Goal: Task Accomplishment & Management: Manage account settings

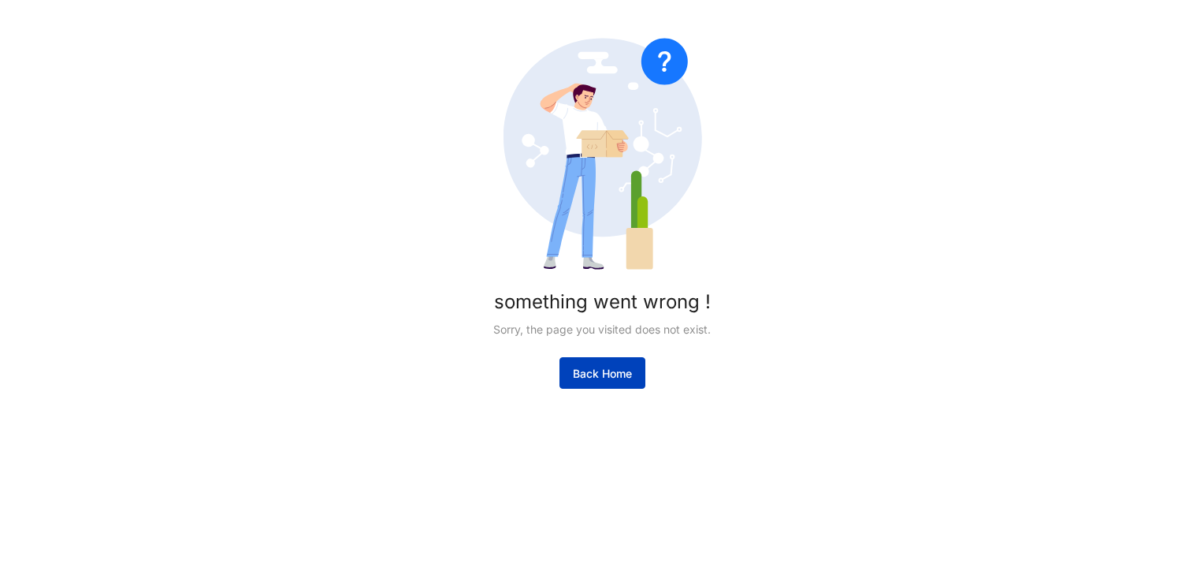
click at [580, 365] on button "Back Home" at bounding box center [603, 373] width 86 height 32
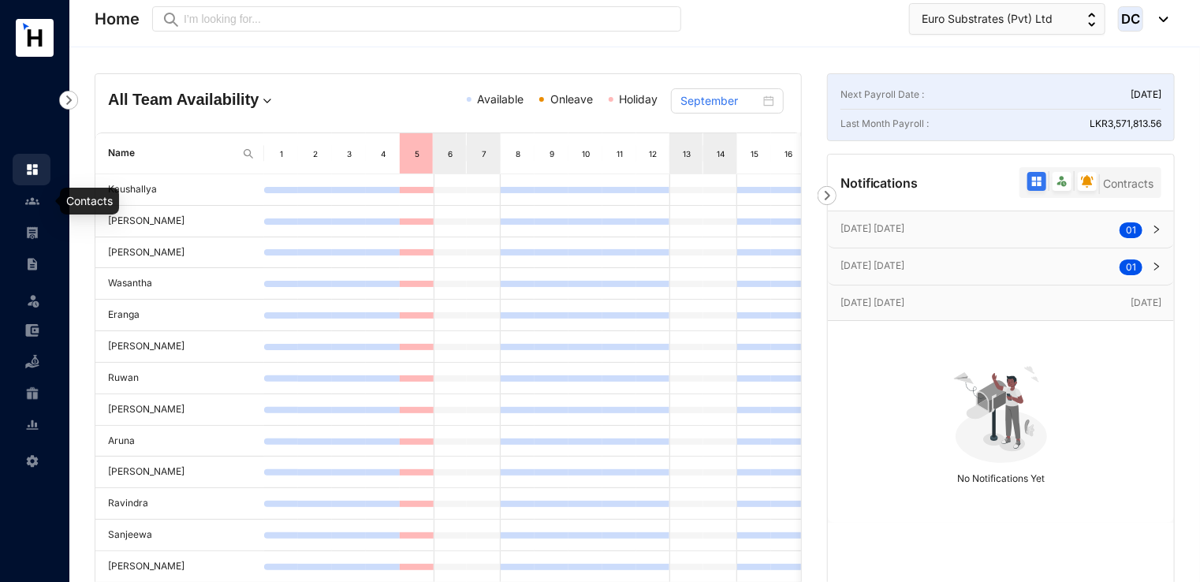
click at [25, 209] on link at bounding box center [44, 201] width 39 height 16
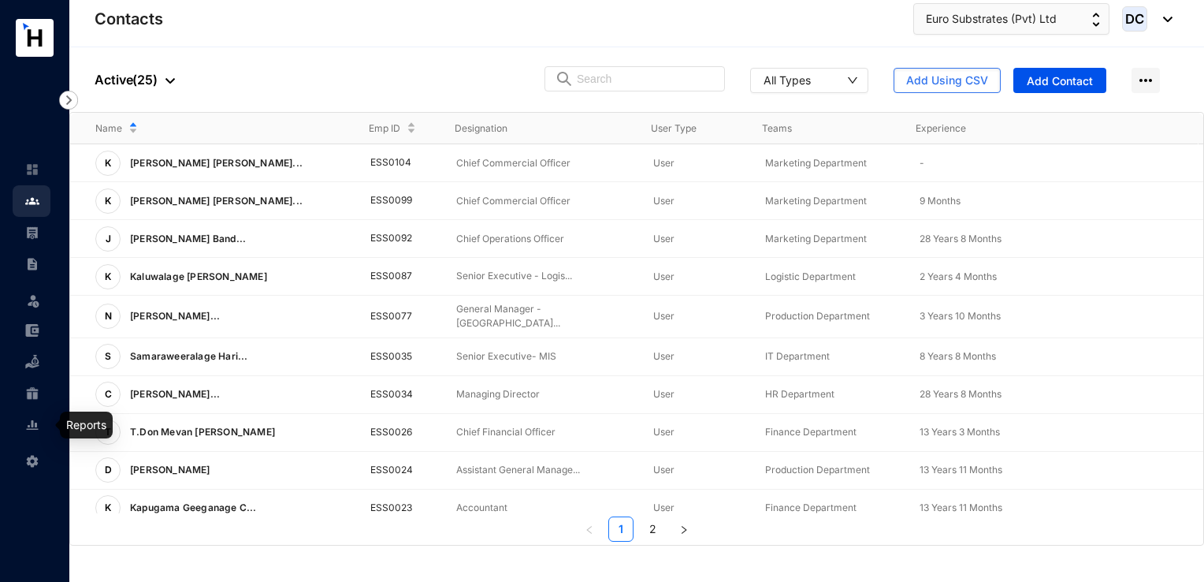
click at [30, 418] on img at bounding box center [32, 425] width 14 height 14
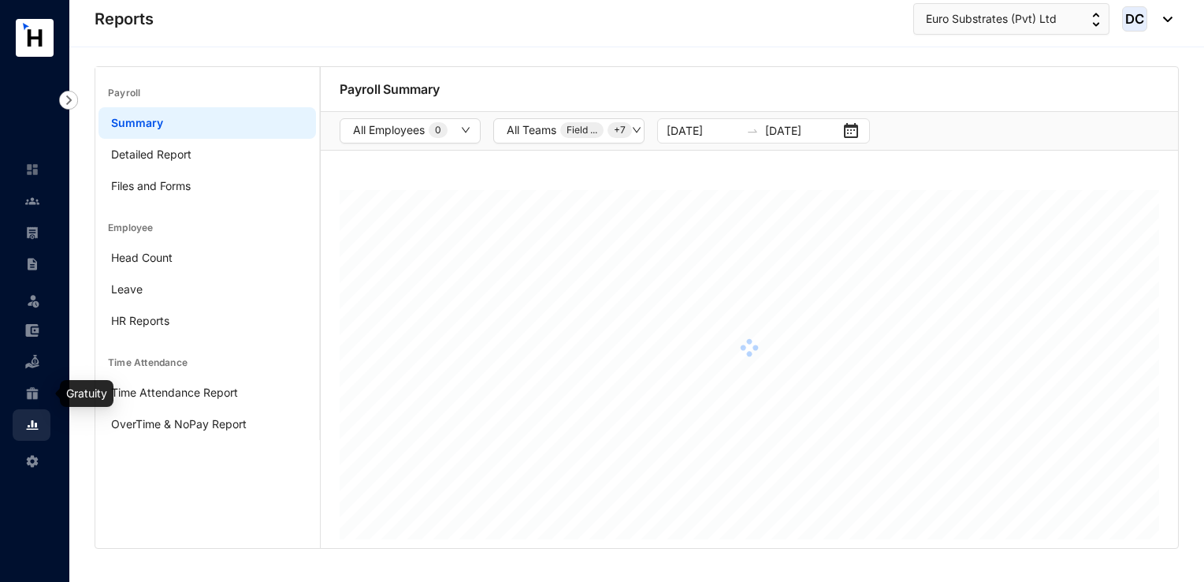
click at [29, 396] on img at bounding box center [32, 393] width 14 height 14
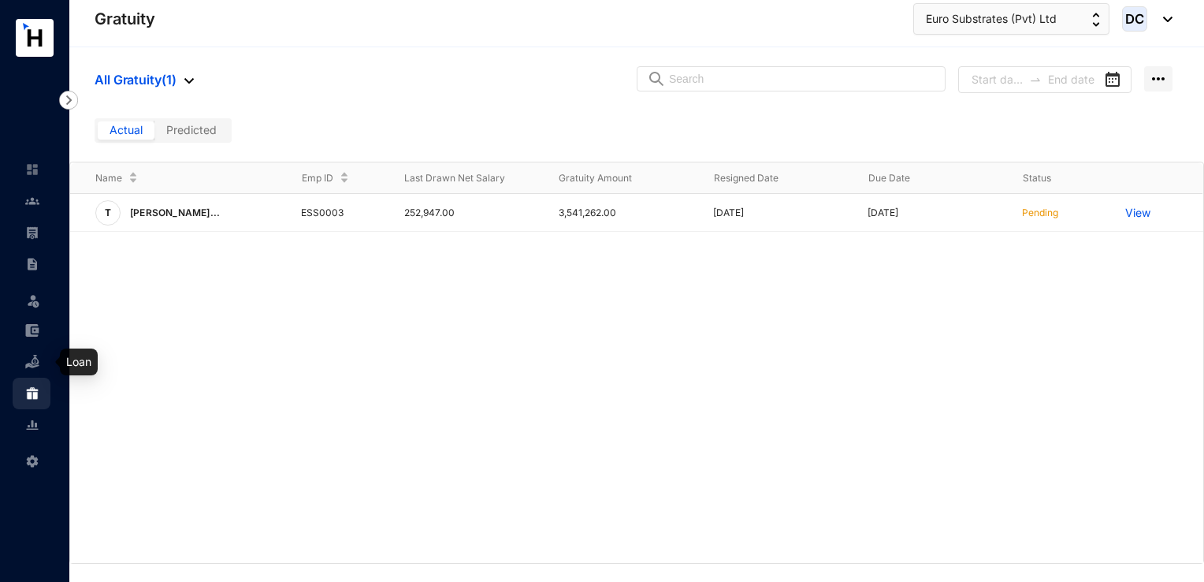
click at [35, 359] on img at bounding box center [32, 362] width 14 height 14
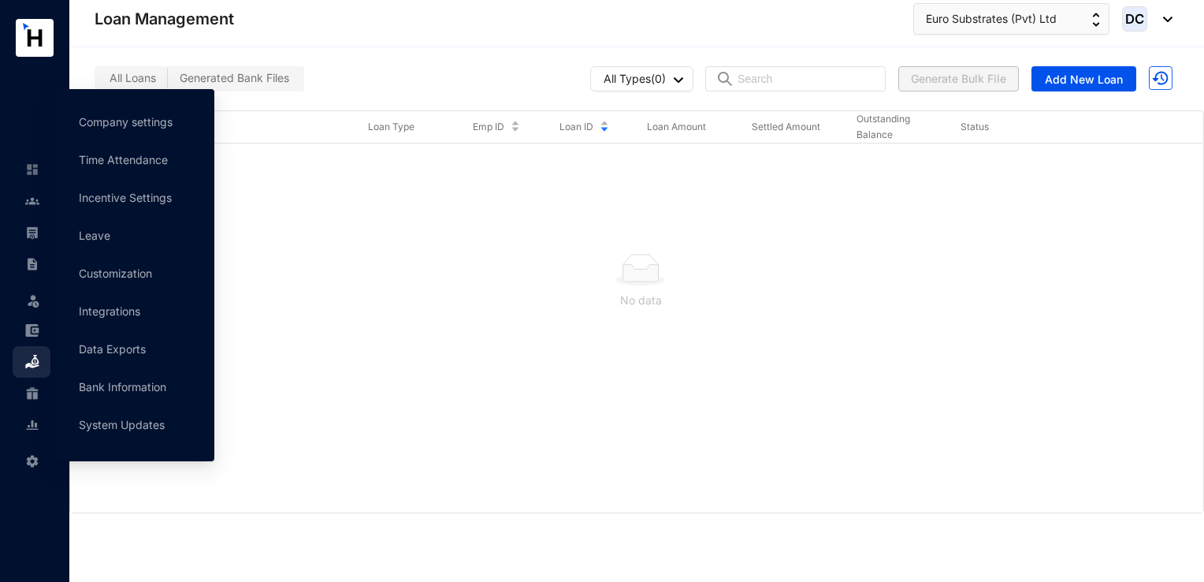
click at [33, 468] on span at bounding box center [32, 460] width 14 height 32
click at [32, 464] on img at bounding box center [32, 461] width 14 height 14
click at [117, 128] on link "Company settings" at bounding box center [126, 121] width 94 height 13
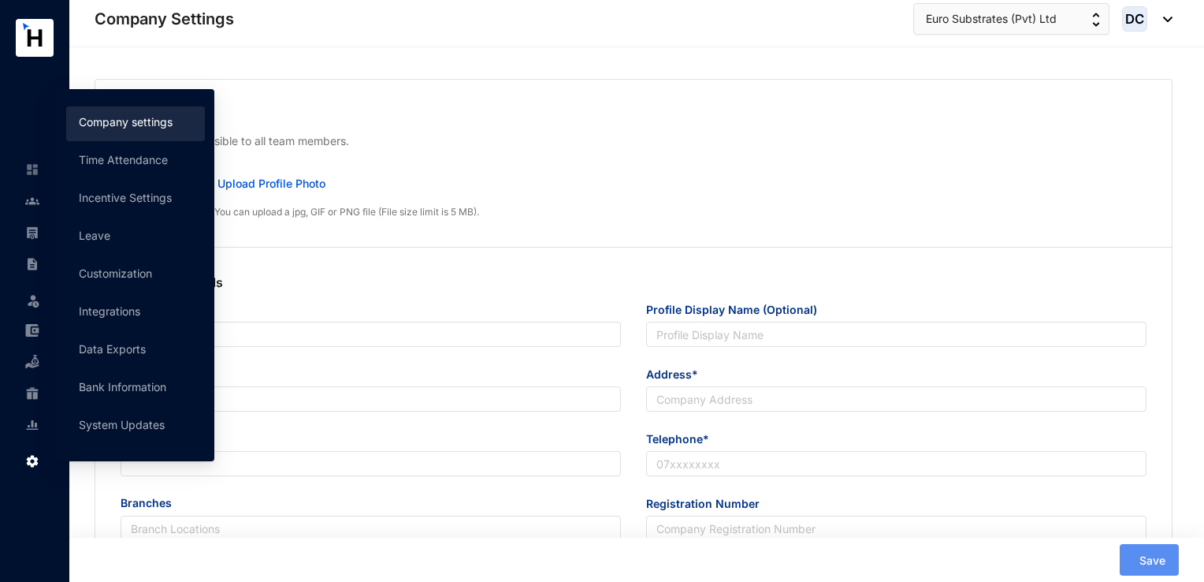
type input "Euro Substrates (Pvt) Ltd"
type input "[EMAIL_ADDRESS][DOMAIN_NAME]"
type input "[STREET_ADDRESS]."
type input "0115522772"
type input "PV9320"
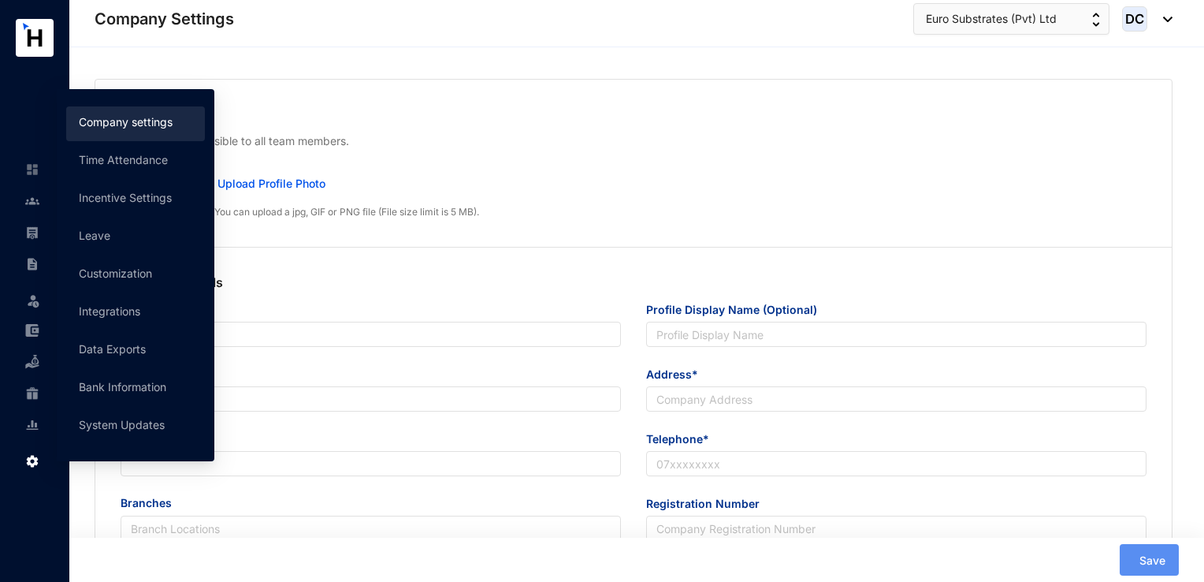
type input "B"
type input "29949"
type input "8"
type input "30"
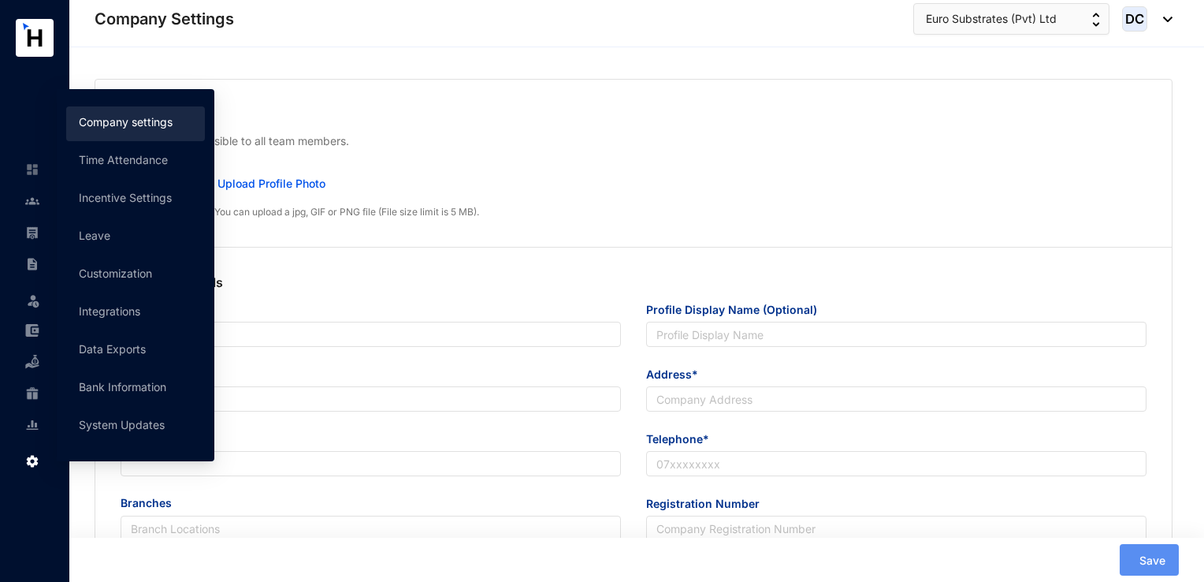
radio input "true"
checkbox input "true"
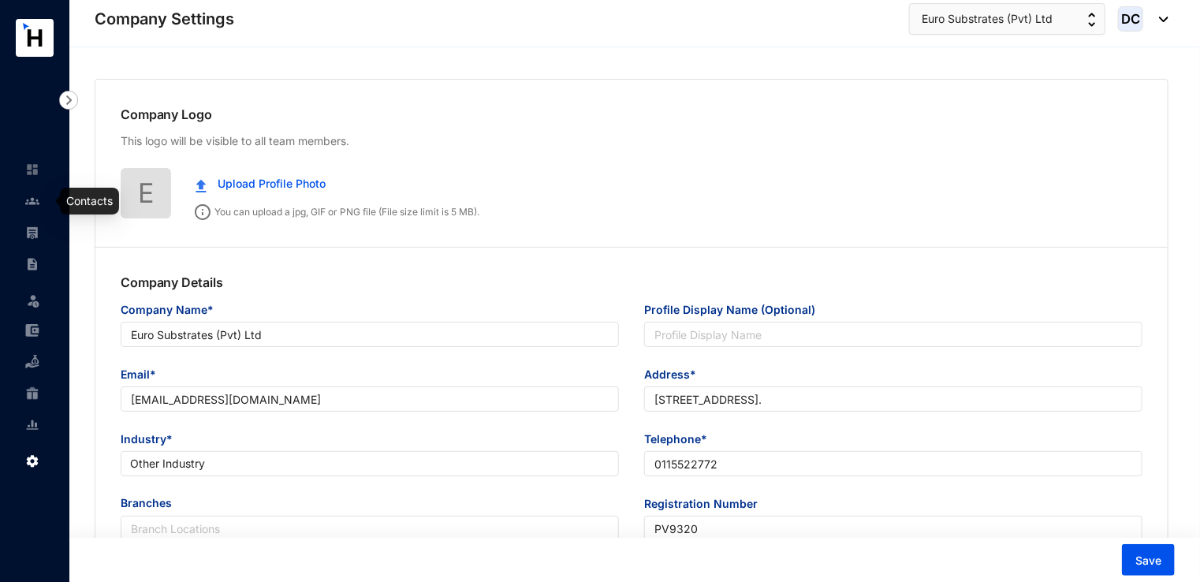
click at [25, 198] on link at bounding box center [44, 201] width 39 height 16
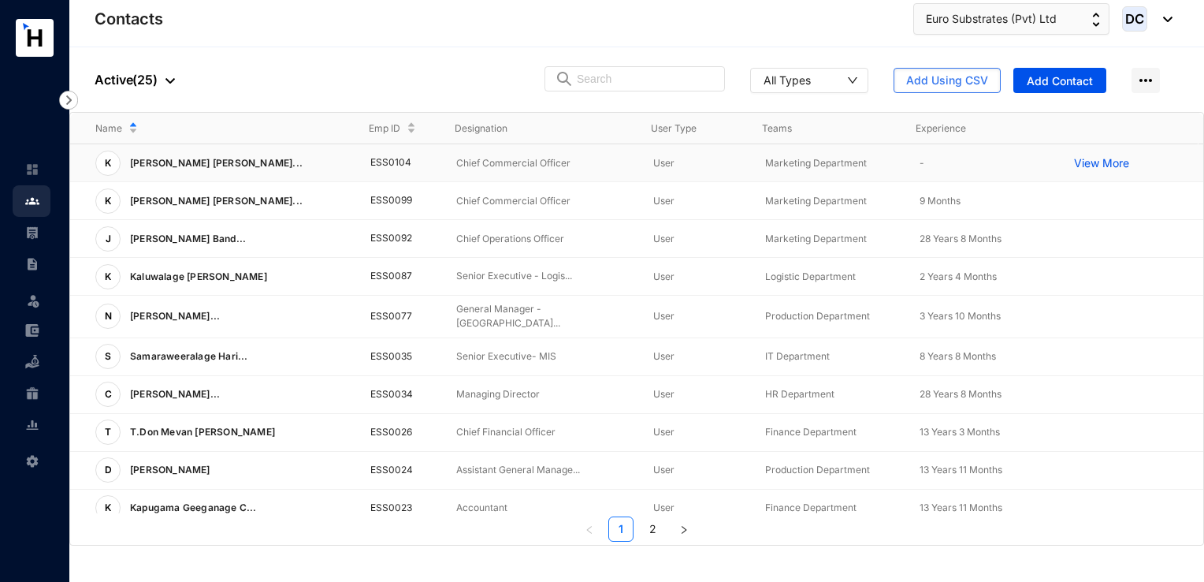
click at [1104, 164] on p "View More" at bounding box center [1105, 163] width 63 height 16
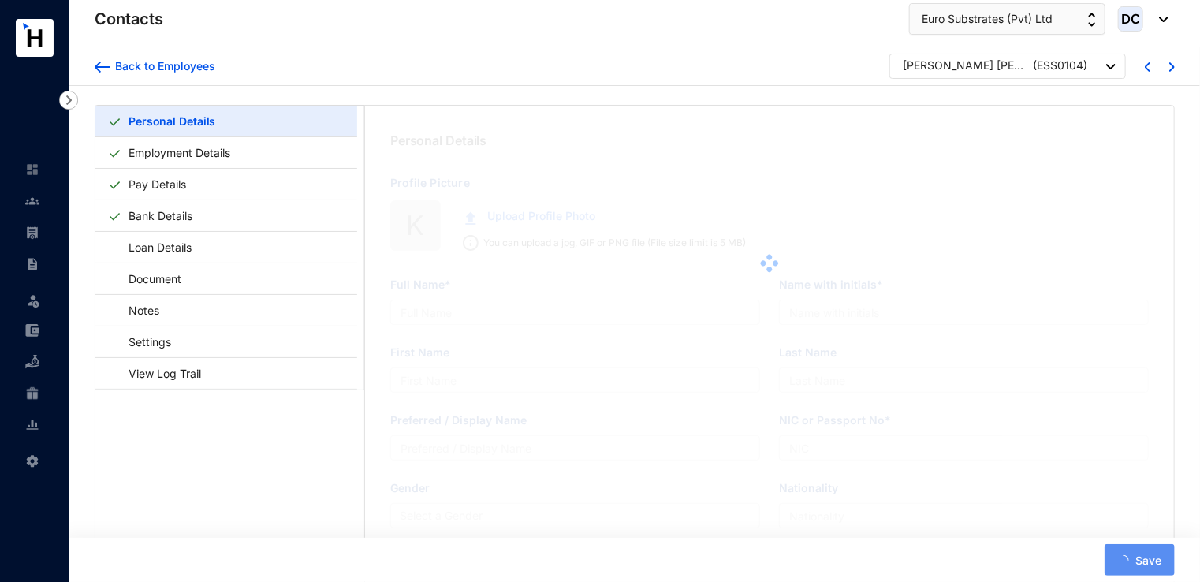
type input "[PERSON_NAME] [PERSON_NAME]"
type input "K F C D Zilva"
type input "Zilwa"
type input "[PERSON_NAME]"
type input "701530098V"
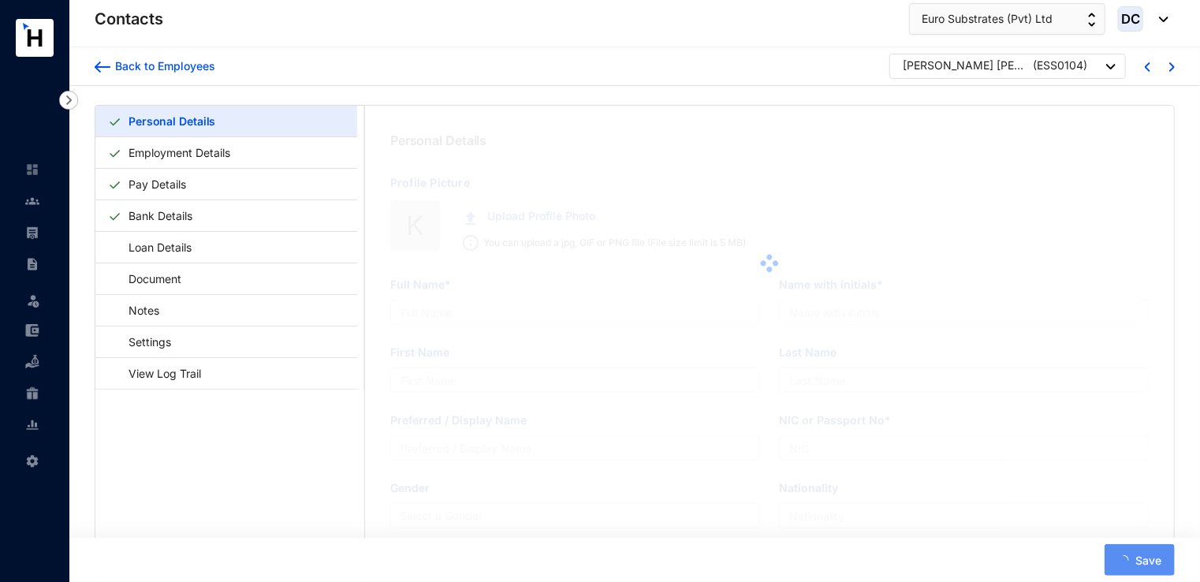
type input "[STREET_ADDRESS]."
type input "[DATE]"
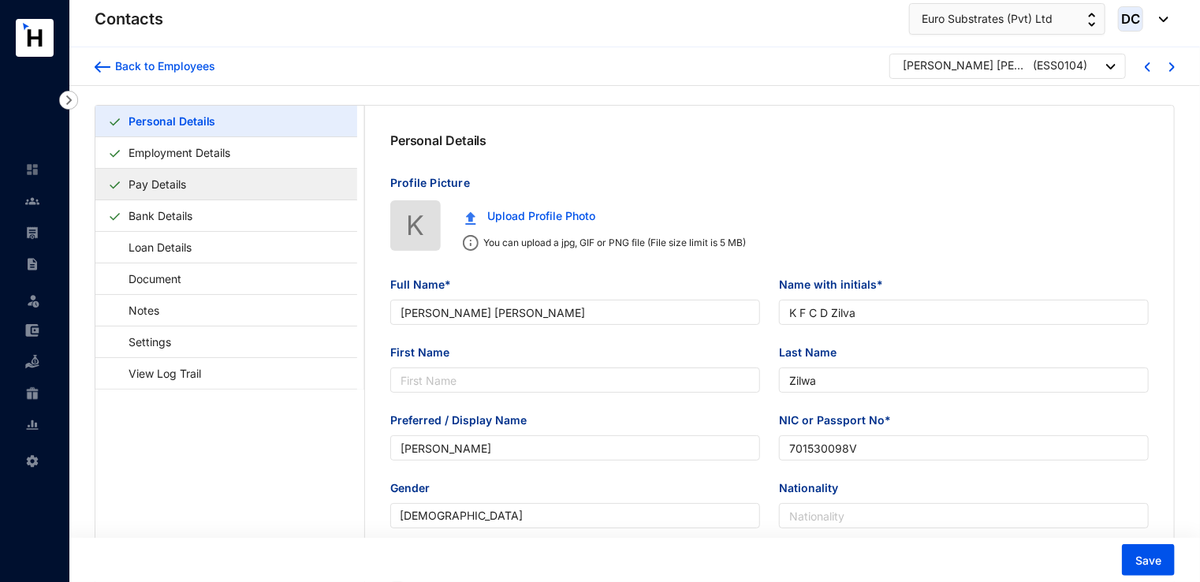
click at [170, 192] on link "Pay Details" at bounding box center [157, 184] width 70 height 32
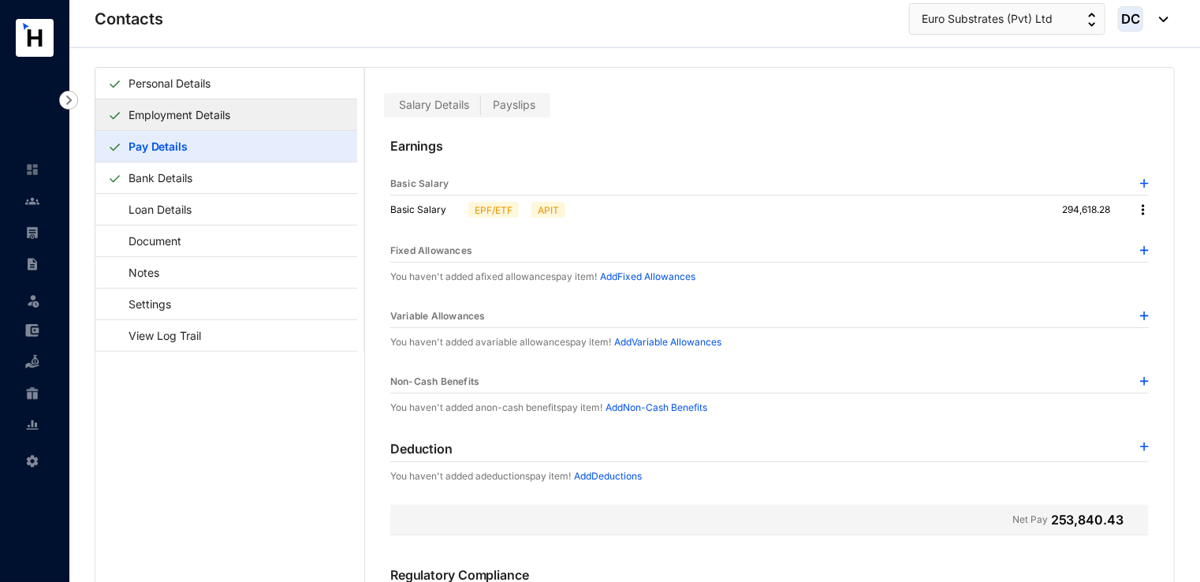
click at [155, 121] on link "Employment Details" at bounding box center [179, 115] width 114 height 32
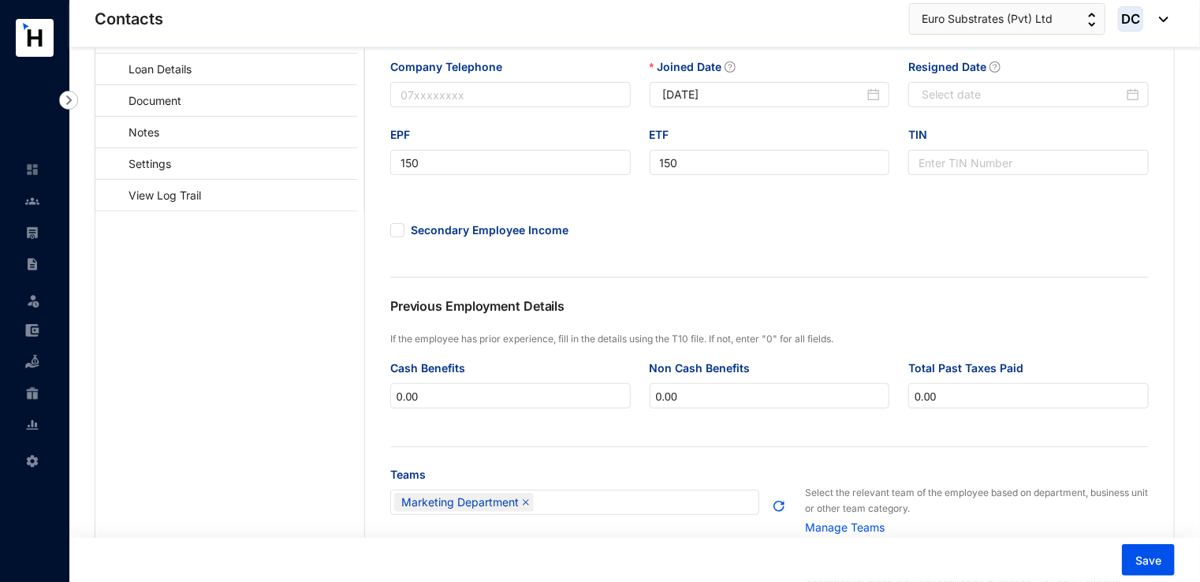
scroll to position [315, 0]
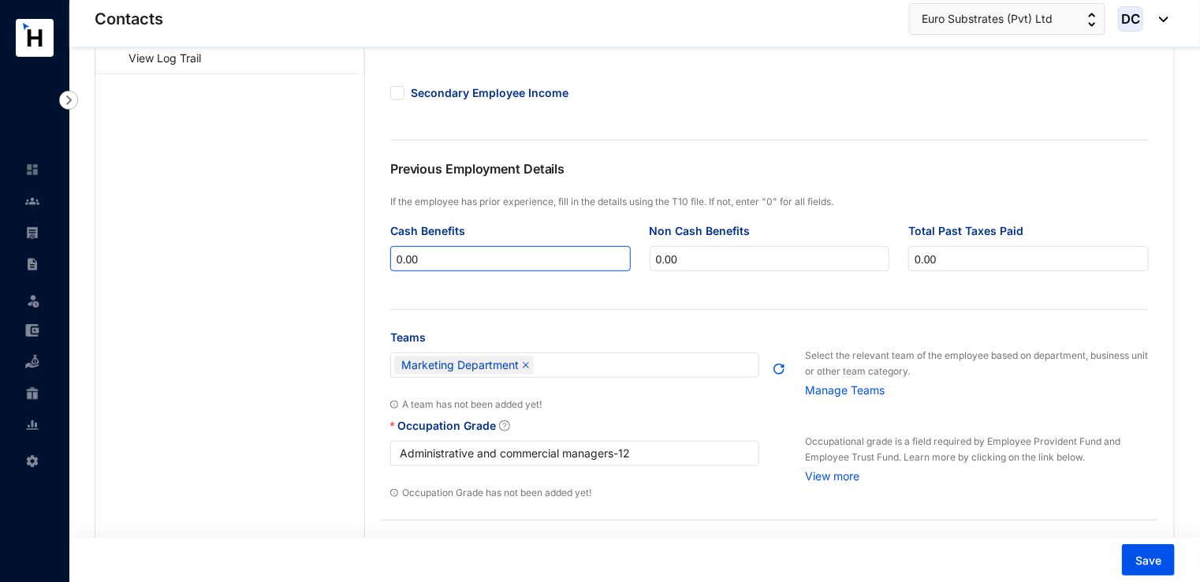
click at [437, 260] on input "0.00" at bounding box center [510, 259] width 239 height 25
click at [773, 256] on input "0.00" at bounding box center [769, 259] width 239 height 25
click at [1011, 254] on input "0.00" at bounding box center [1028, 259] width 239 height 25
click at [462, 257] on input "0.00" at bounding box center [510, 259] width 239 height 25
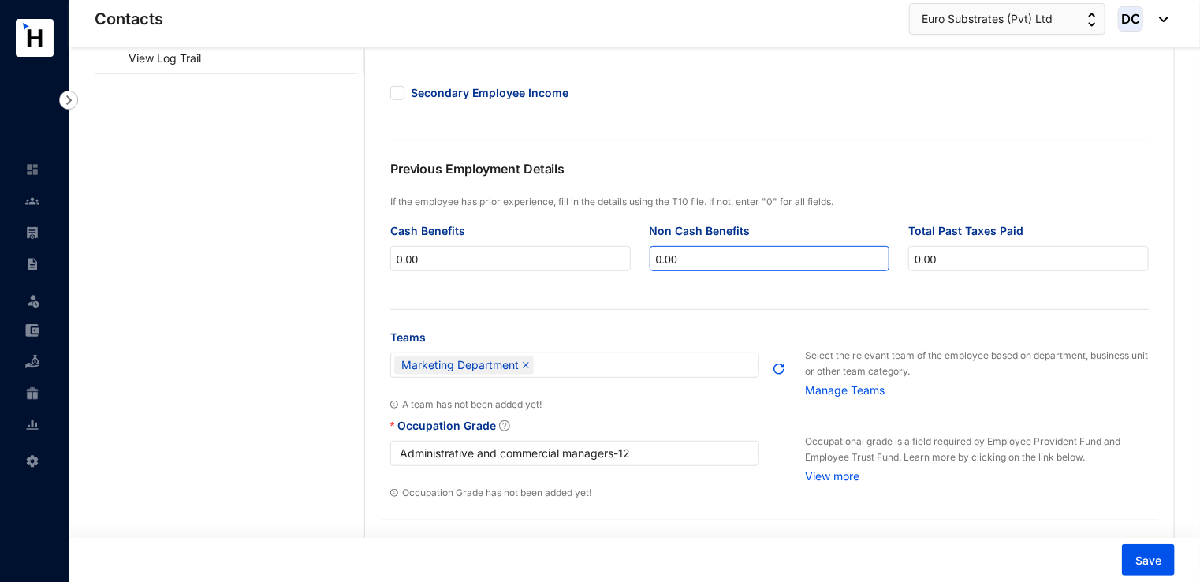
click at [772, 270] on input "0.00" at bounding box center [769, 259] width 239 height 25
click at [981, 260] on input "0.00" at bounding box center [1028, 259] width 239 height 25
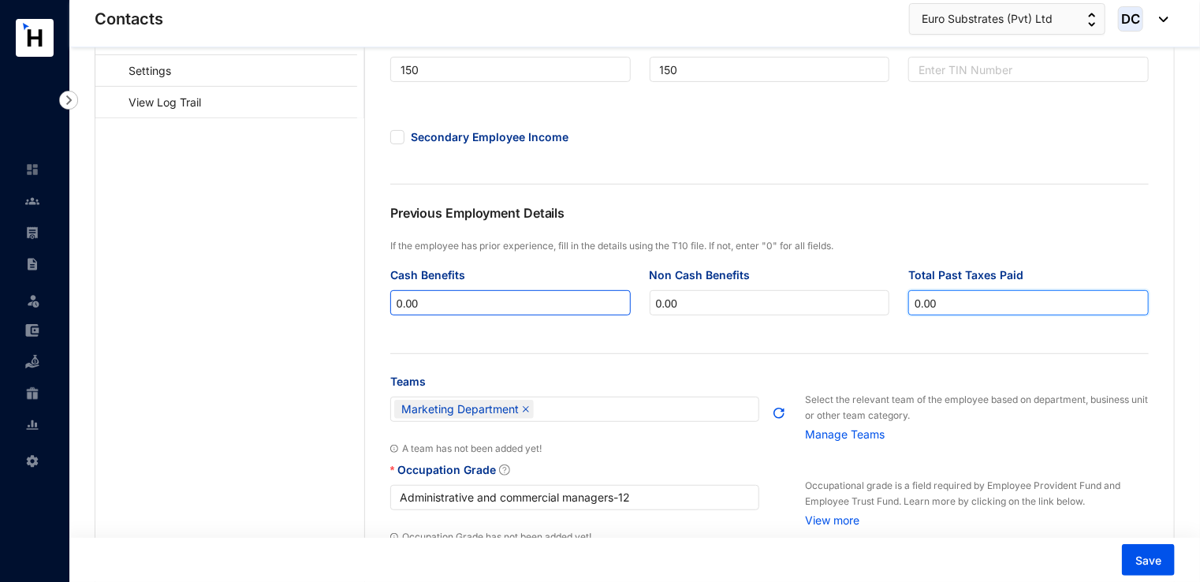
scroll to position [114, 0]
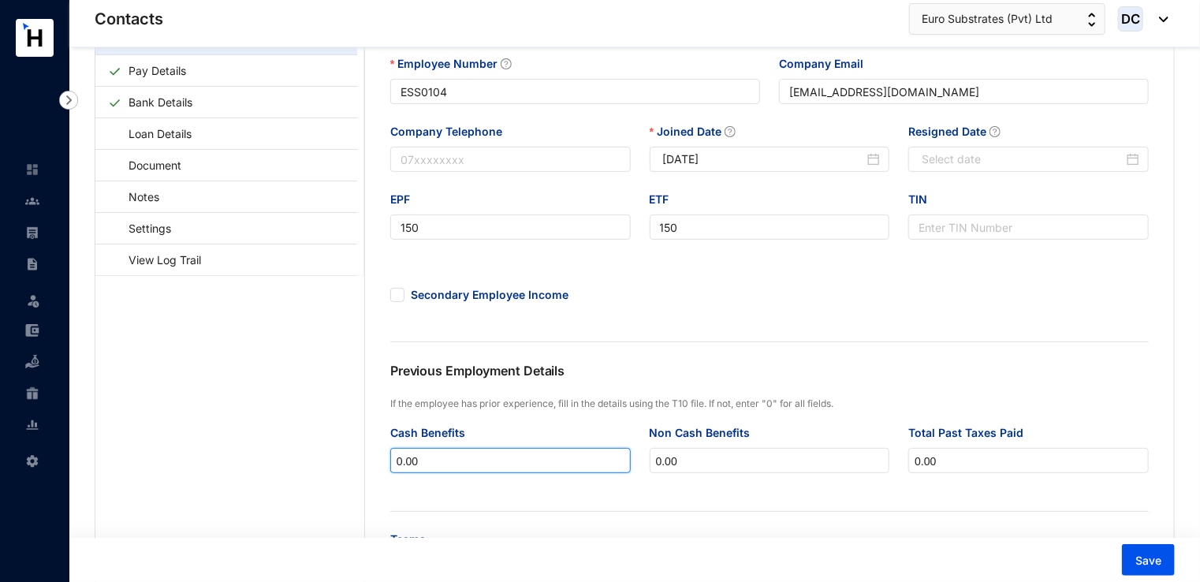
drag, startPoint x: 484, startPoint y: 458, endPoint x: 211, endPoint y: 464, distance: 272.8
click at [211, 464] on div "Personal Details Employment Details Pay Details Bank Details Loan Details Docum…" at bounding box center [634, 473] width 1078 height 962
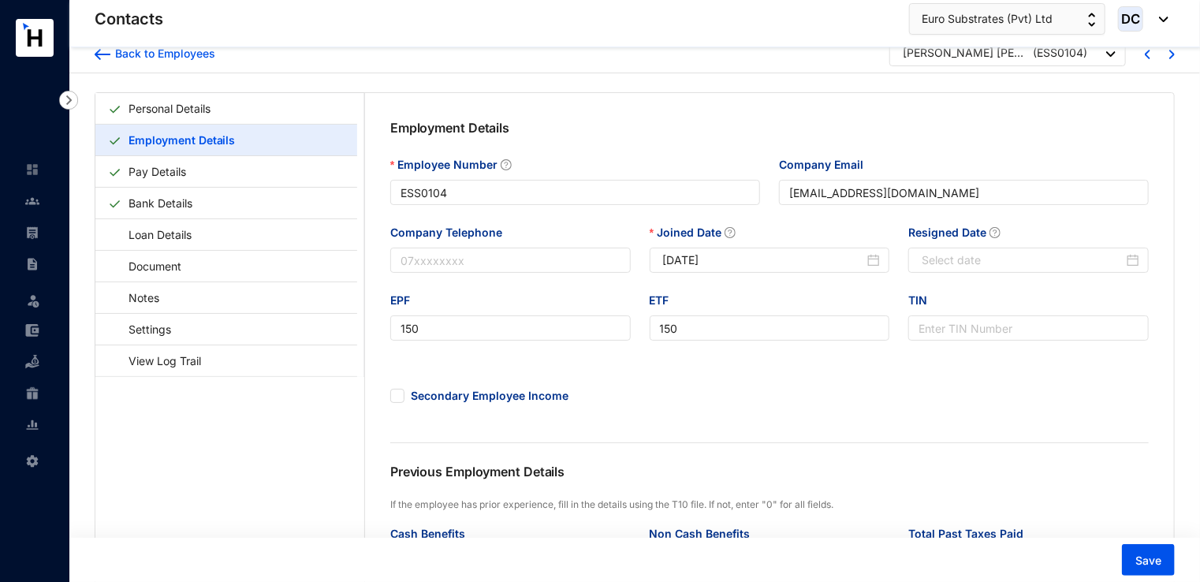
scroll to position [0, 0]
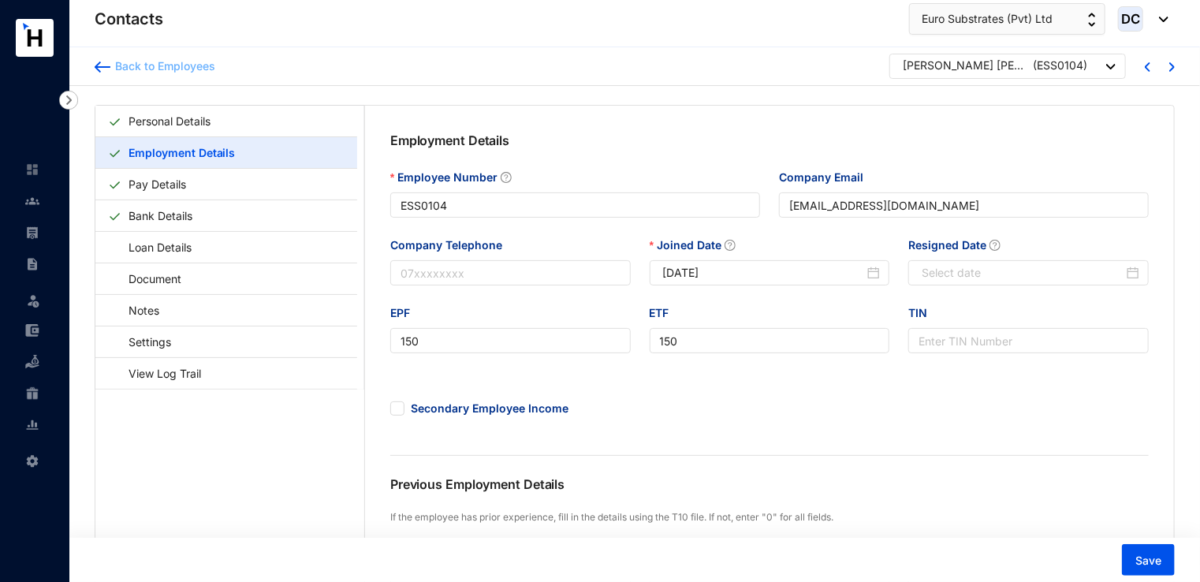
click at [178, 65] on div "Back to Employees" at bounding box center [162, 66] width 105 height 16
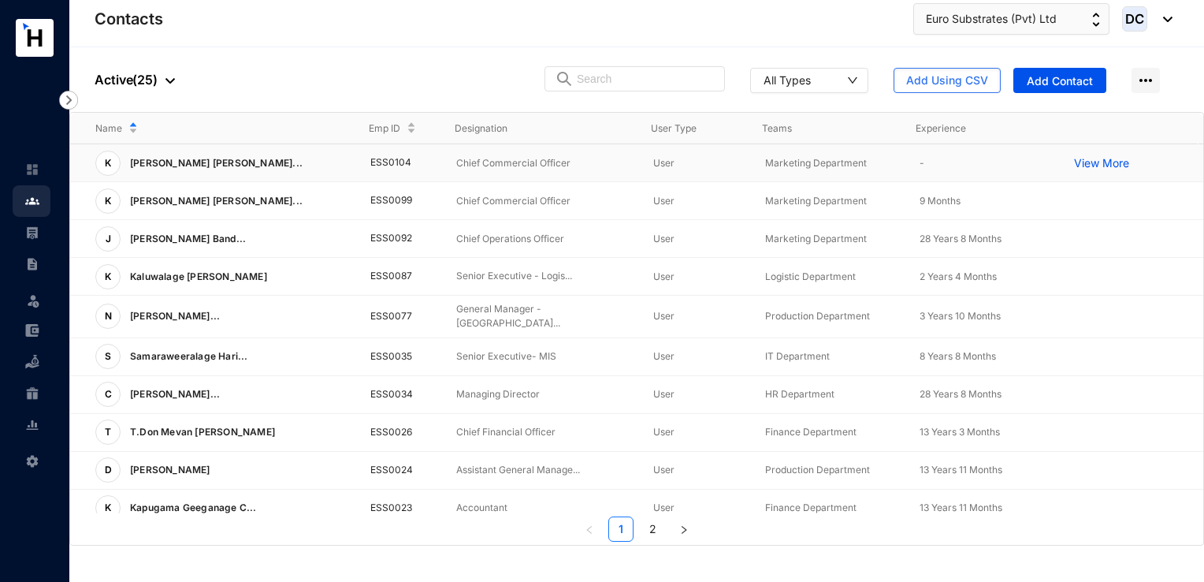
click at [170, 166] on span "[PERSON_NAME] [PERSON_NAME]..." at bounding box center [216, 163] width 173 height 12
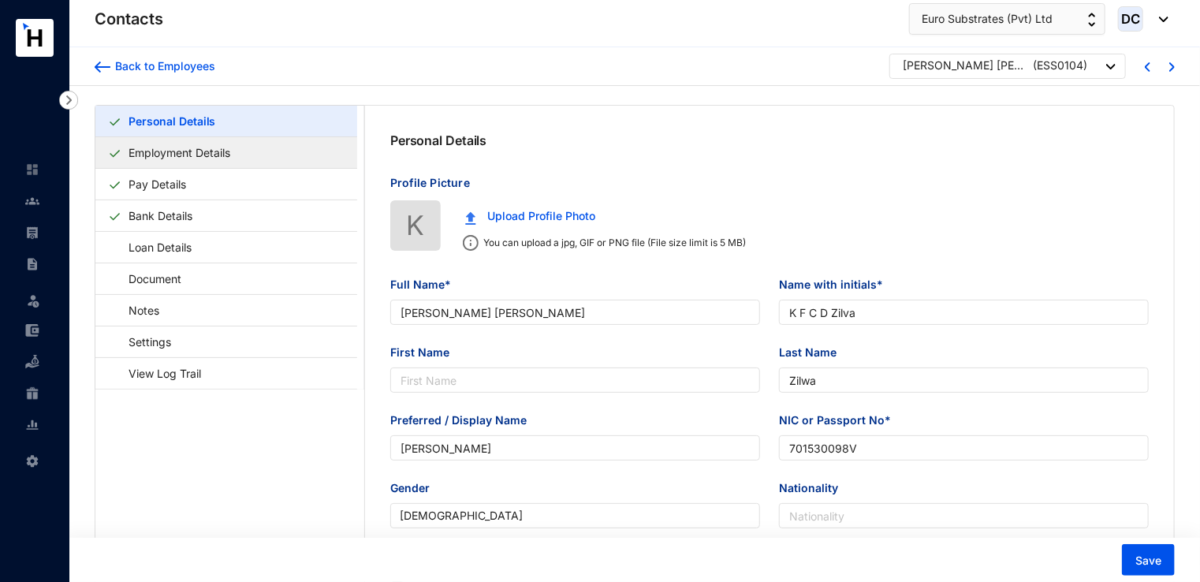
click at [195, 152] on link "Employment Details" at bounding box center [179, 152] width 114 height 32
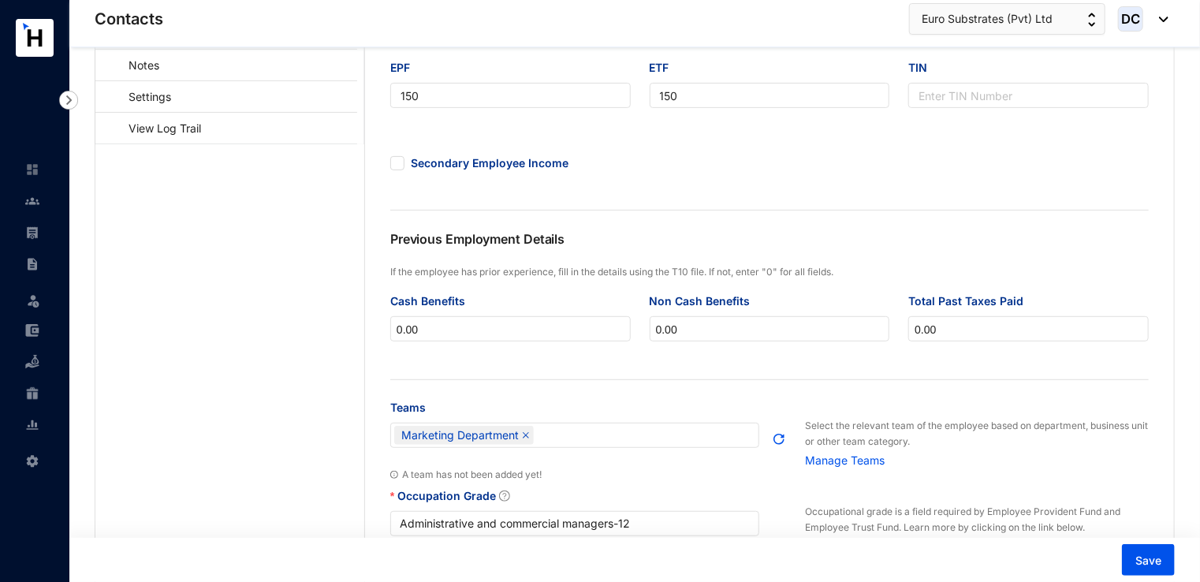
scroll to position [236, 0]
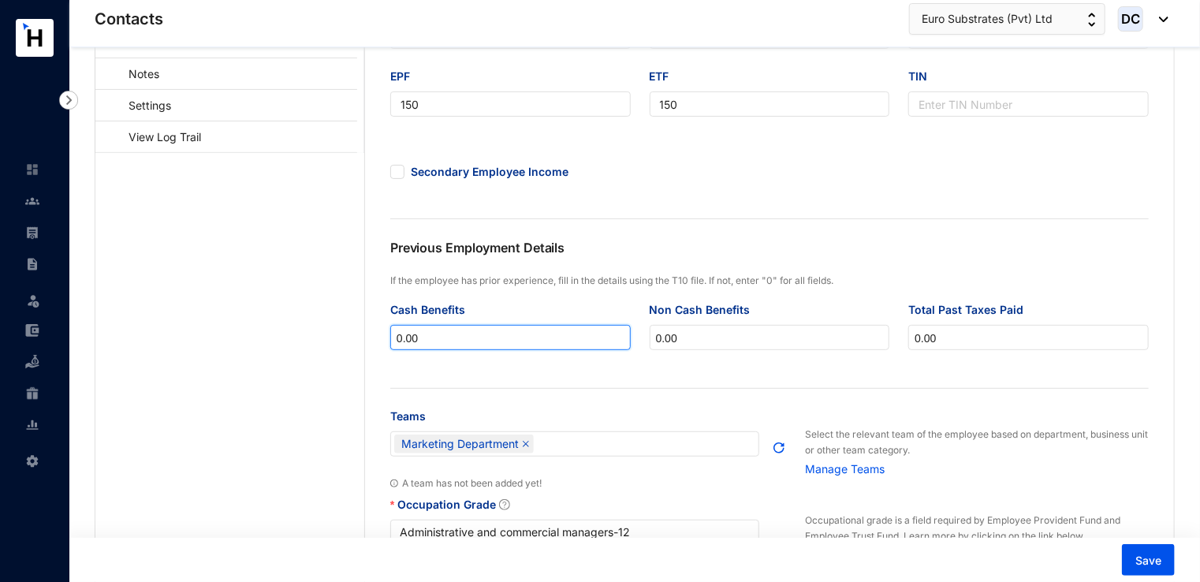
drag, startPoint x: 448, startPoint y: 348, endPoint x: 264, endPoint y: 347, distance: 183.7
click at [264, 347] on div "Personal Details Employment Details Pay Details Bank Details Loan Details Docum…" at bounding box center [634, 350] width 1078 height 962
paste input "3641167.16"
click at [489, 336] on input "3641167.16" at bounding box center [510, 338] width 239 height 25
type input "3641167.16"
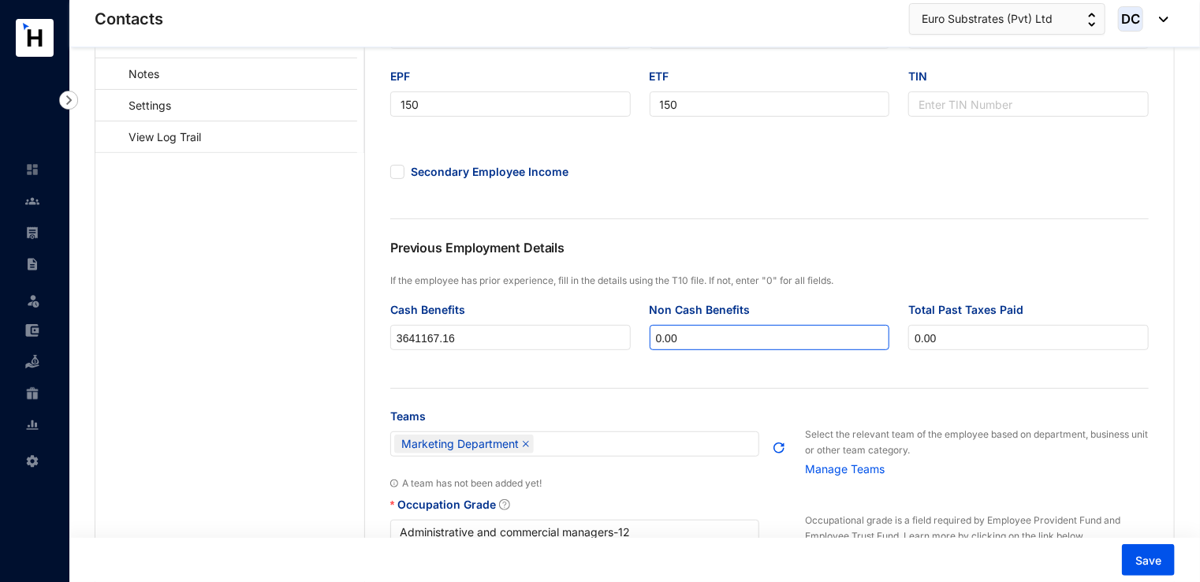
click at [738, 339] on input "0.00" at bounding box center [769, 338] width 239 height 25
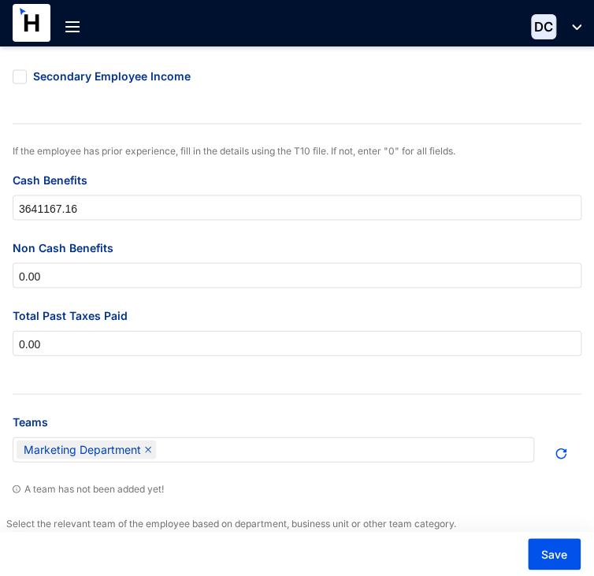
scroll to position [590, 0]
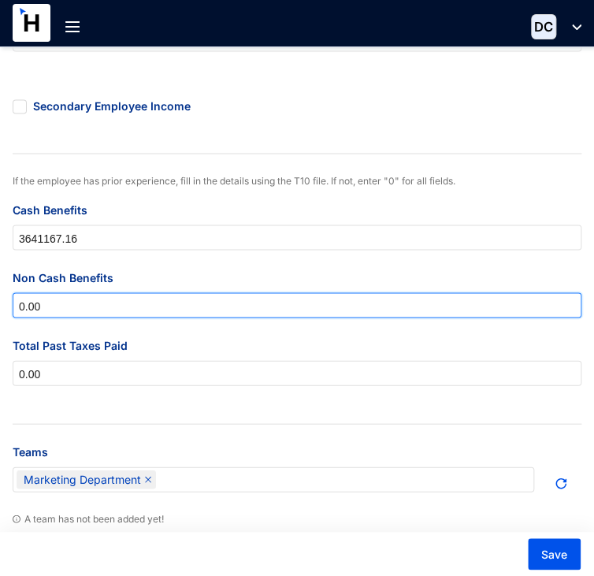
drag, startPoint x: 76, startPoint y: 312, endPoint x: -94, endPoint y: 316, distance: 169.5
paste input "2000"
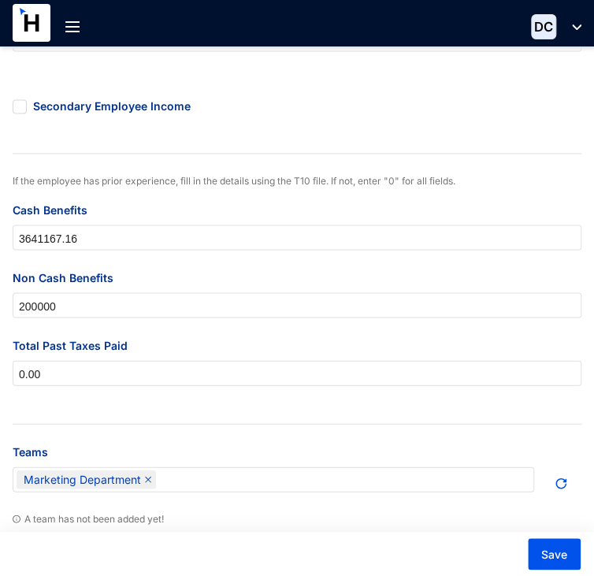
type input "200000.00"
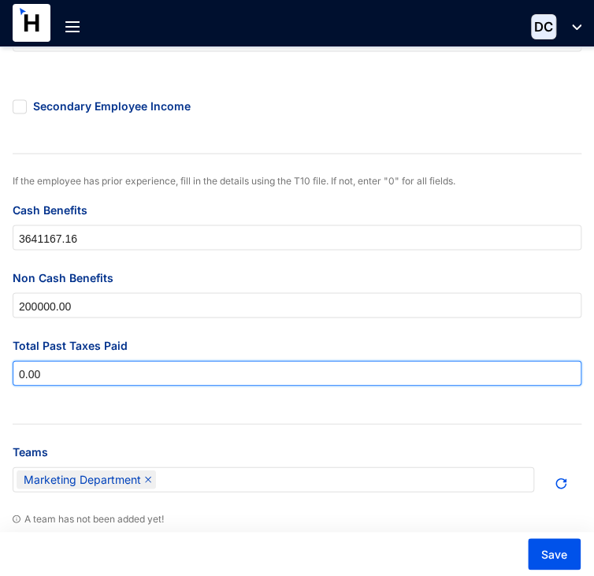
drag, startPoint x: 101, startPoint y: 389, endPoint x: -54, endPoint y: 381, distance: 154.7
paste input "840820.1688"
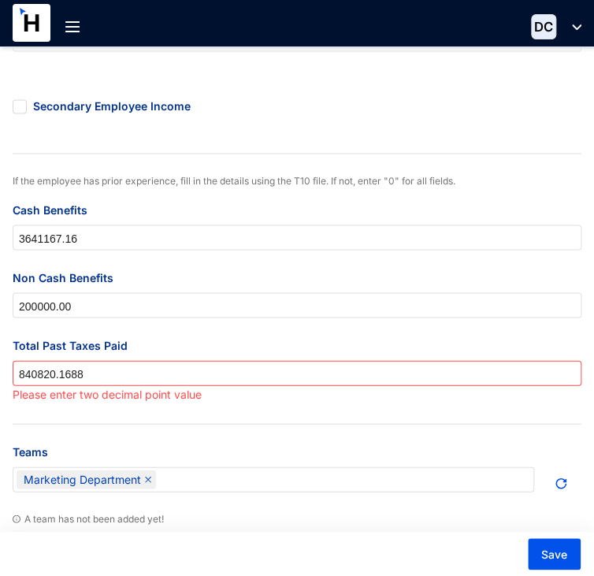
click at [156, 292] on div "Non Cash Benefits" at bounding box center [297, 281] width 569 height 24
click at [110, 376] on input "840820.1688" at bounding box center [297, 373] width 568 height 25
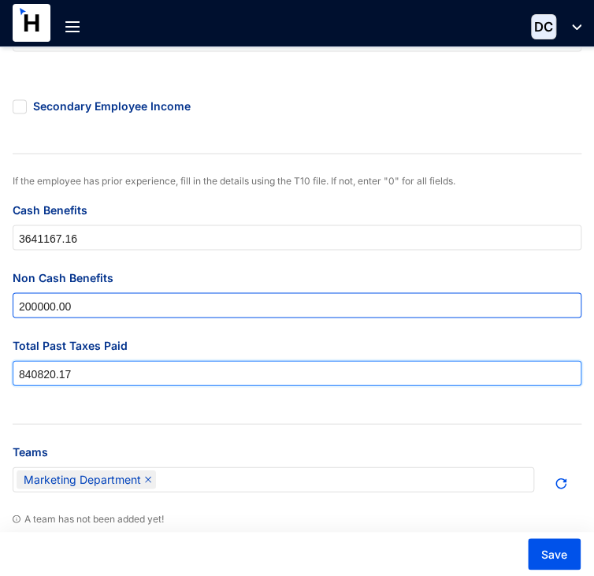
type input "840820.17"
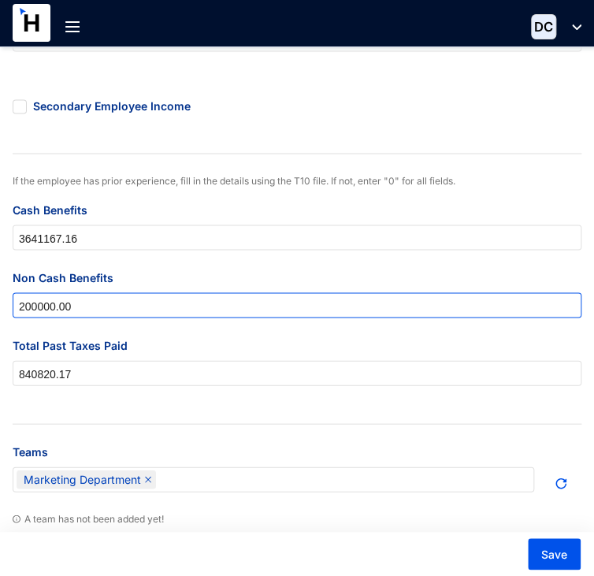
click at [98, 313] on input "200000.00" at bounding box center [297, 305] width 568 height 25
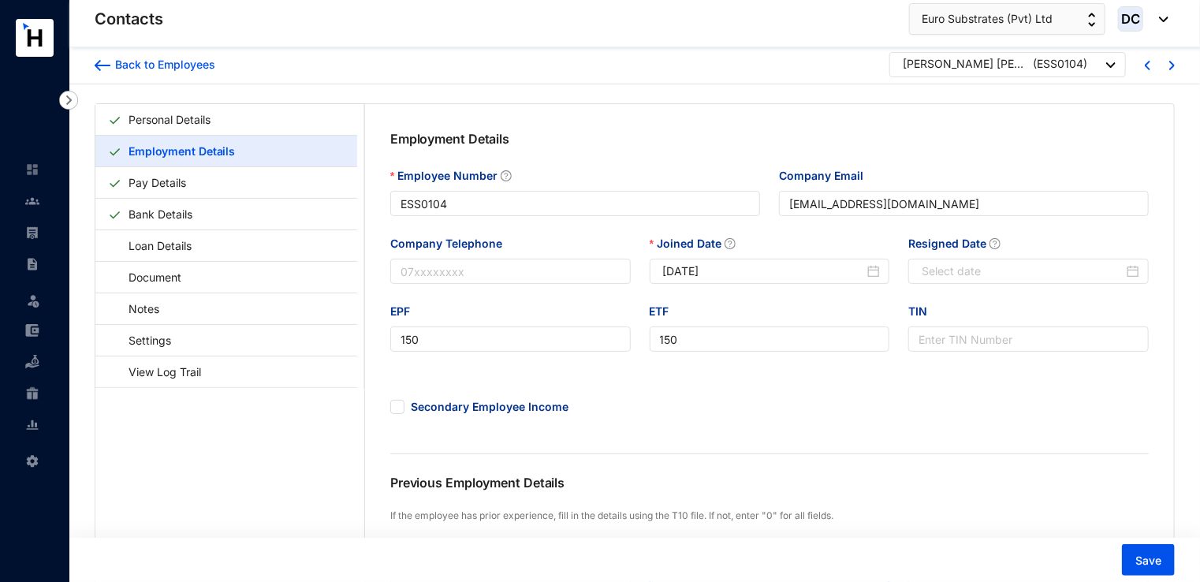
scroll to position [0, 0]
click at [1141, 563] on span "Save" at bounding box center [1148, 561] width 26 height 16
click at [174, 65] on div "Back to Employees" at bounding box center [162, 66] width 105 height 16
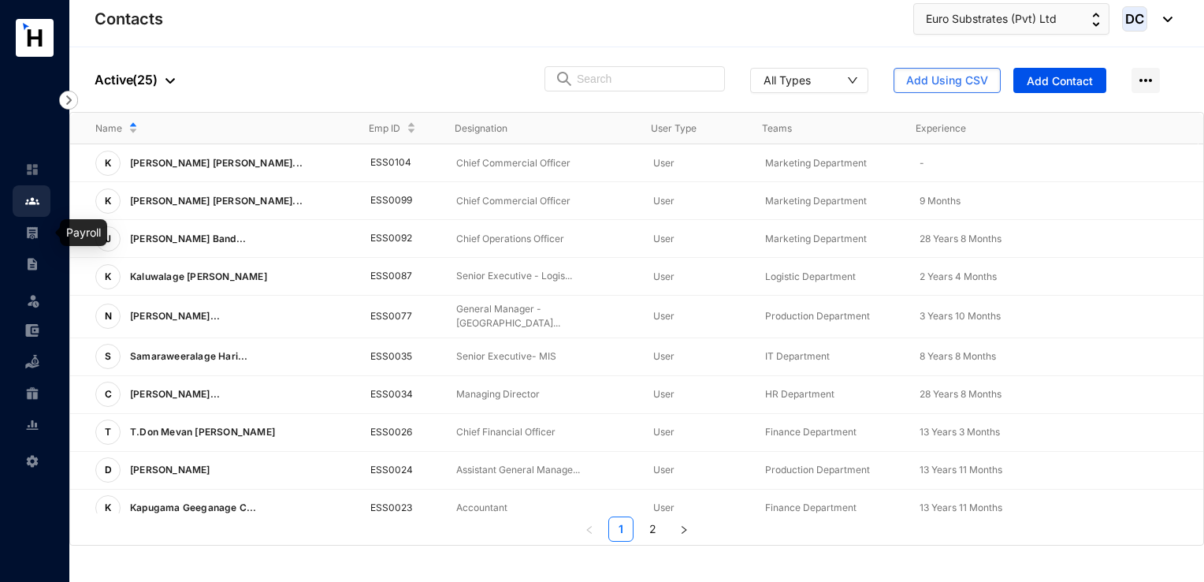
click at [41, 238] on link at bounding box center [44, 233] width 39 height 16
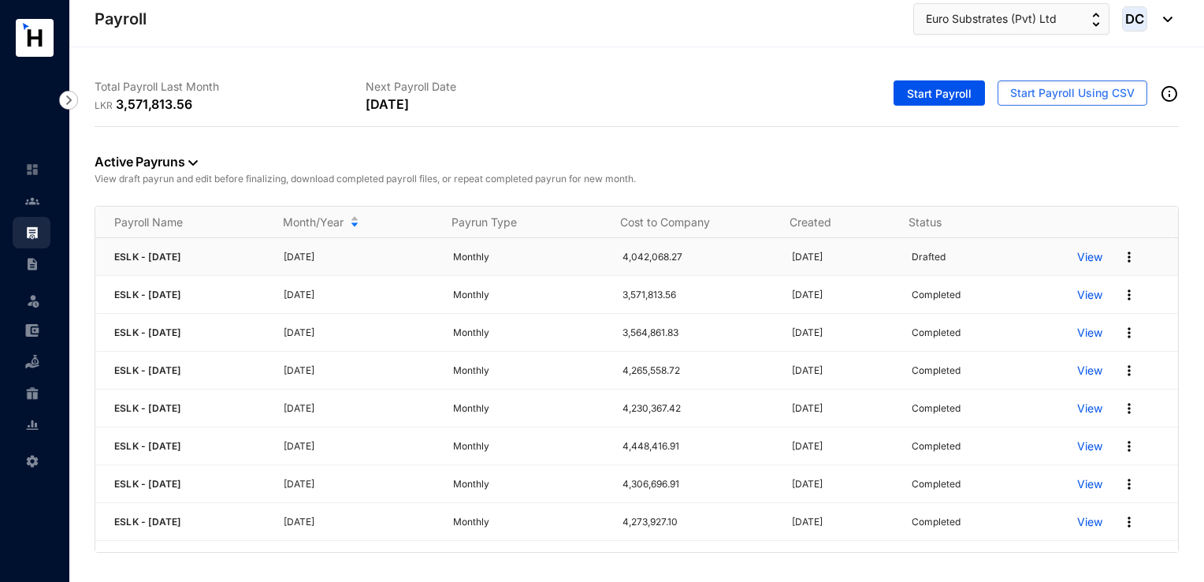
click at [1122, 258] on img at bounding box center [1130, 257] width 16 height 16
click at [1059, 292] on p "Delete" at bounding box center [1058, 288] width 111 height 27
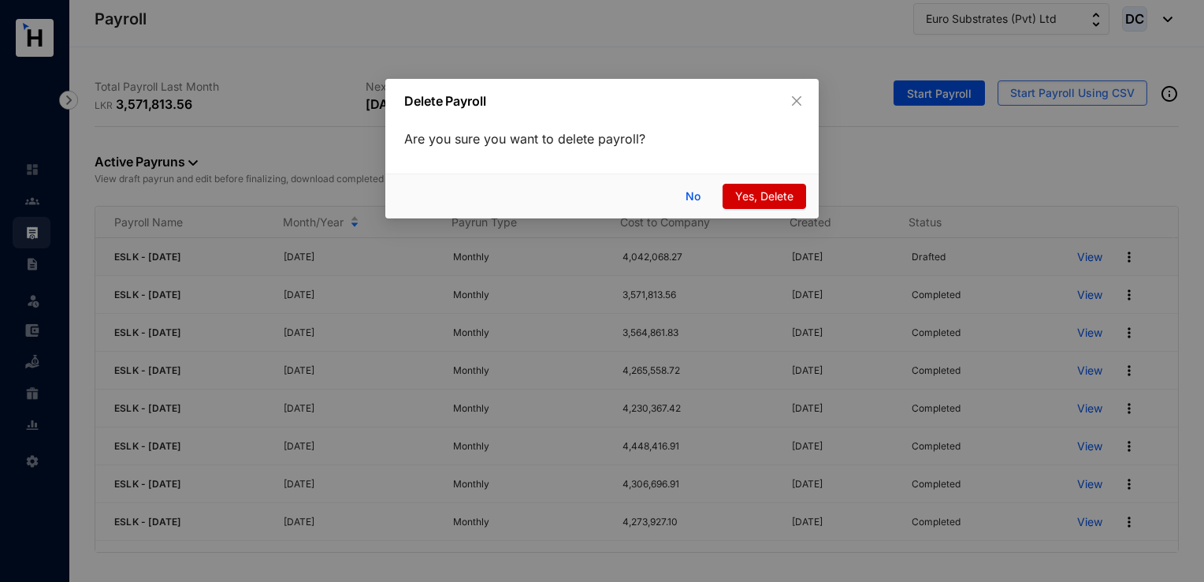
click at [773, 202] on span "Yes, Delete" at bounding box center [764, 196] width 58 height 17
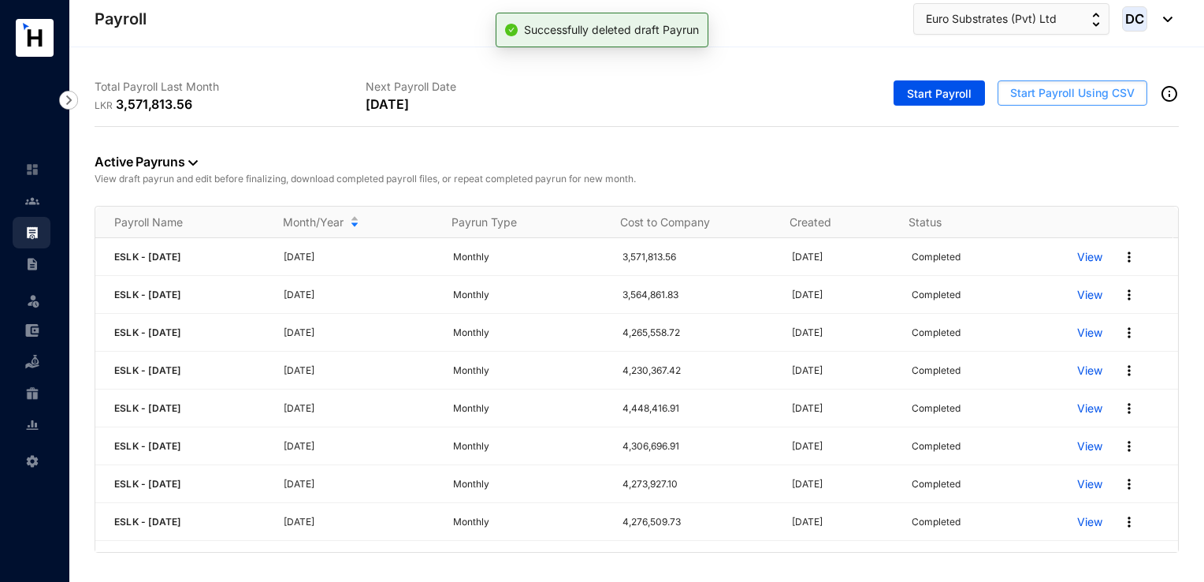
click at [1044, 96] on span "Start Payroll Using CSV" at bounding box center [1073, 93] width 125 height 16
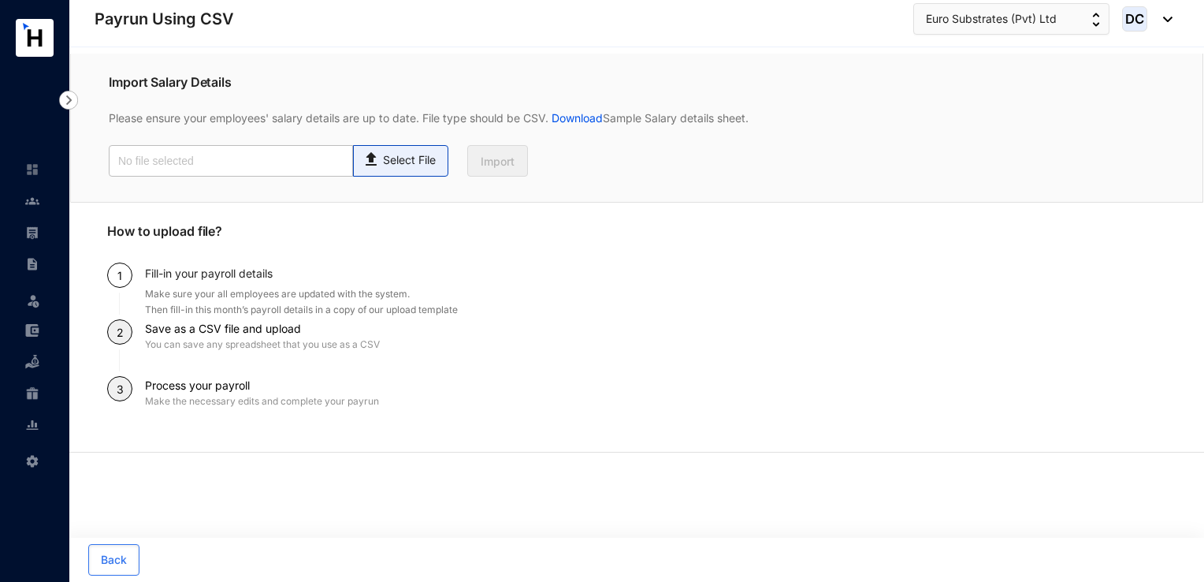
click at [409, 165] on p "Select File" at bounding box center [409, 160] width 53 height 17
click at [0, 0] on input "Select File" at bounding box center [0, 0] width 0 height 0
type input "Payroll Uploaded File- ESLK- [DATE].csv"
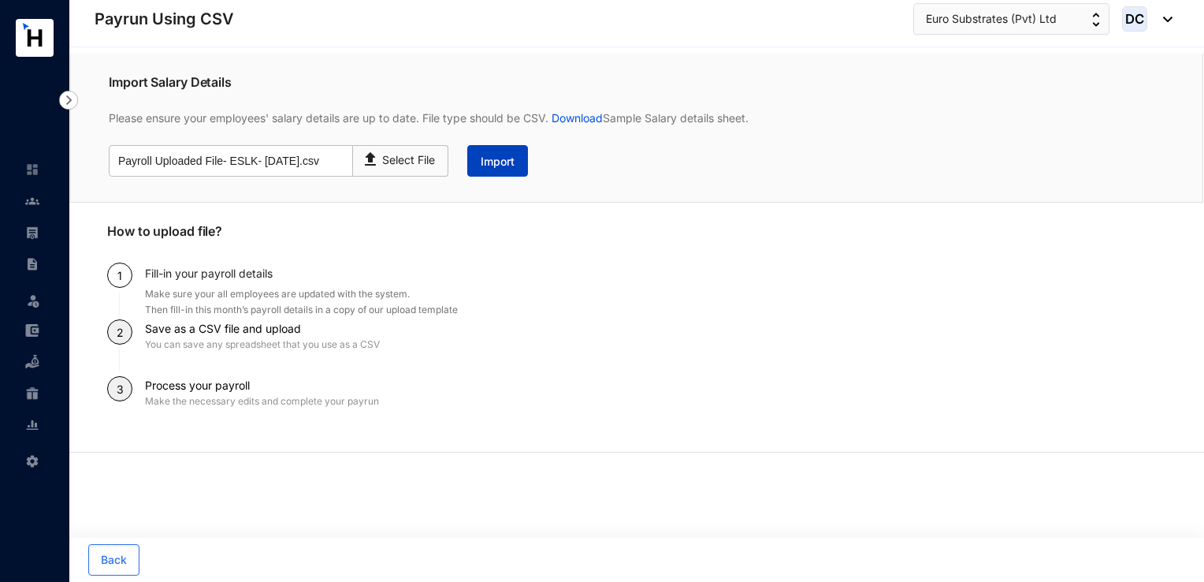
click at [512, 160] on span "Import" at bounding box center [498, 162] width 34 height 16
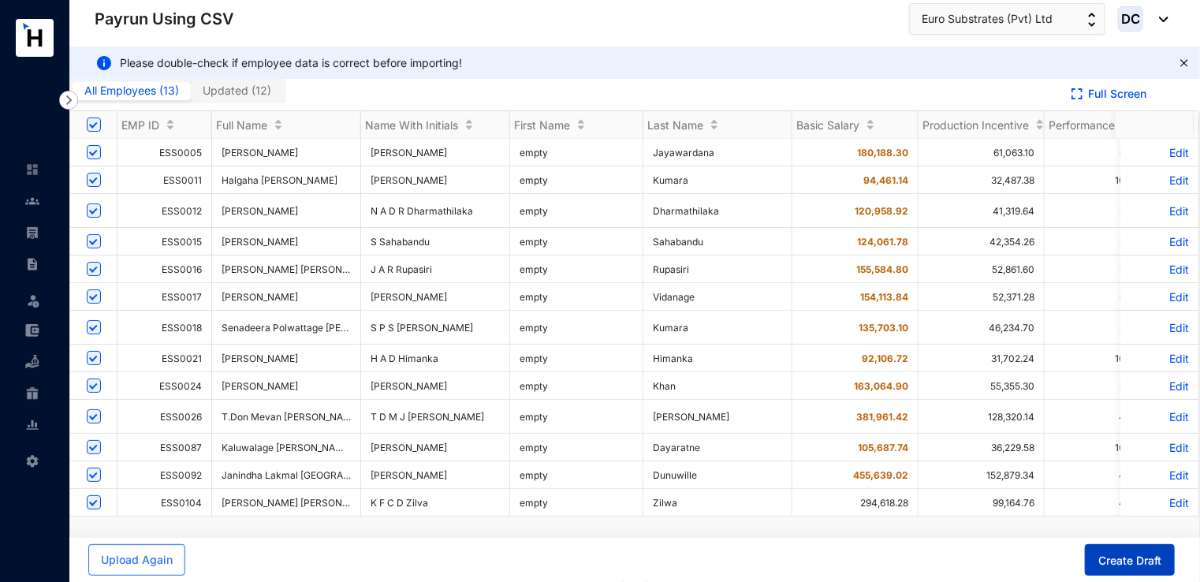
click at [1112, 566] on span "Create Draft" at bounding box center [1129, 561] width 63 height 16
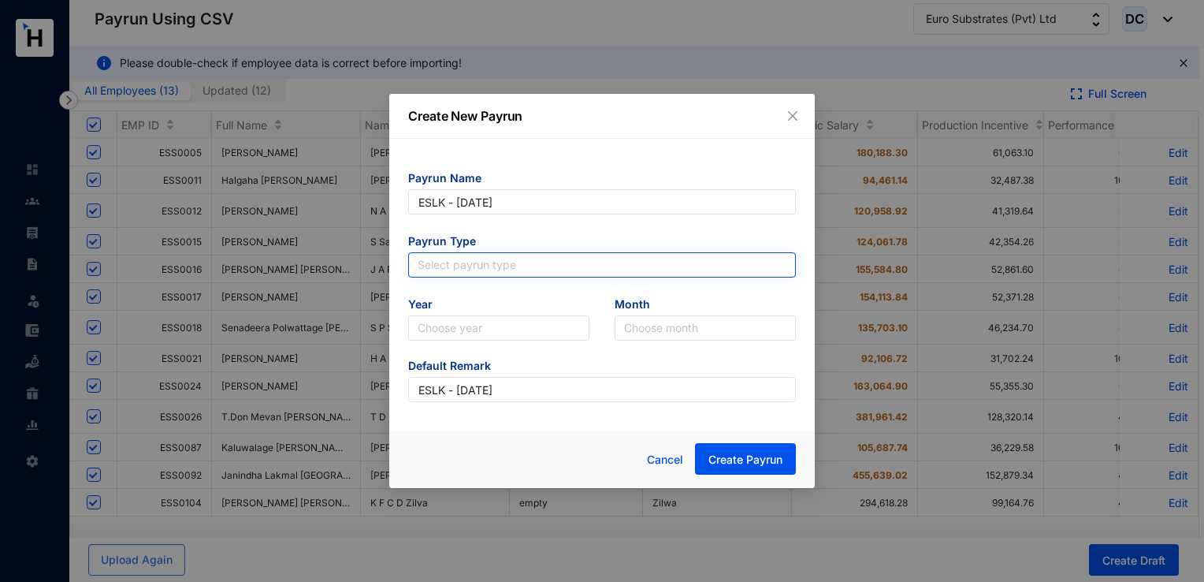
click at [579, 265] on input "search" at bounding box center [602, 265] width 369 height 24
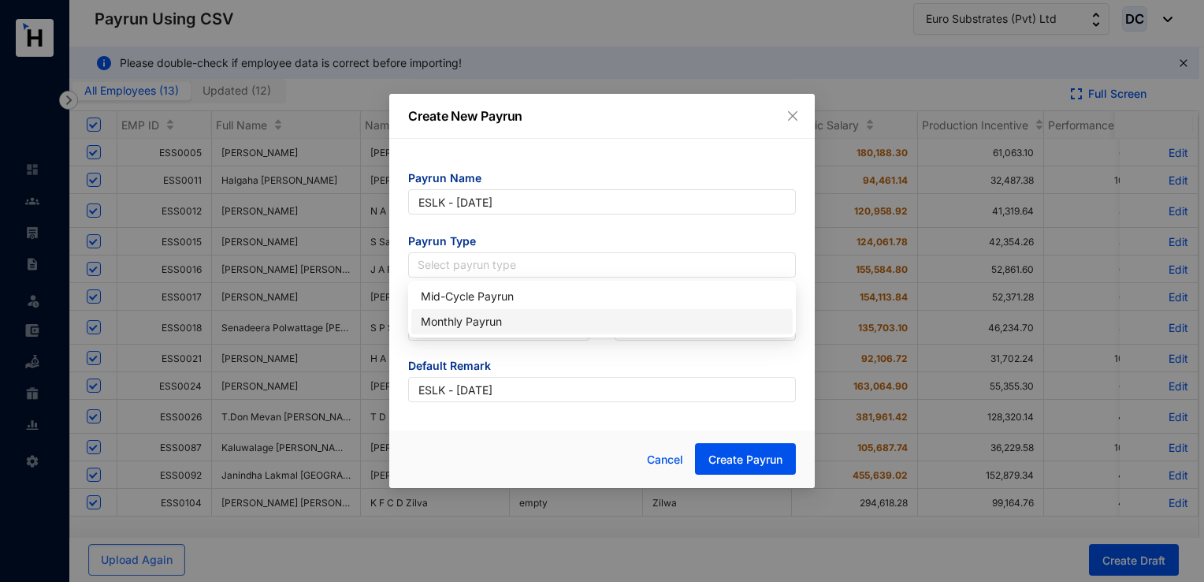
click at [501, 323] on div "Monthly Payrun" at bounding box center [602, 321] width 363 height 17
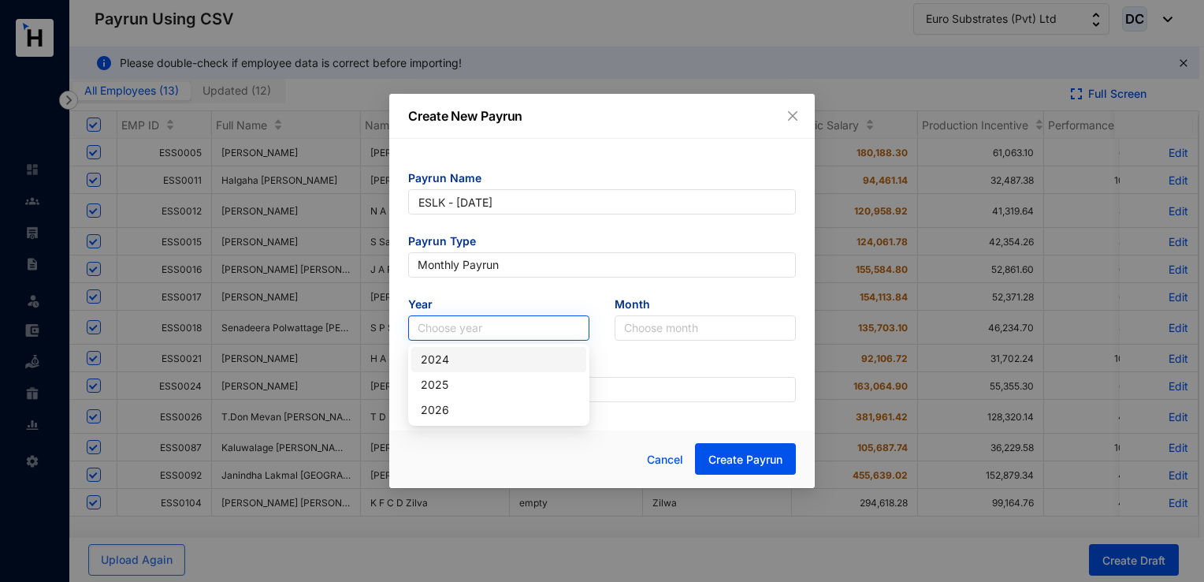
click at [497, 323] on input "search" at bounding box center [499, 328] width 162 height 24
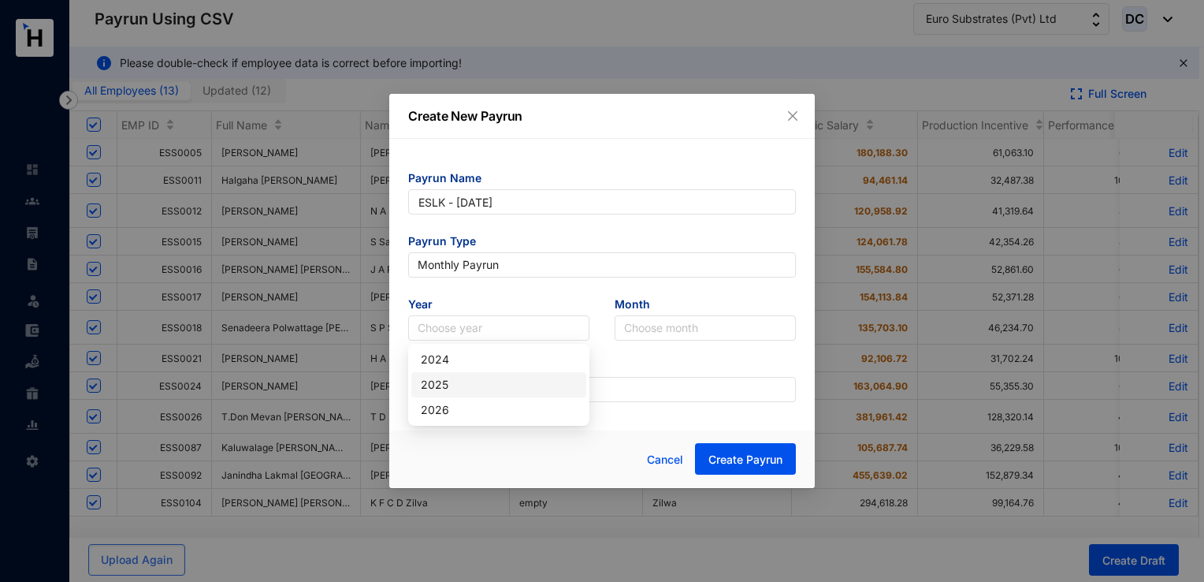
click at [473, 377] on div "2025" at bounding box center [499, 384] width 156 height 17
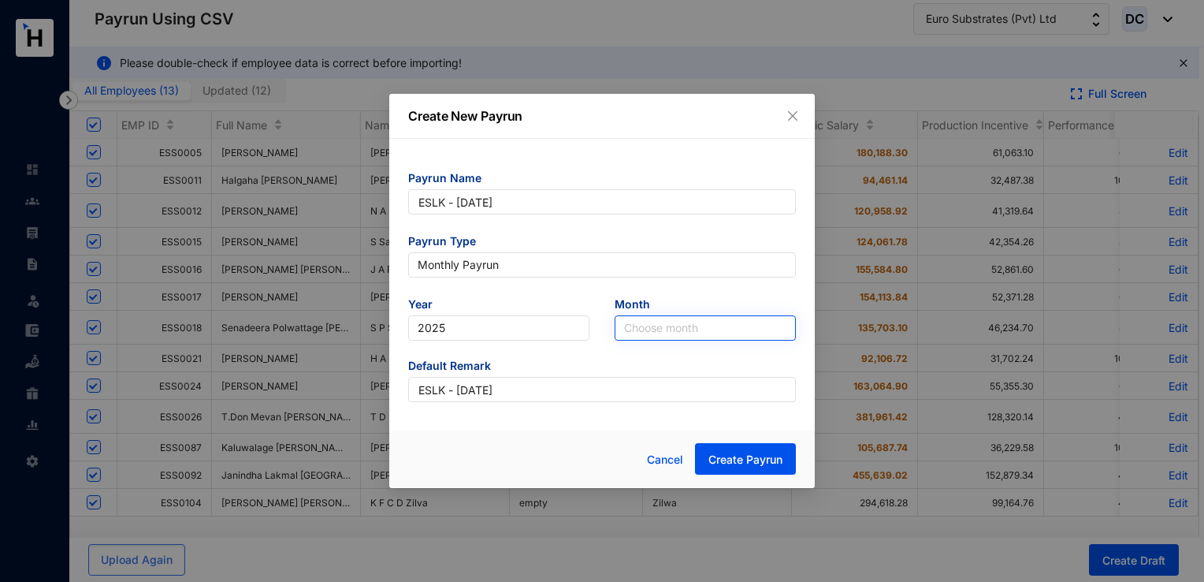
click at [678, 331] on input "search" at bounding box center [705, 328] width 162 height 24
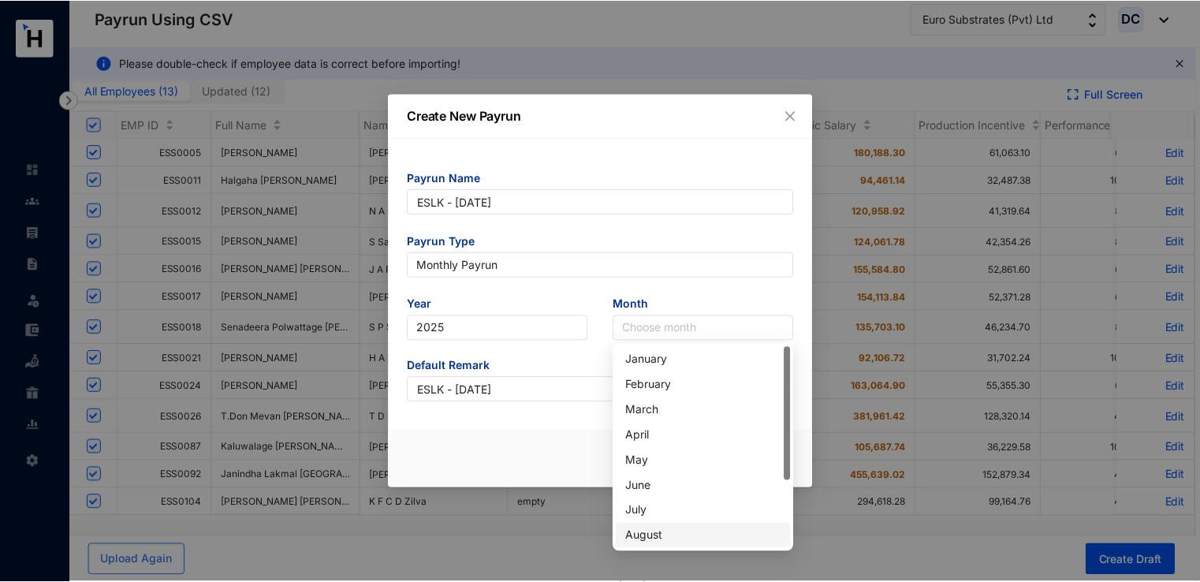
scroll to position [101, 0]
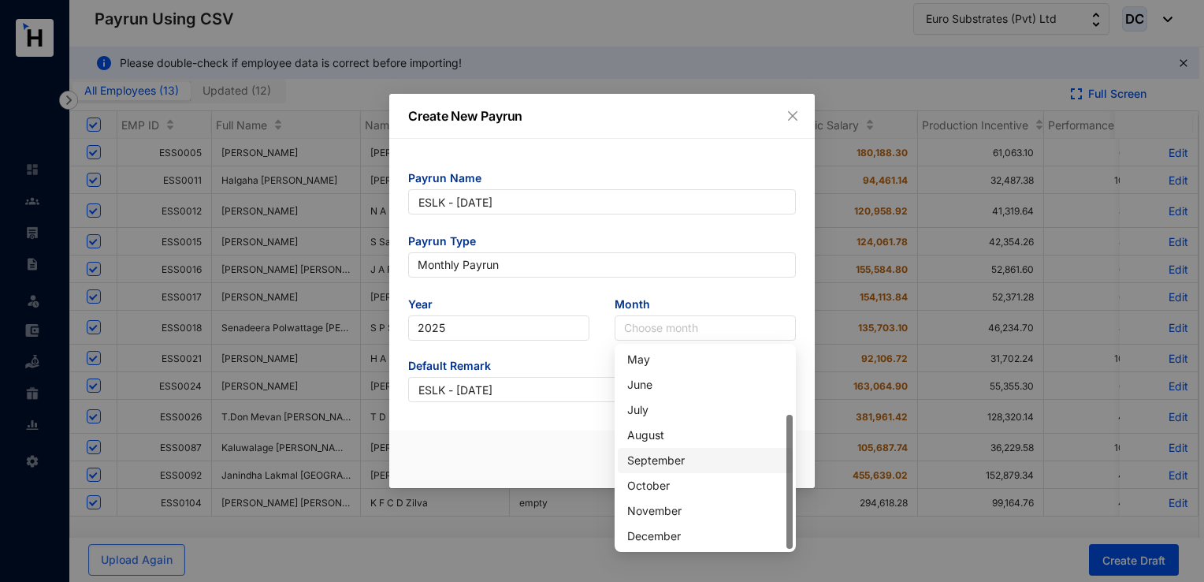
click at [646, 460] on div "September" at bounding box center [705, 460] width 156 height 17
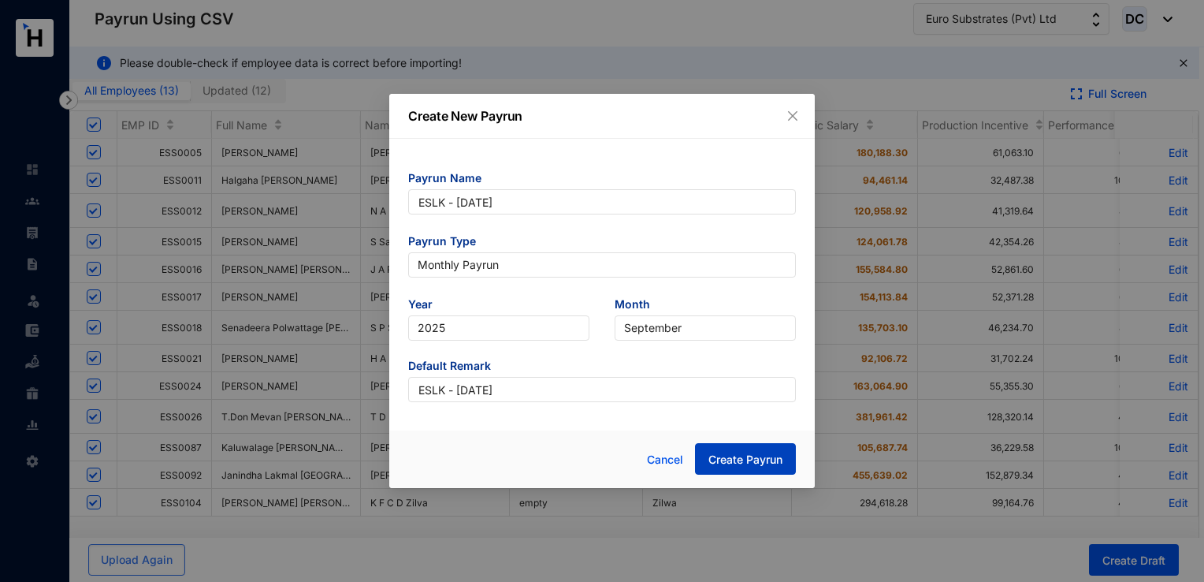
click at [754, 467] on span "Create Payrun" at bounding box center [746, 460] width 74 height 16
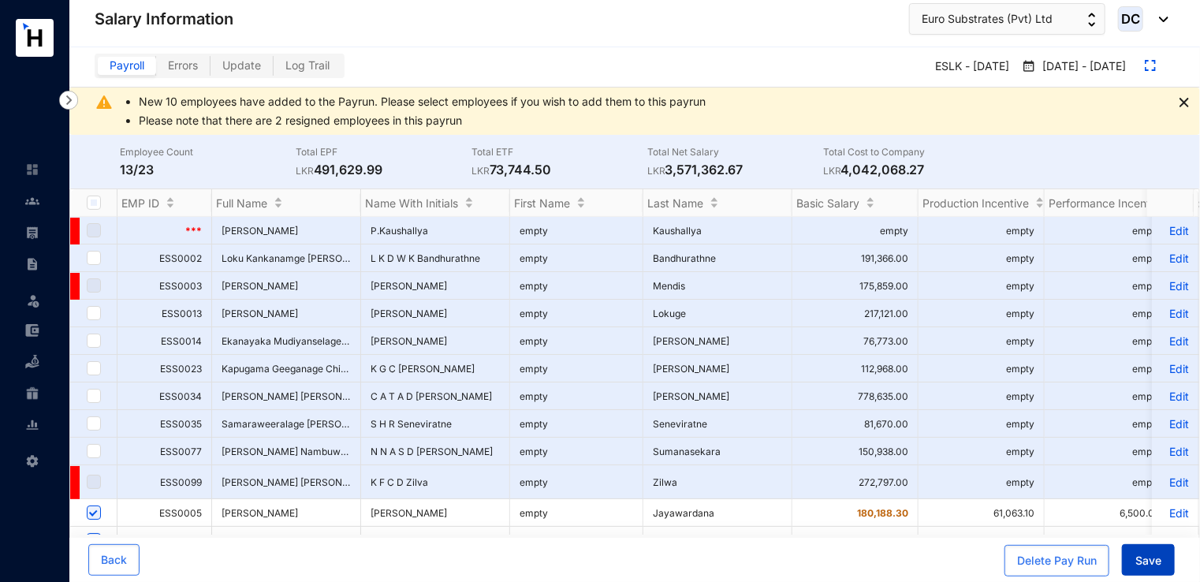
click at [1160, 560] on span "Save" at bounding box center [1148, 561] width 26 height 16
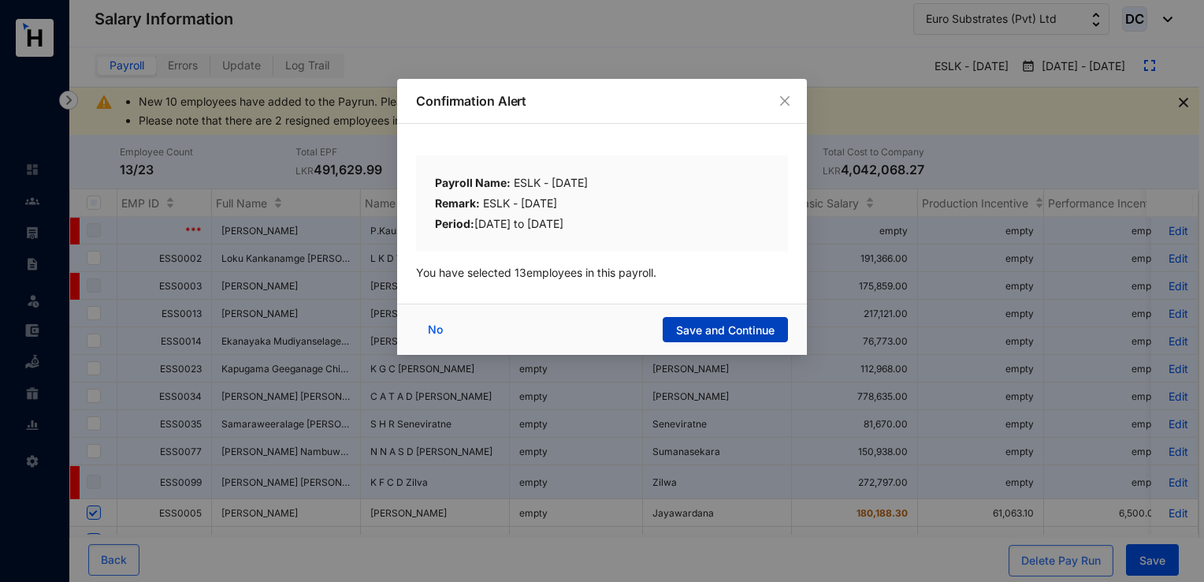
click at [752, 333] on span "Save and Continue" at bounding box center [725, 330] width 99 height 16
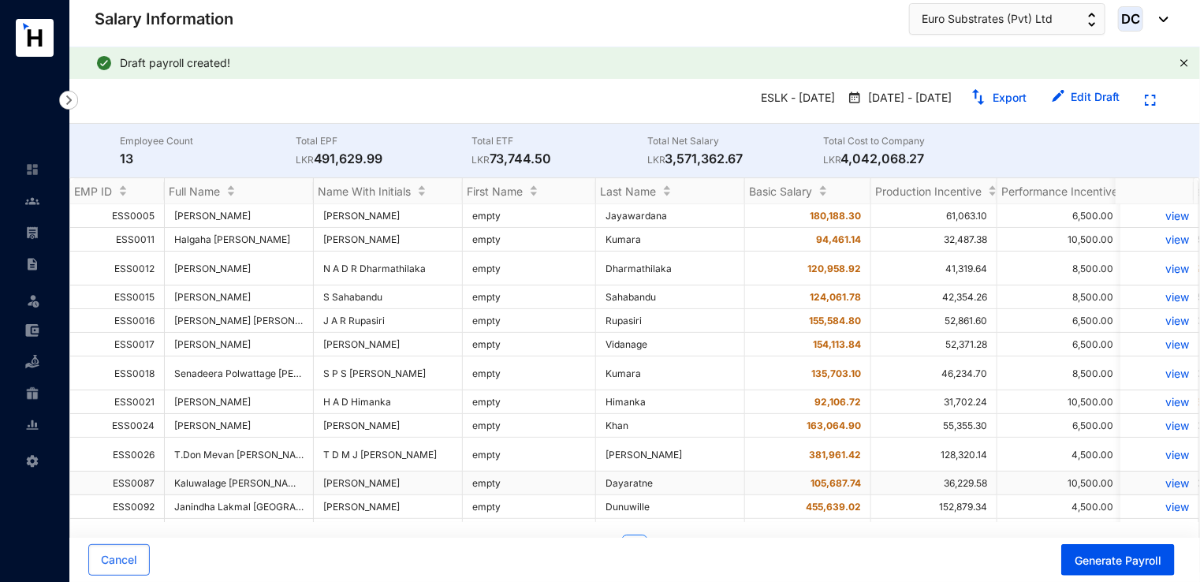
scroll to position [19, 0]
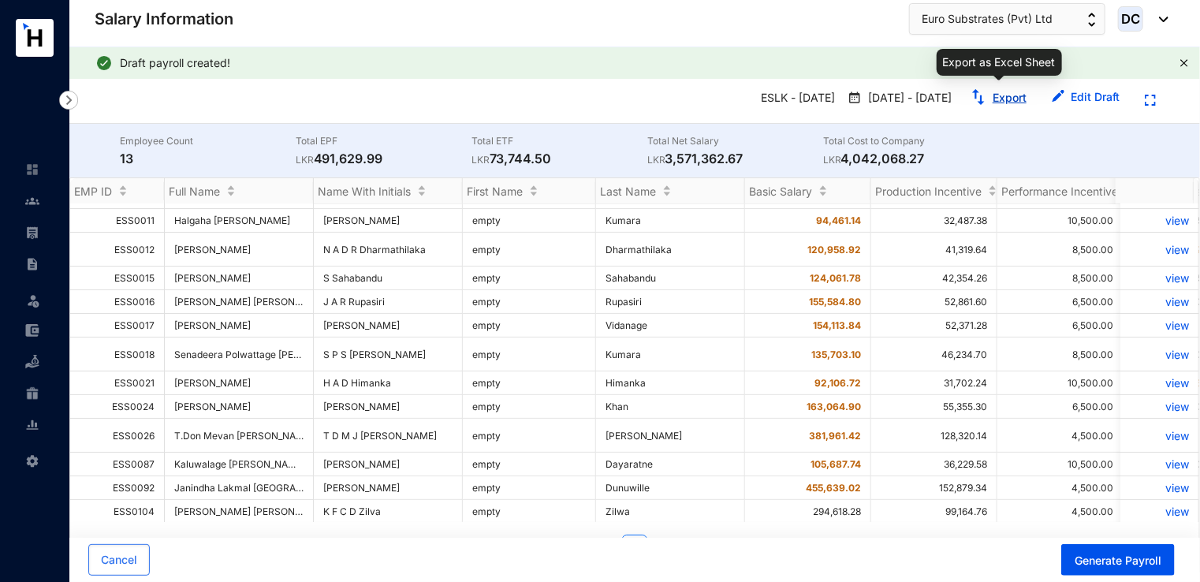
click at [1006, 96] on link "Export" at bounding box center [1009, 97] width 34 height 13
click at [109, 560] on span "Cancel" at bounding box center [119, 560] width 36 height 16
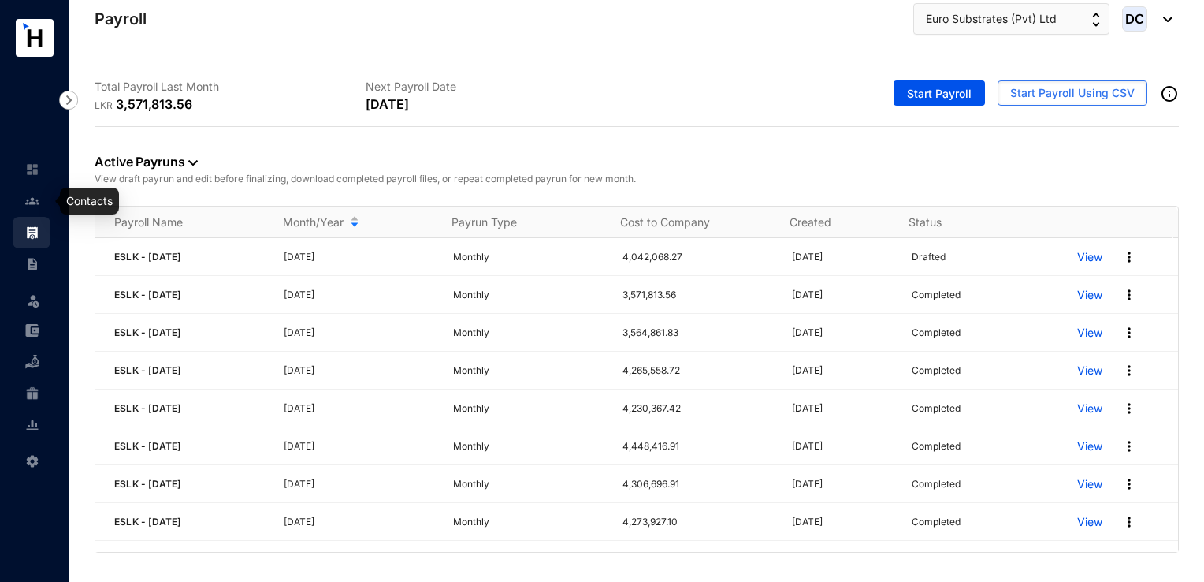
click at [28, 203] on img at bounding box center [32, 201] width 14 height 14
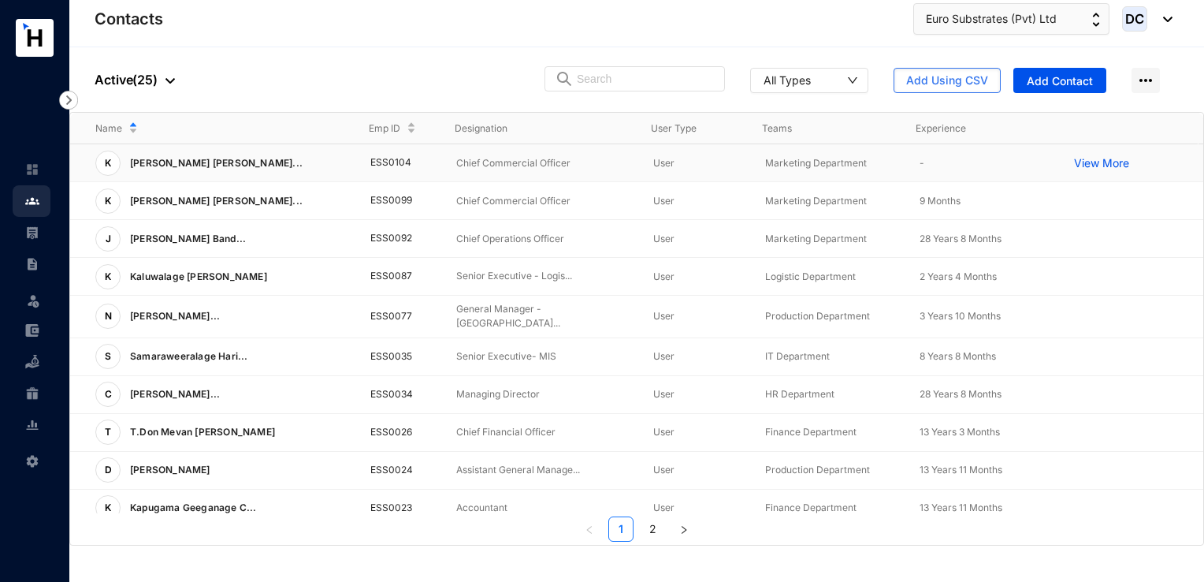
click at [395, 159] on td "ESS0104" at bounding box center [388, 163] width 86 height 38
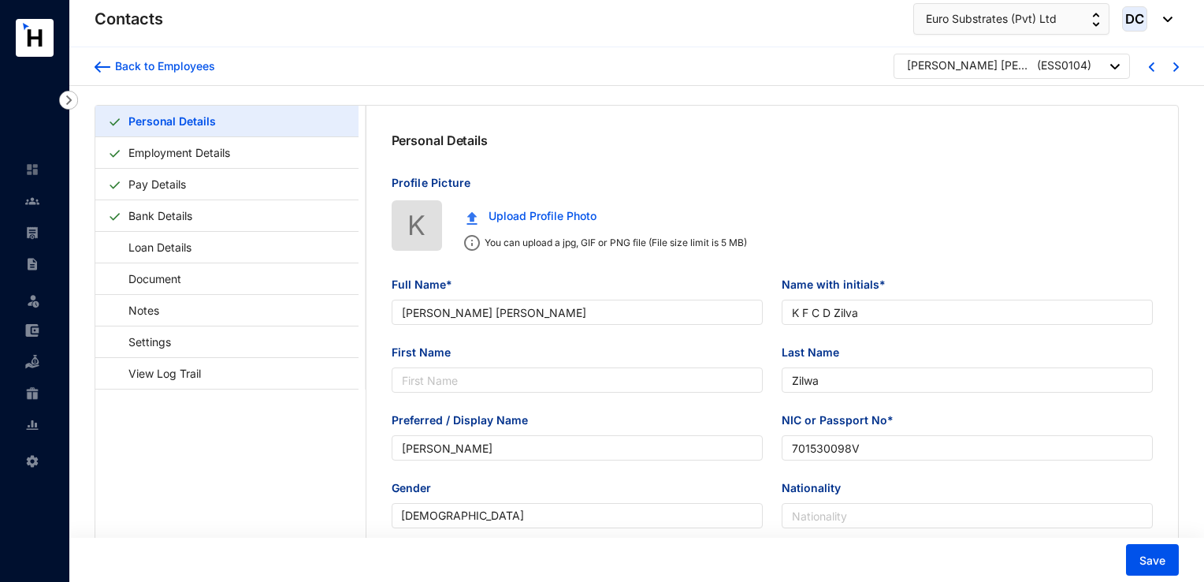
type input "[DATE]"
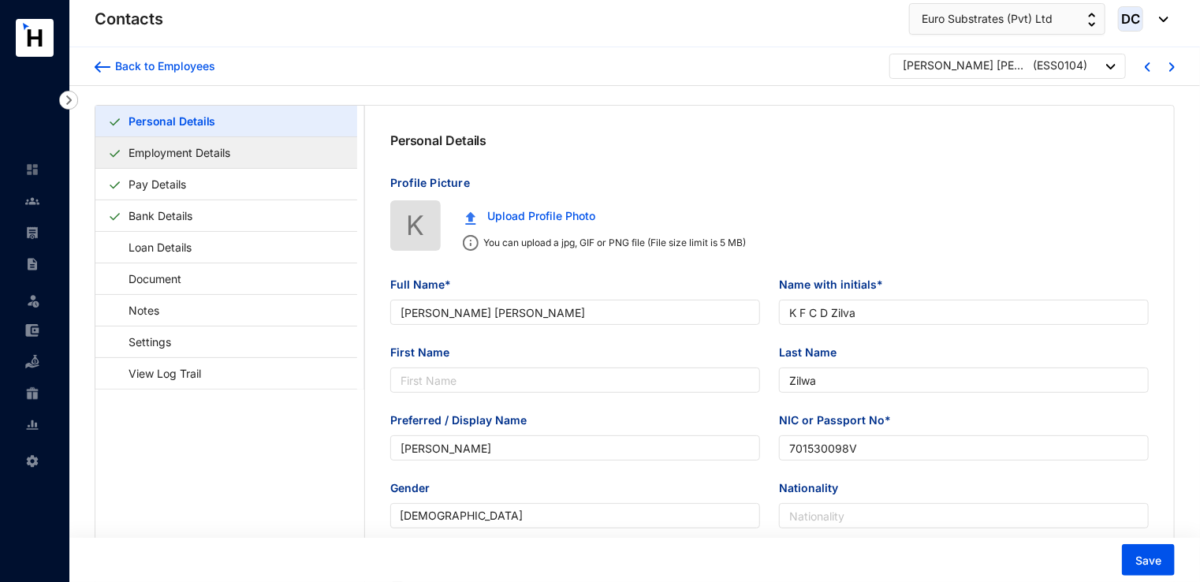
click at [236, 162] on link "Employment Details" at bounding box center [179, 152] width 114 height 32
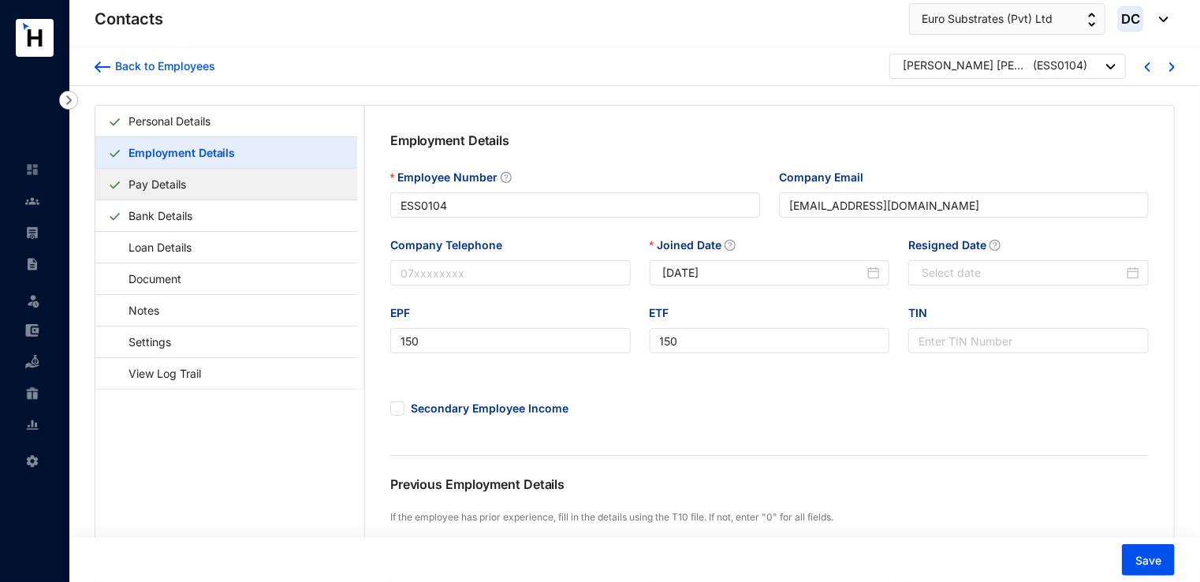
click at [184, 171] on link "Pay Details" at bounding box center [157, 184] width 70 height 32
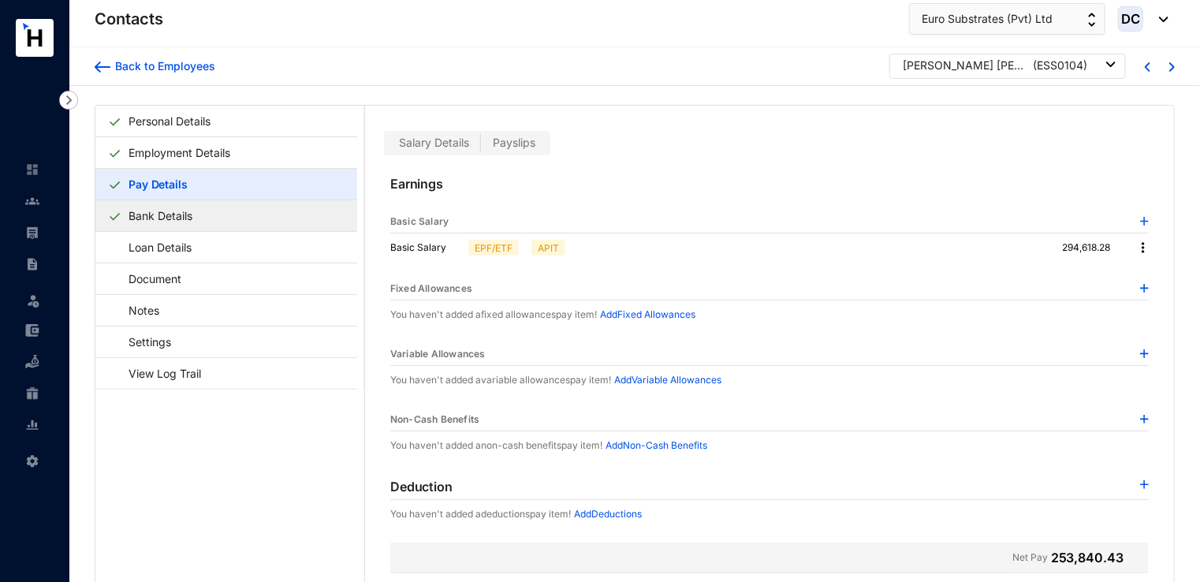
click at [199, 216] on link "Bank Details" at bounding box center [160, 215] width 76 height 32
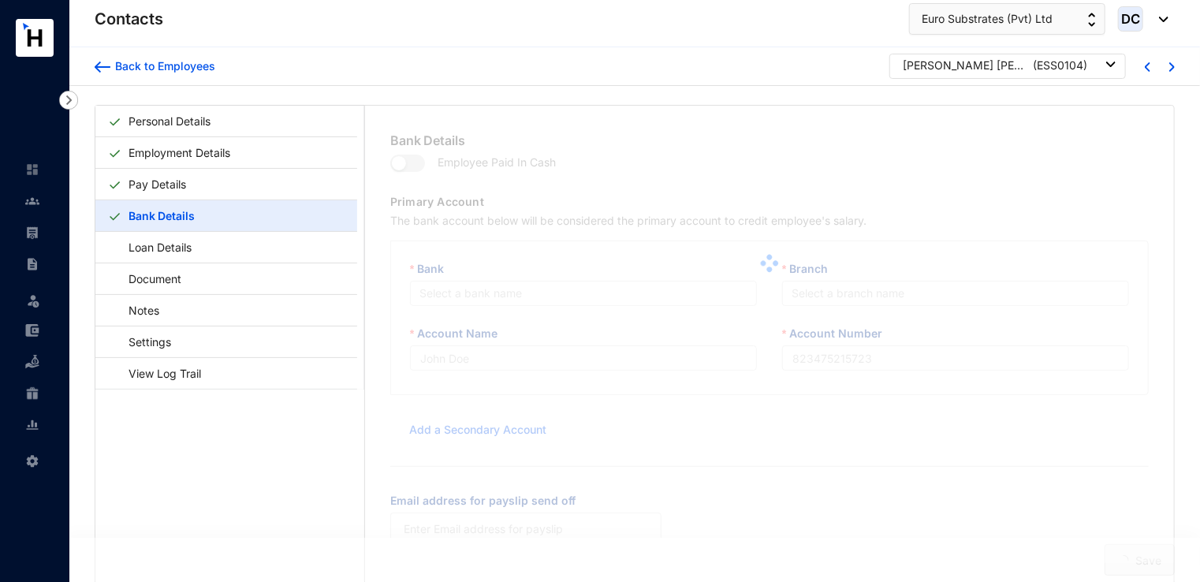
type input "K F C D Zilva"
type input "113454229913"
type input "[EMAIL_ADDRESS][DOMAIN_NAME]"
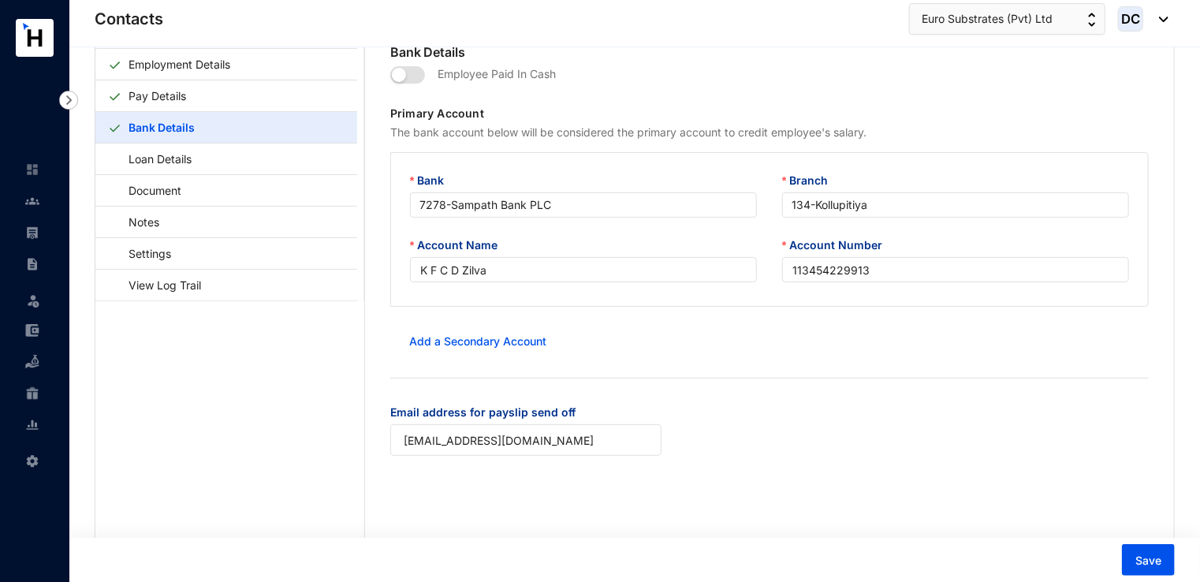
scroll to position [80, 0]
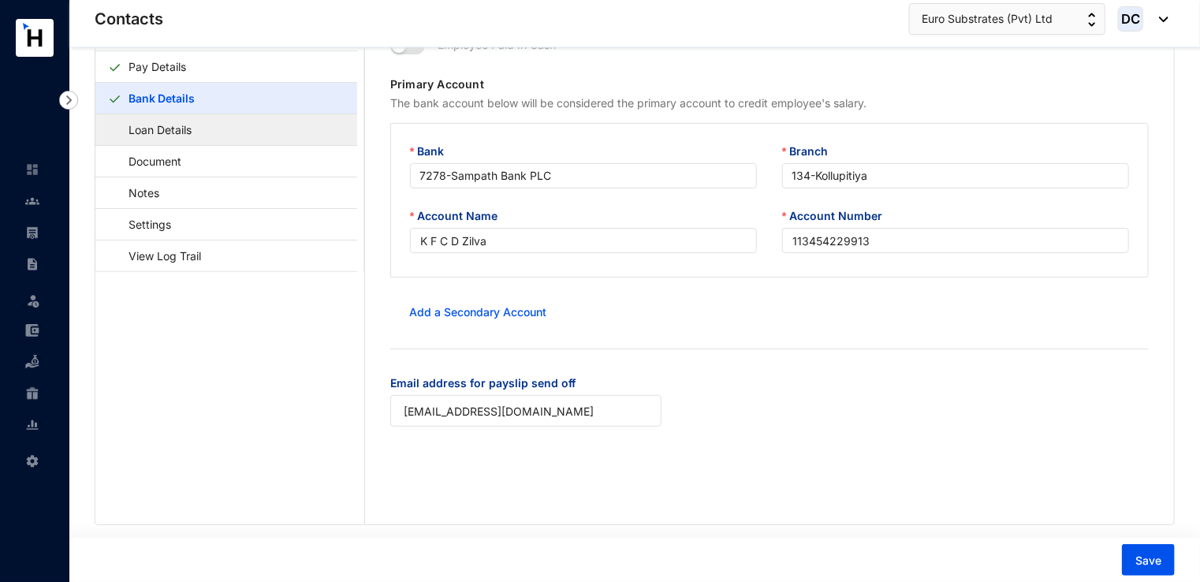
click at [171, 134] on link "Loan Details" at bounding box center [152, 130] width 89 height 32
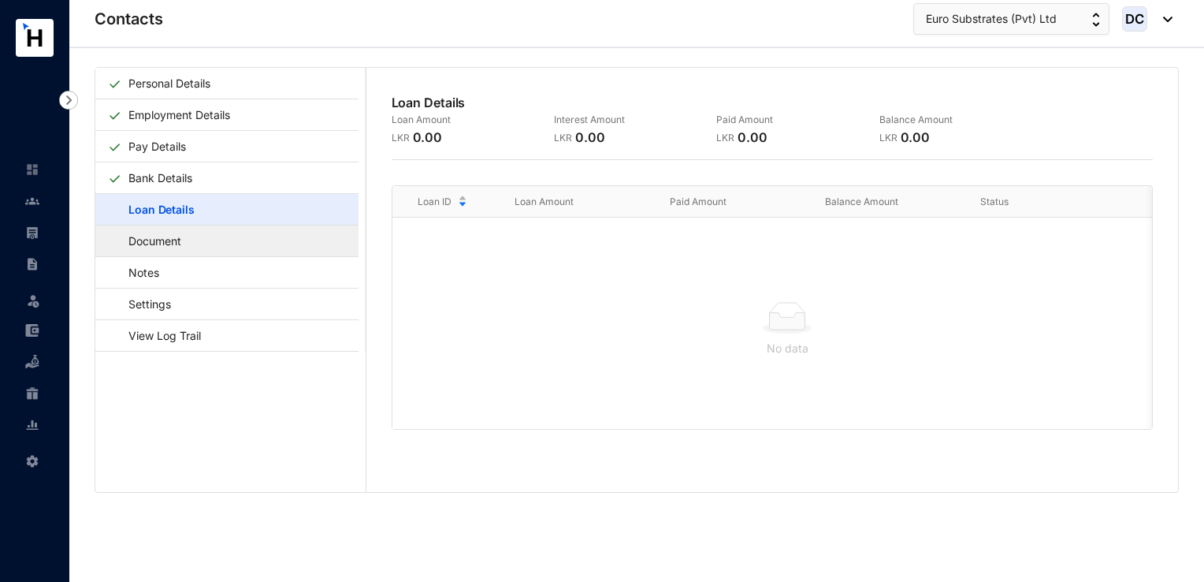
click at [187, 240] on link "Document" at bounding box center [147, 241] width 79 height 32
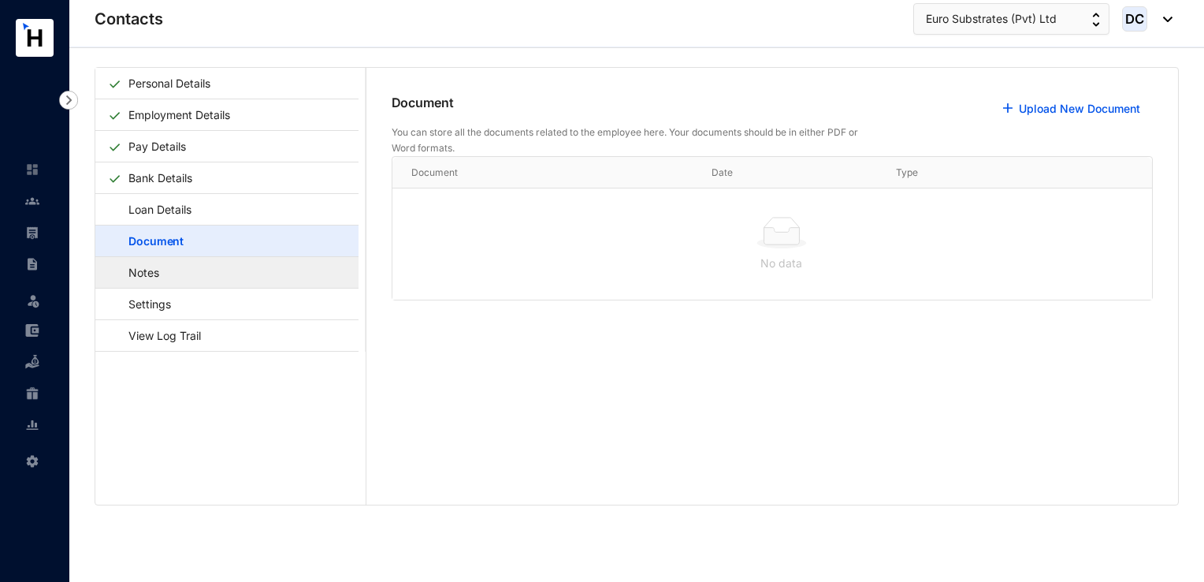
click at [165, 270] on link "Notes" at bounding box center [136, 272] width 57 height 32
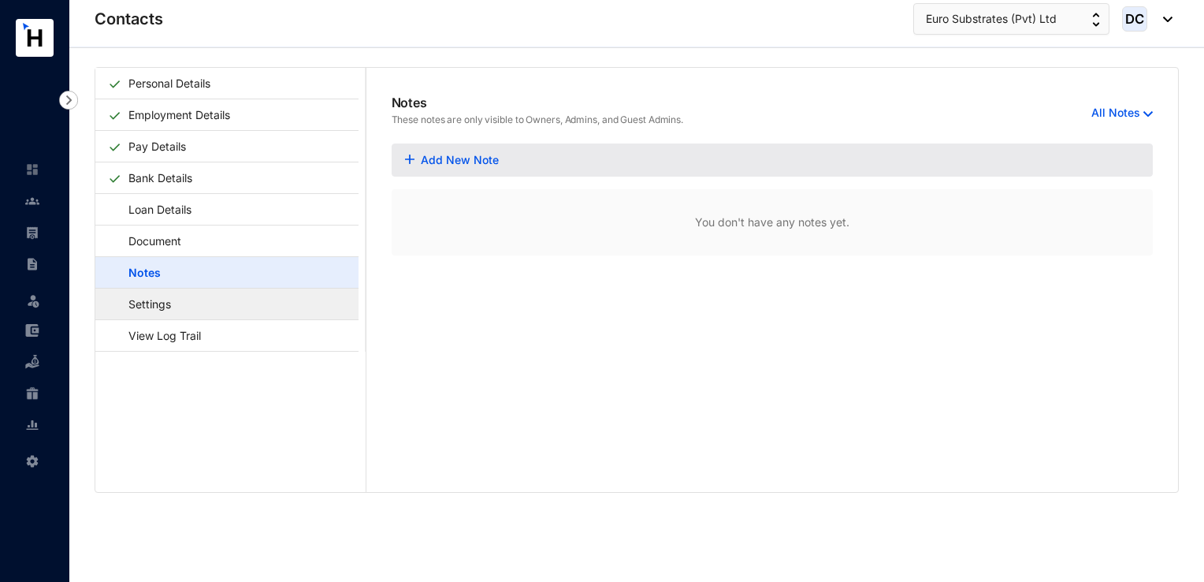
click at [177, 309] on link "Settings" at bounding box center [142, 304] width 69 height 32
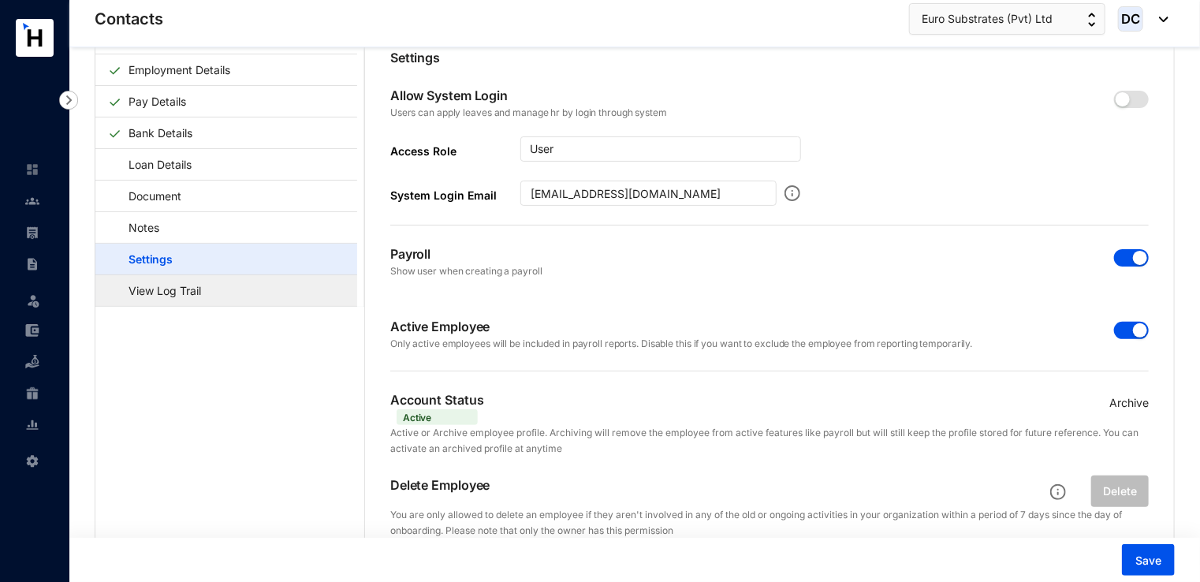
click at [207, 279] on link "View Log Trail" at bounding box center [157, 290] width 99 height 32
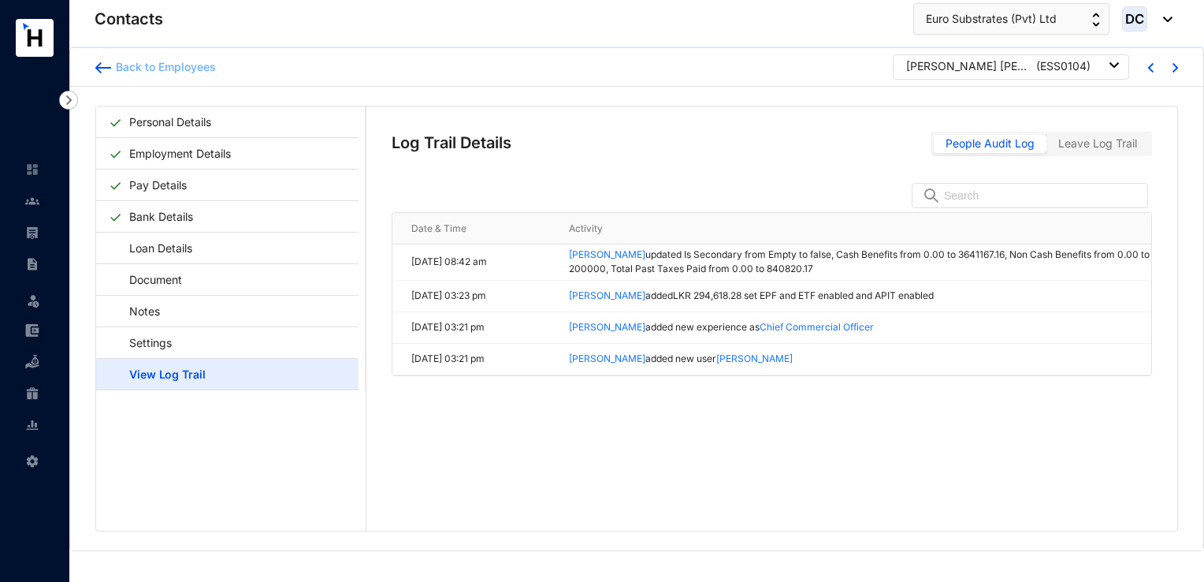
click at [114, 65] on div "Back to Employees" at bounding box center [163, 67] width 105 height 16
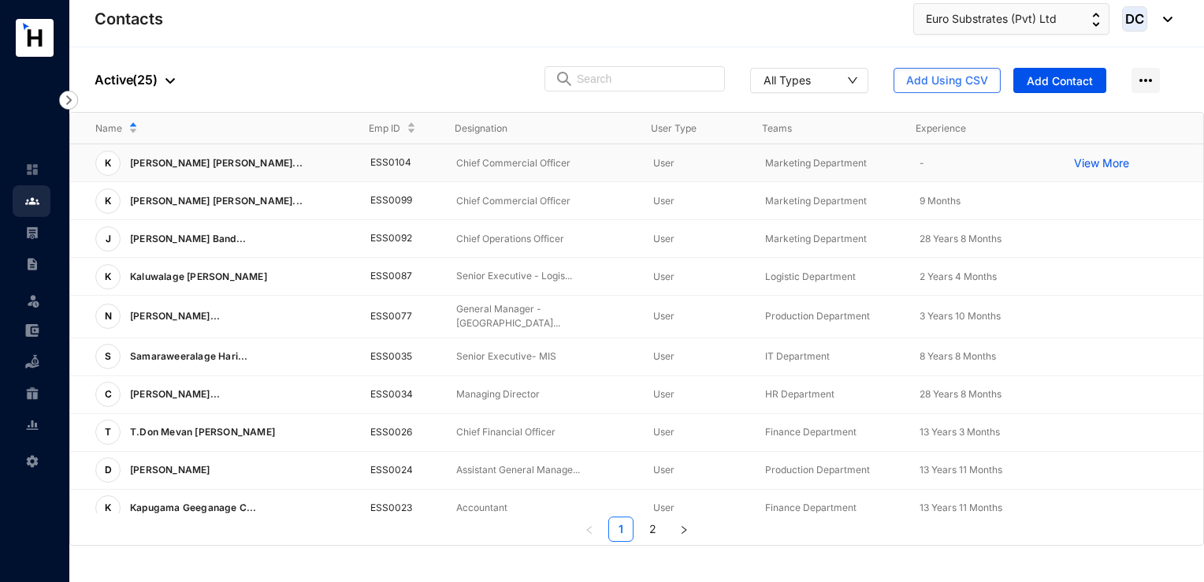
click at [534, 162] on p "Chief Commercial Officer" at bounding box center [542, 163] width 173 height 16
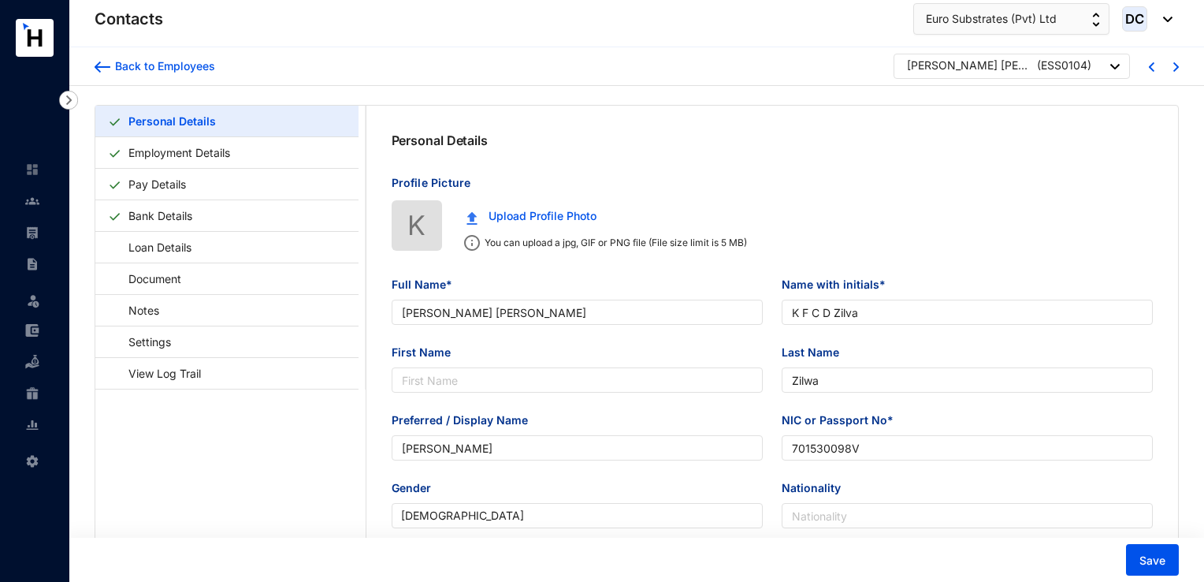
type input "[DATE]"
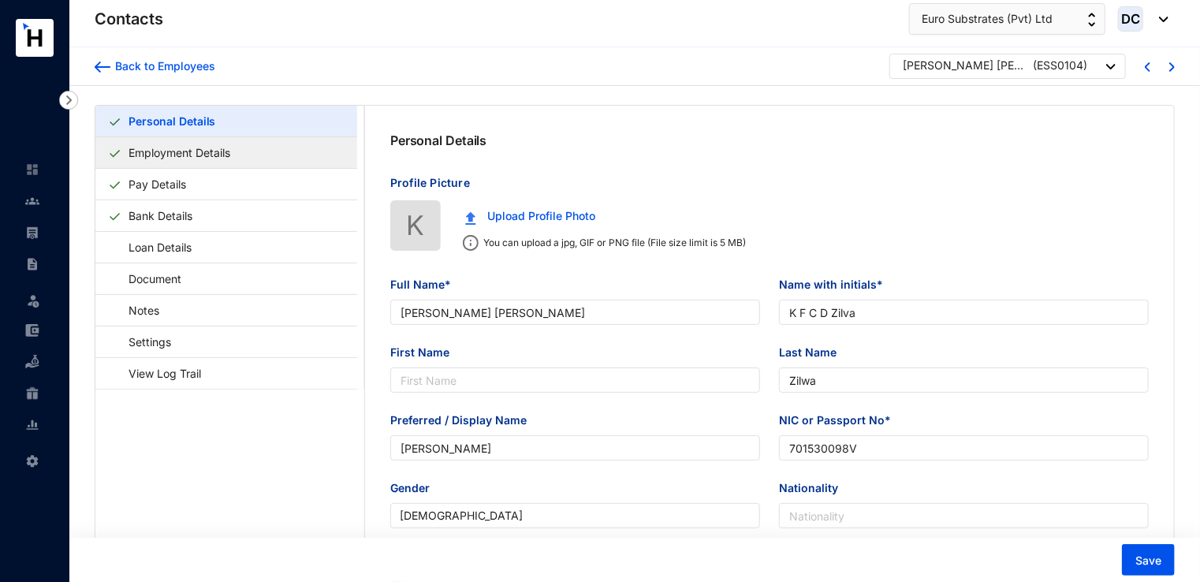
click at [192, 147] on link "Employment Details" at bounding box center [179, 152] width 114 height 32
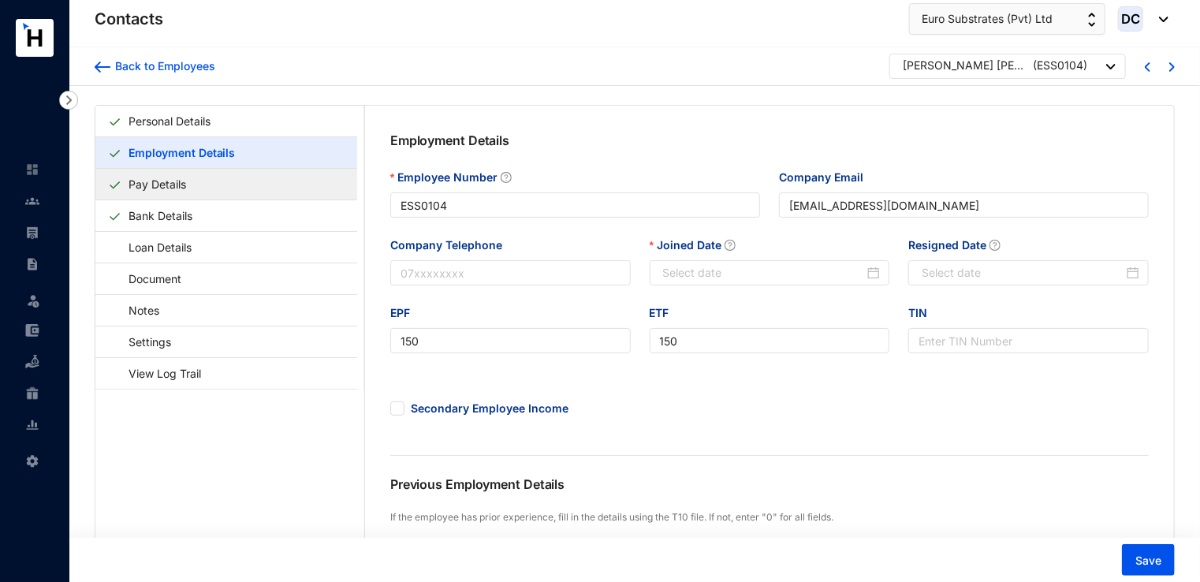
type input "[DATE]"
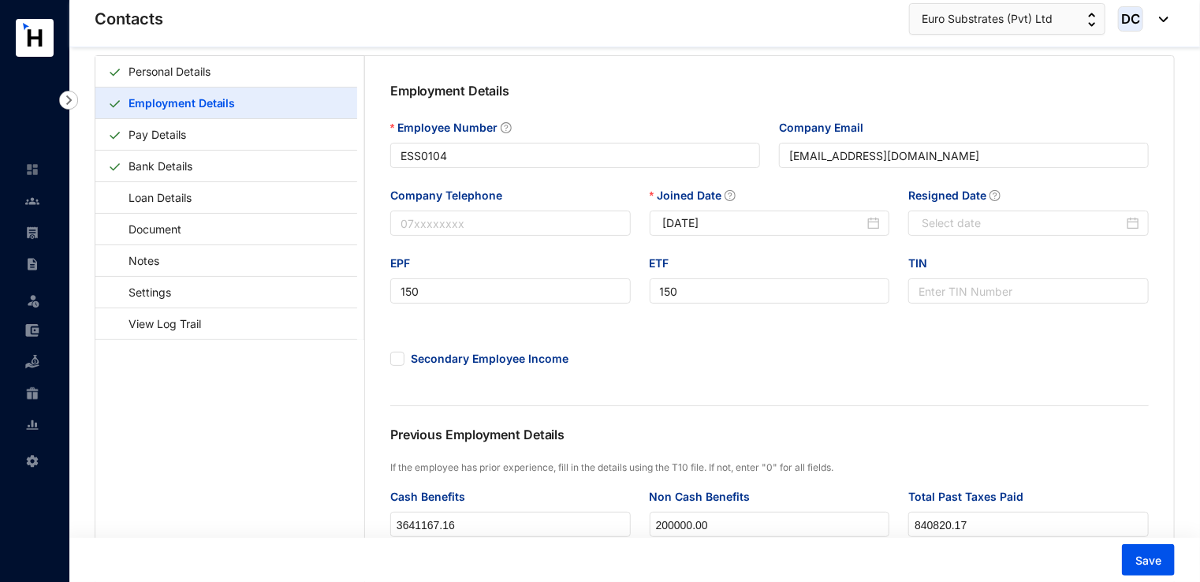
scroll to position [35, 0]
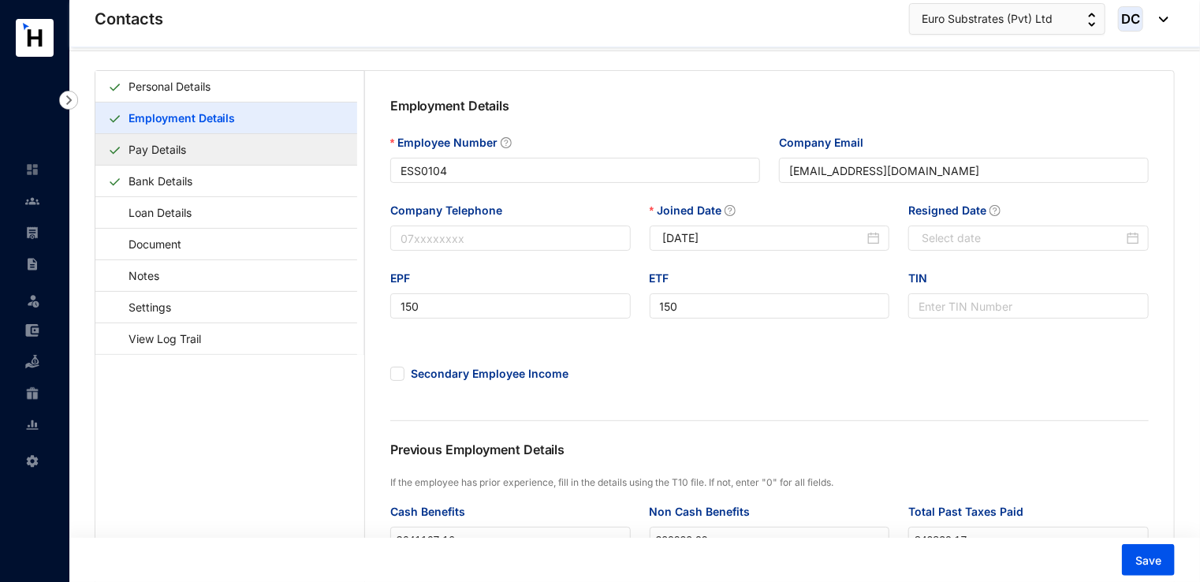
click at [188, 157] on link "Pay Details" at bounding box center [157, 149] width 70 height 32
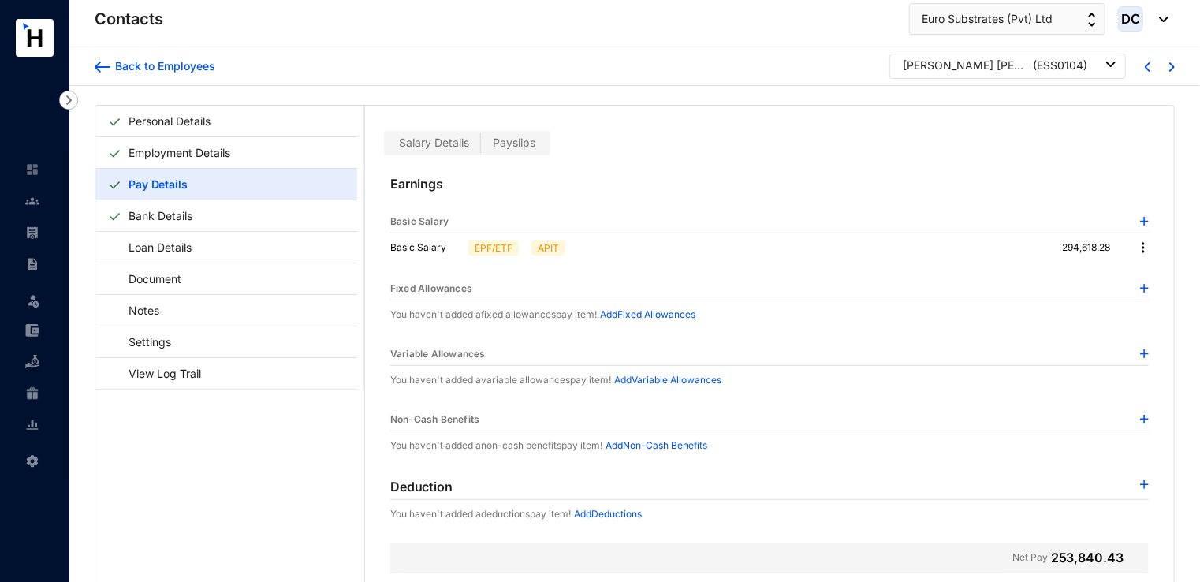
click at [990, 68] on div "[PERSON_NAME] [PERSON_NAME]" at bounding box center [966, 66] width 126 height 16
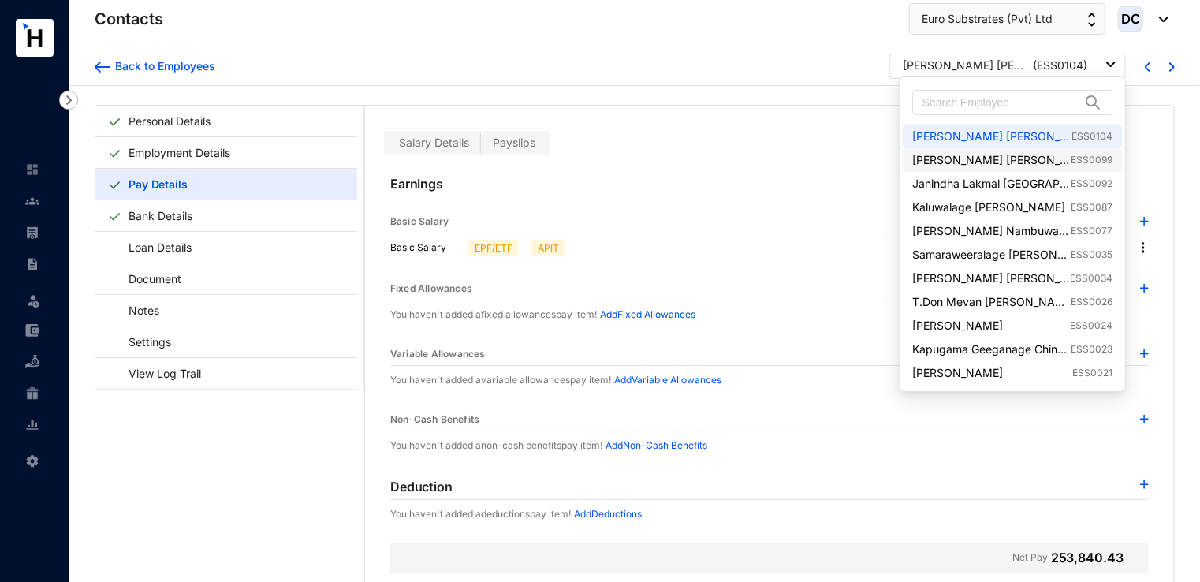
click at [1007, 160] on link "[PERSON_NAME] [PERSON_NAME] ESS0099" at bounding box center [1012, 160] width 200 height 16
click at [991, 69] on div "[PERSON_NAME] [PERSON_NAME]" at bounding box center [966, 66] width 126 height 16
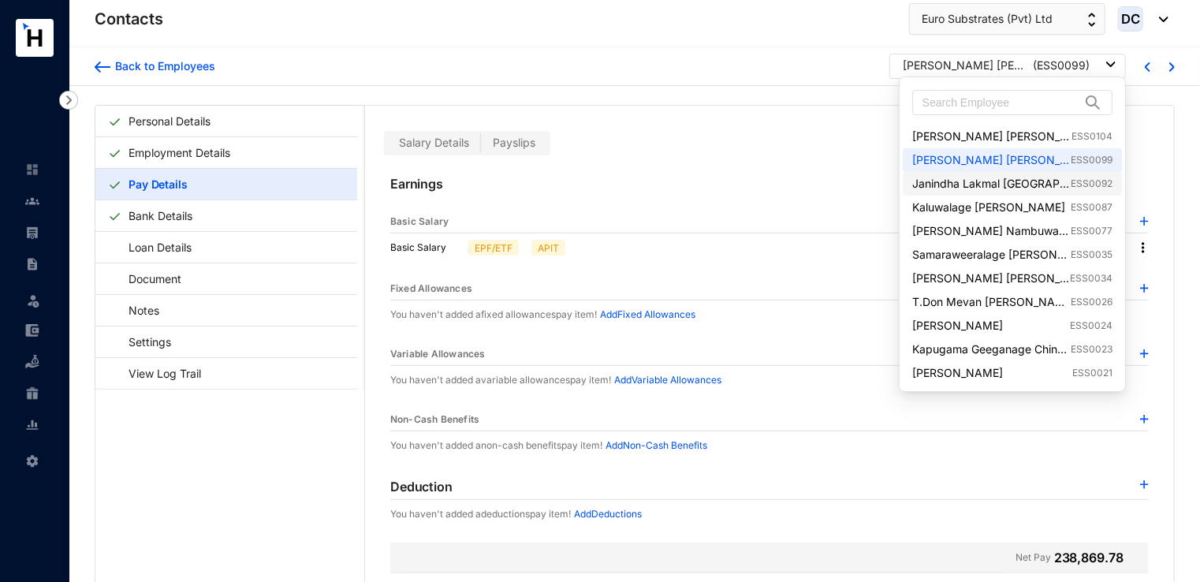
click at [955, 178] on link "[PERSON_NAME] [GEOGRAPHIC_DATA] ESS0092" at bounding box center [1012, 184] width 200 height 16
click at [927, 66] on div "Janindha Lakmal [GEOGRAPHIC_DATA]" at bounding box center [966, 66] width 126 height 16
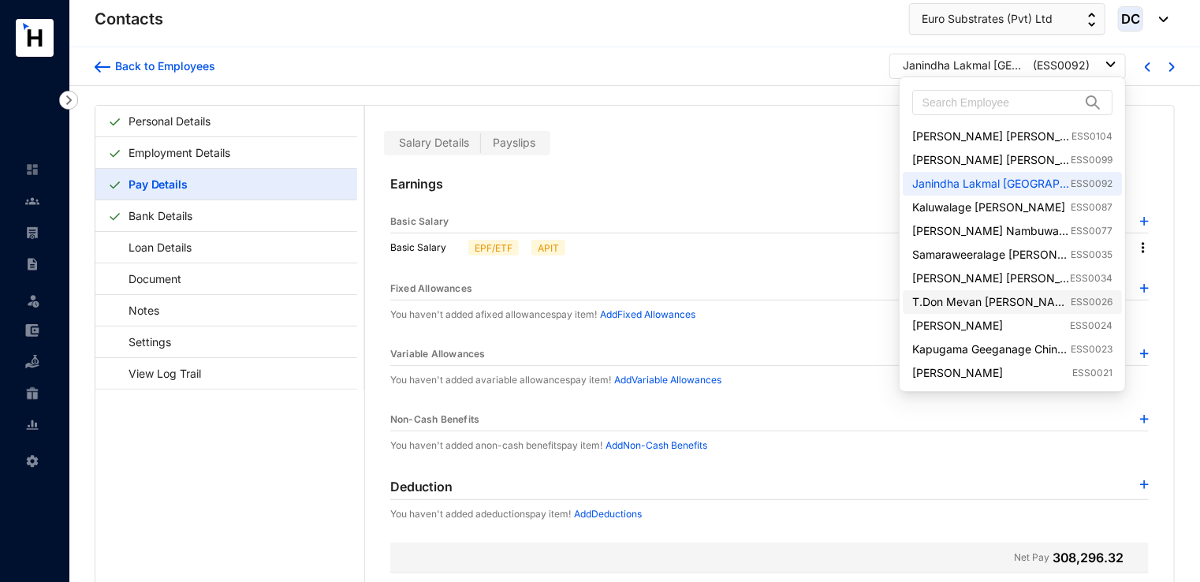
click at [940, 297] on link "T.Don Mevan [PERSON_NAME] ESS0026" at bounding box center [1012, 302] width 200 height 16
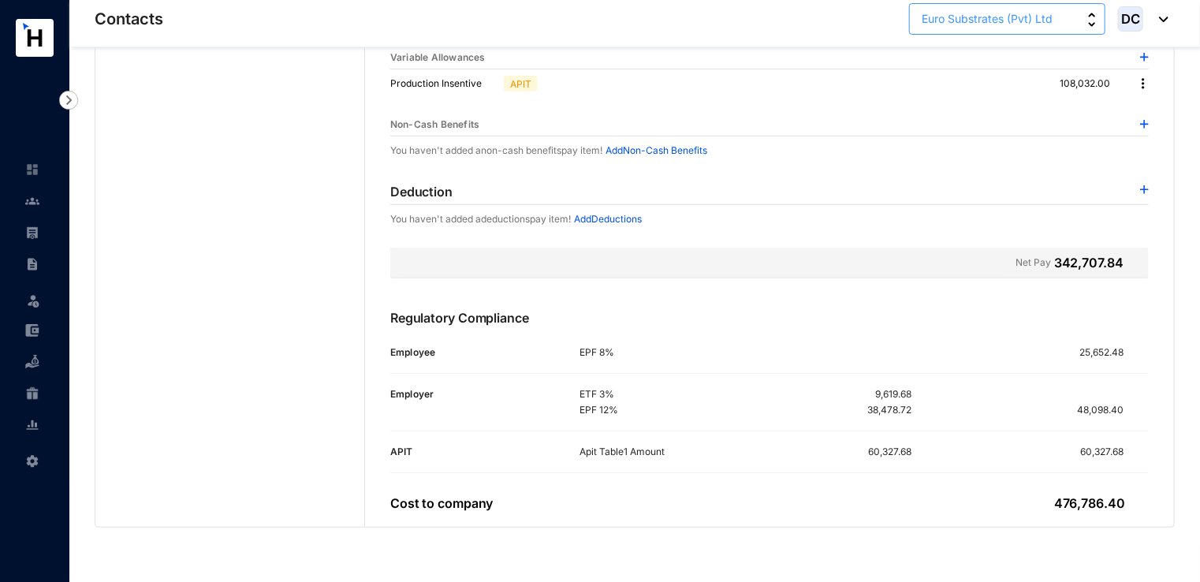
click at [1003, 28] on button "Euro Substrates (Pvt) Ltd" at bounding box center [1007, 19] width 196 height 32
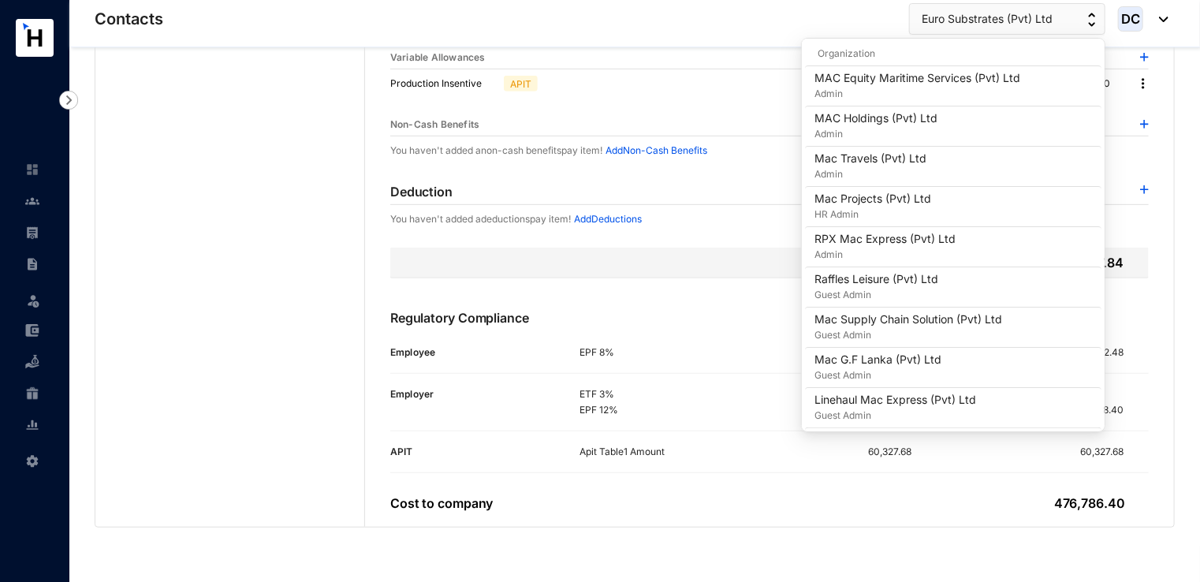
click at [832, 27] on div "Contacts Euro Substrates (Pvt) Ltd DC" at bounding box center [632, 19] width 1074 height 32
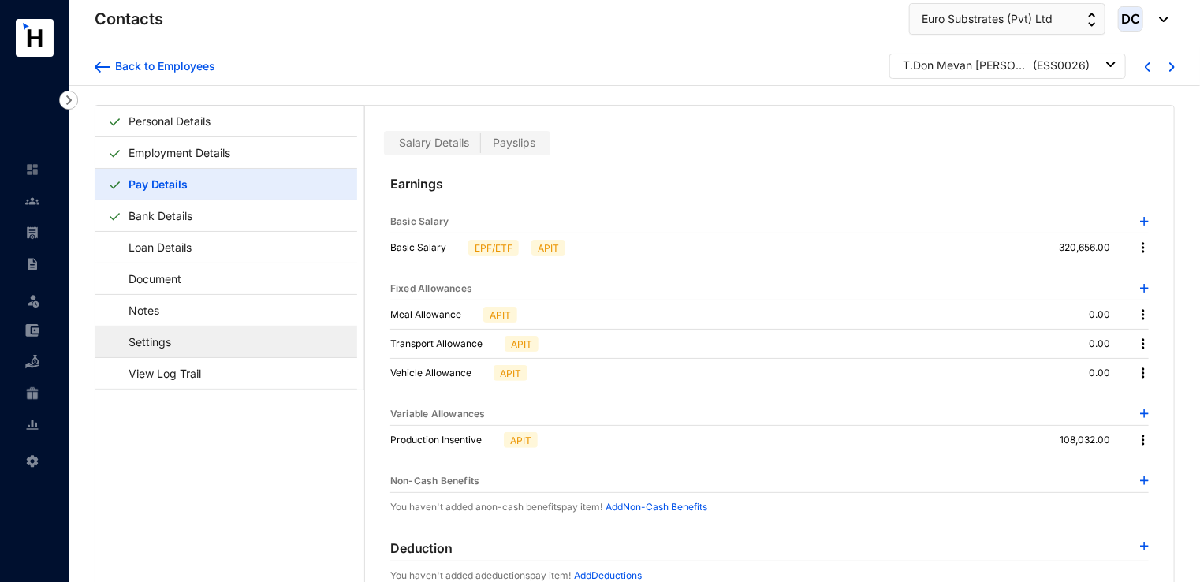
click at [177, 350] on link "Settings" at bounding box center [142, 342] width 69 height 32
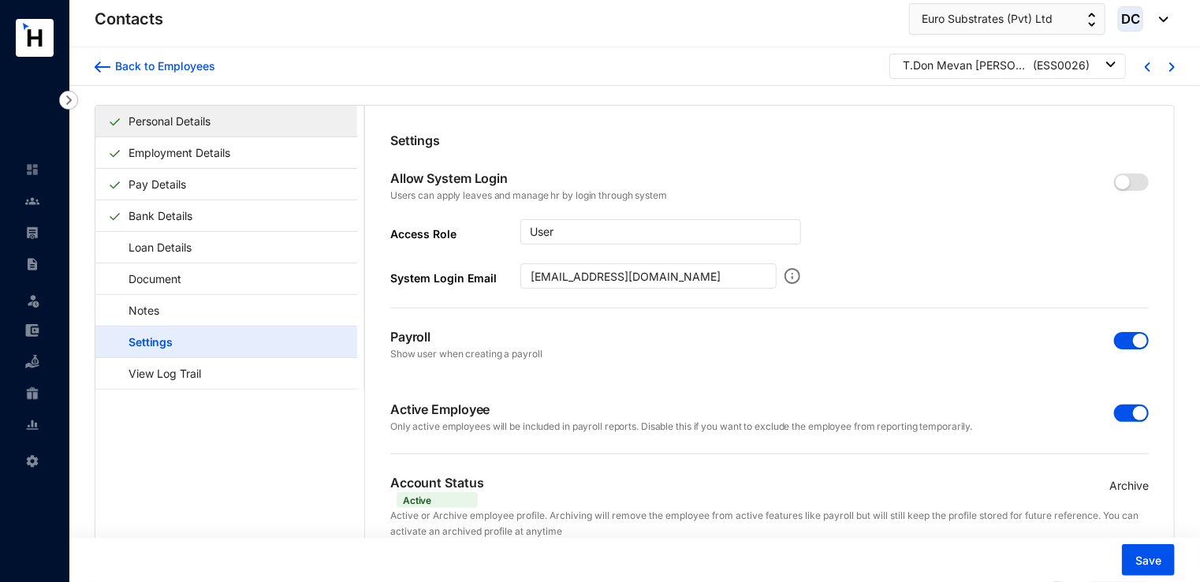
click at [196, 131] on link "Personal Details" at bounding box center [169, 121] width 95 height 32
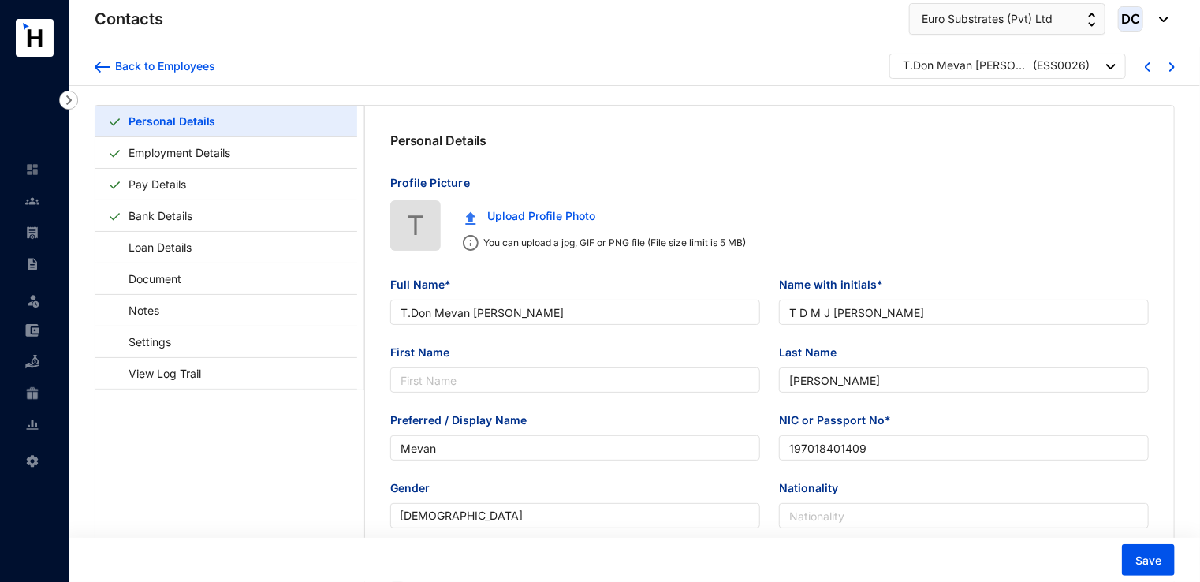
type input "[DATE]"
click at [180, 161] on link "Employment Details" at bounding box center [179, 152] width 114 height 32
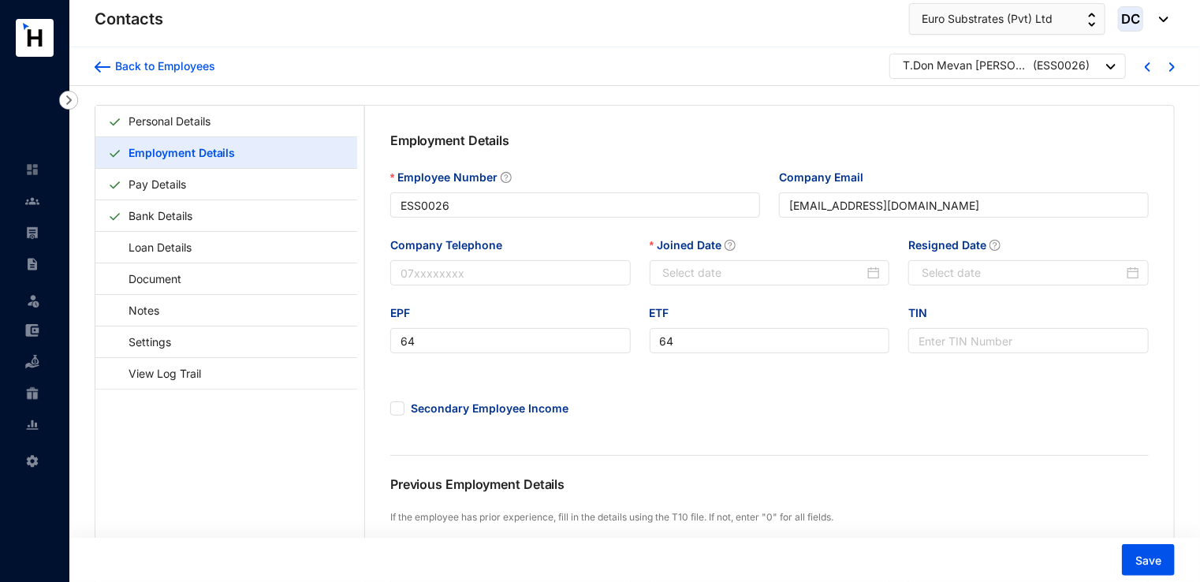
type input "[DATE]"
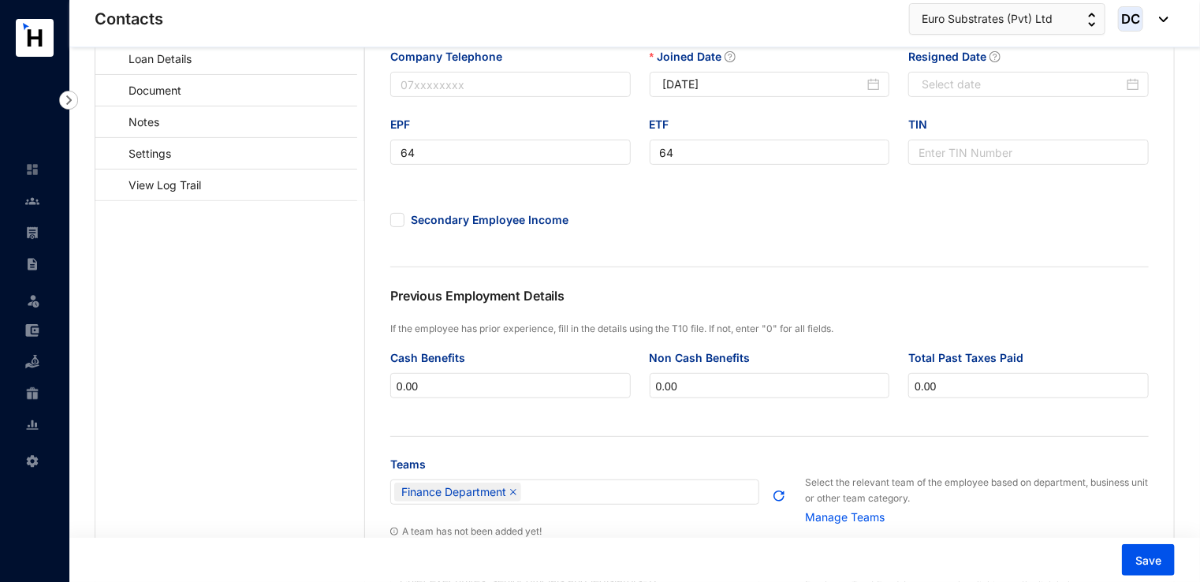
scroll to position [158, 0]
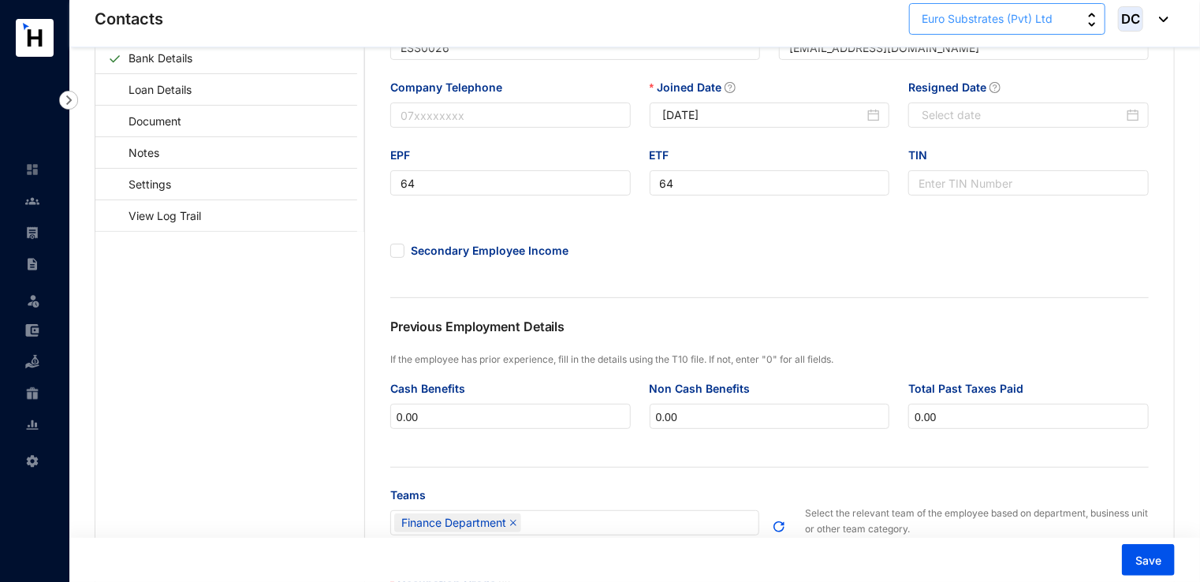
click at [955, 31] on button "Euro Substrates (Pvt) Ltd" at bounding box center [1007, 19] width 196 height 32
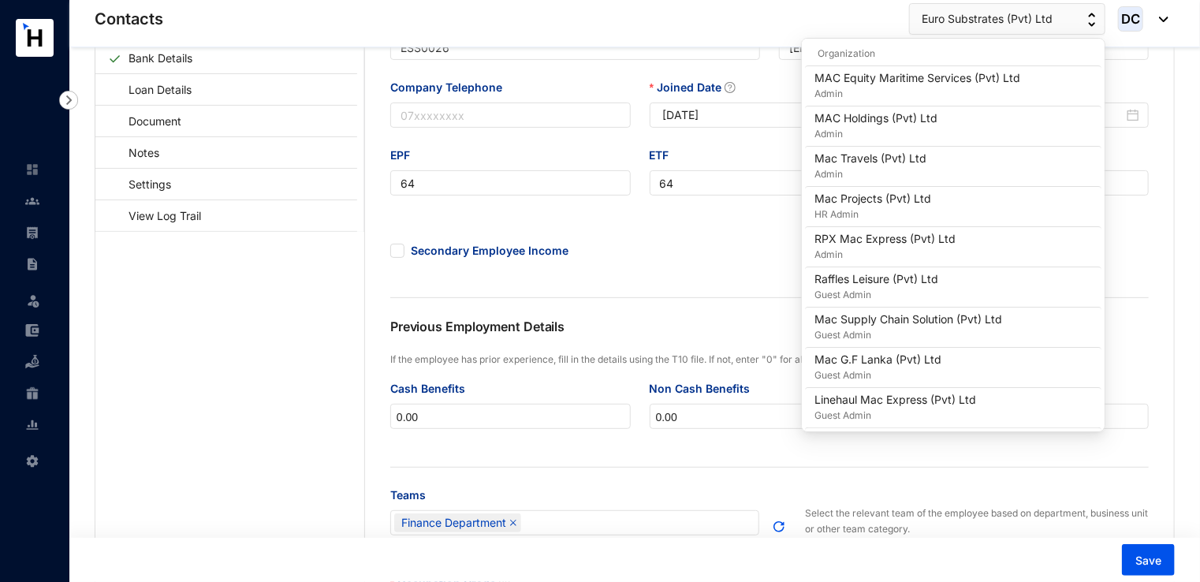
click at [673, 14] on div "Contacts Euro Substrates (Pvt) Ltd DC" at bounding box center [632, 19] width 1074 height 32
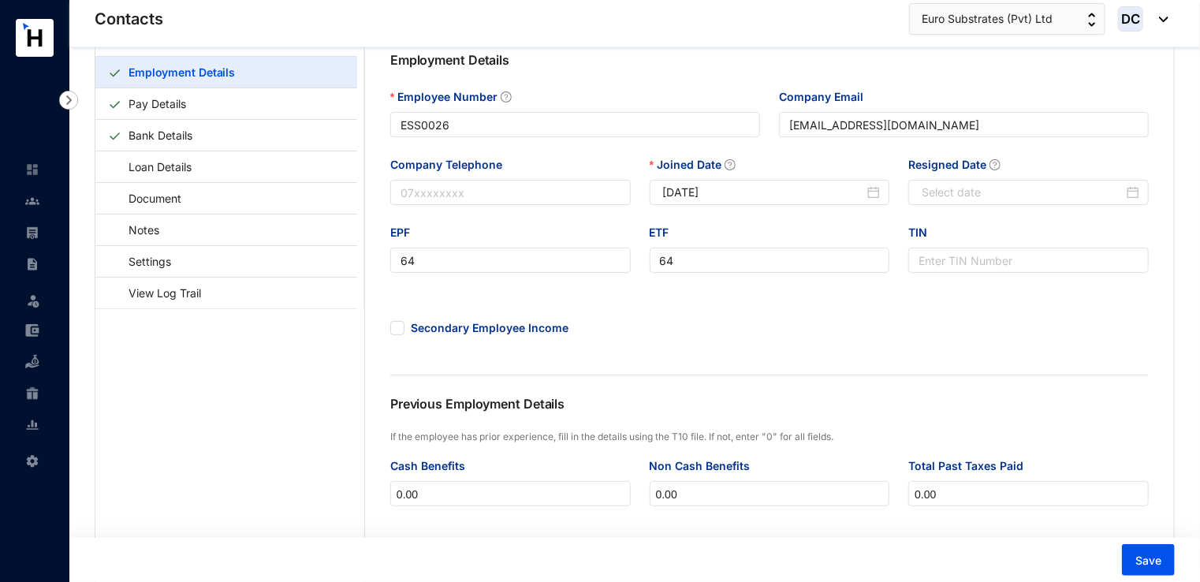
scroll to position [0, 0]
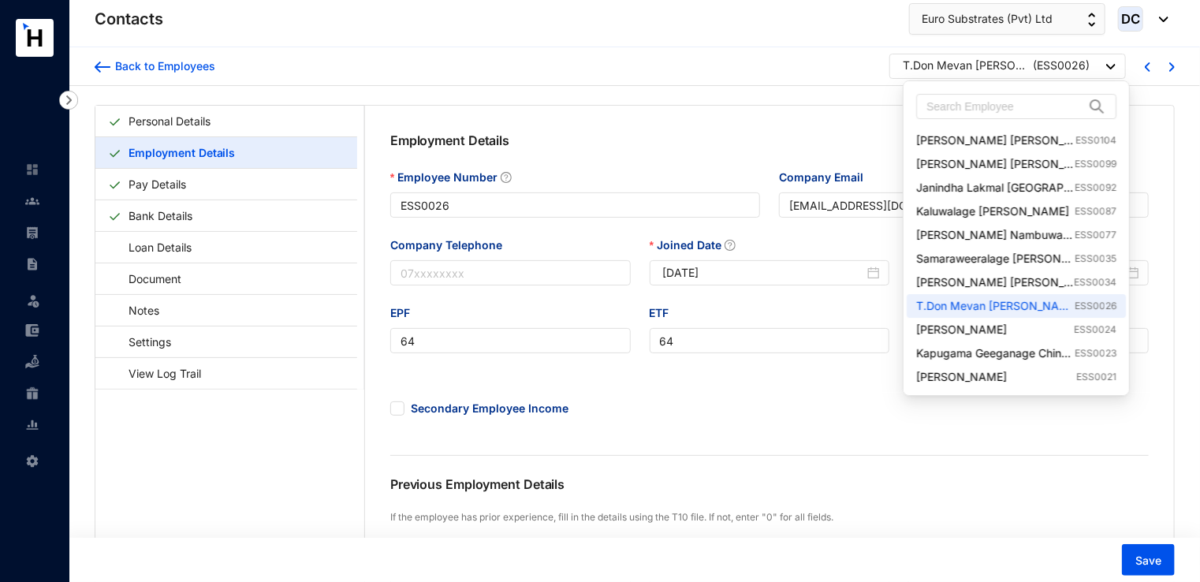
click at [949, 69] on div "T.Don Mevan [PERSON_NAME]" at bounding box center [966, 66] width 126 height 16
click at [958, 144] on link "[PERSON_NAME] [PERSON_NAME] ESS0104" at bounding box center [1016, 140] width 200 height 16
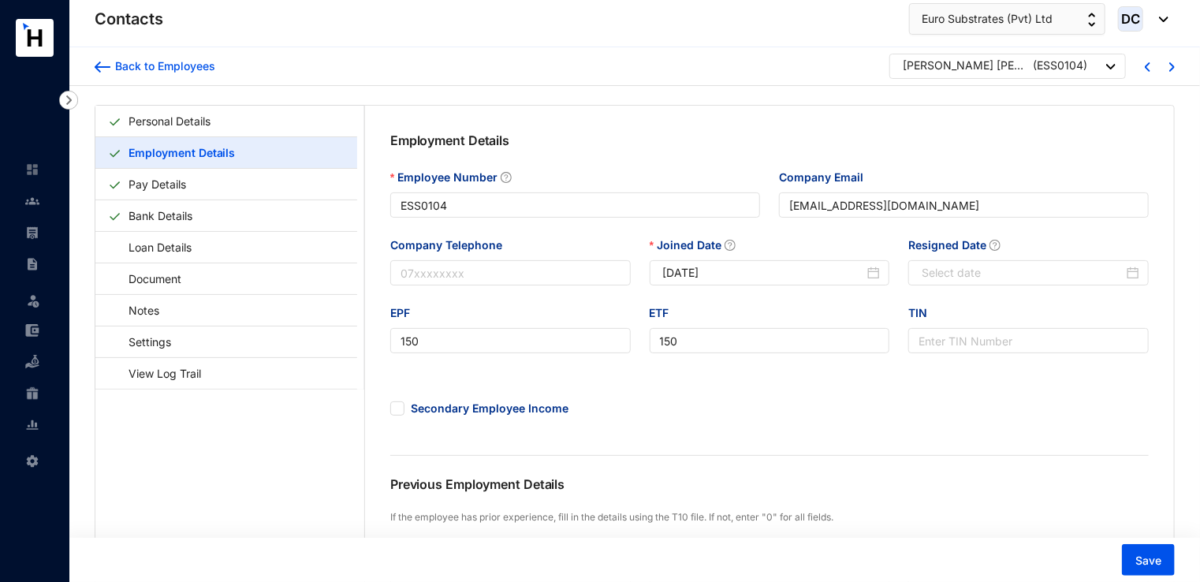
type input "ESS0104"
type input "[EMAIL_ADDRESS][DOMAIN_NAME]"
type input "150"
type input "3641167.16"
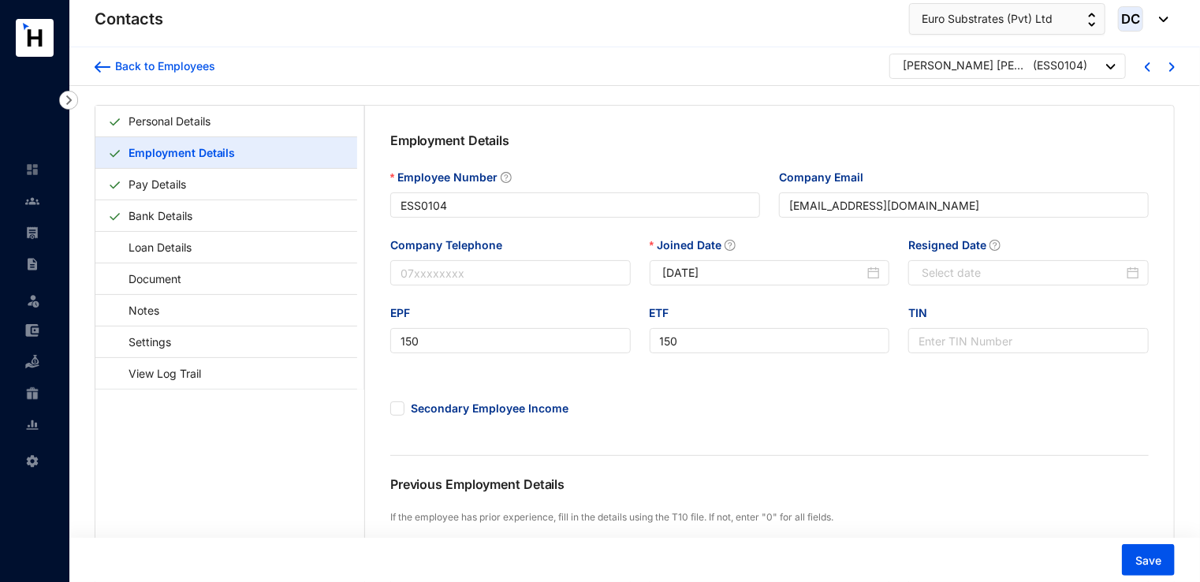
type input "200000.00"
type input "840820.17"
type input "[DATE]"
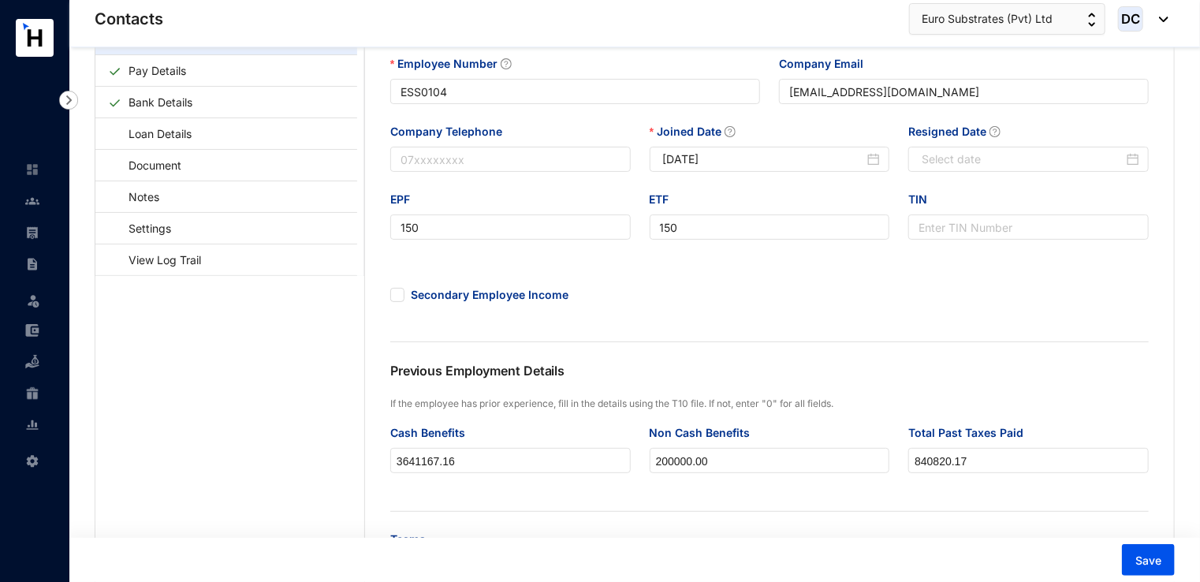
scroll to position [35, 0]
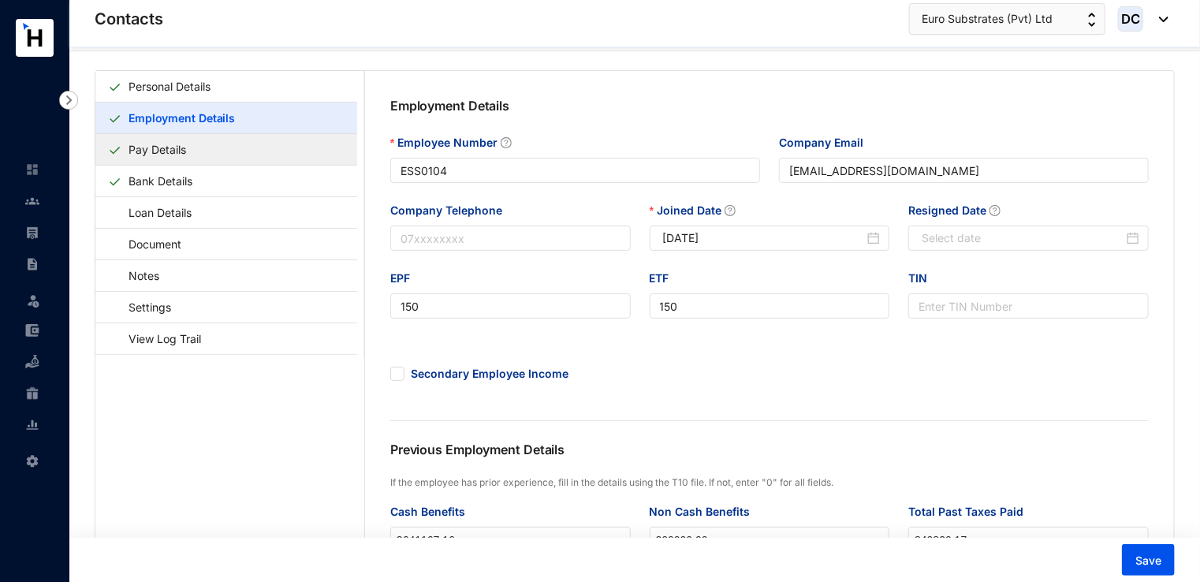
click at [191, 143] on link "Pay Details" at bounding box center [157, 149] width 70 height 32
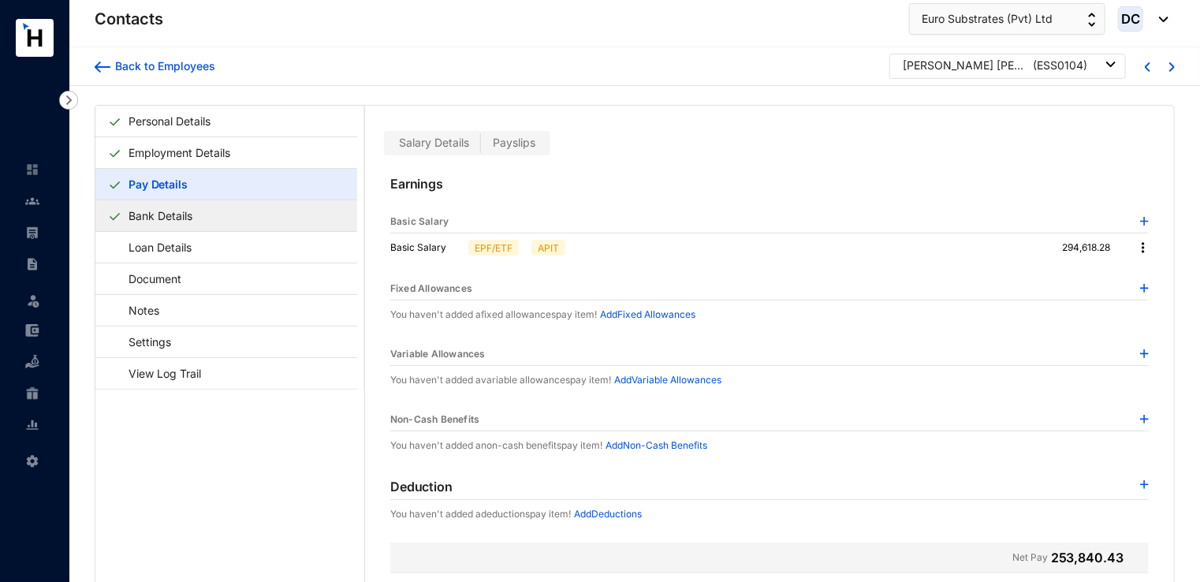
click at [140, 229] on link "Bank Details" at bounding box center [160, 215] width 76 height 32
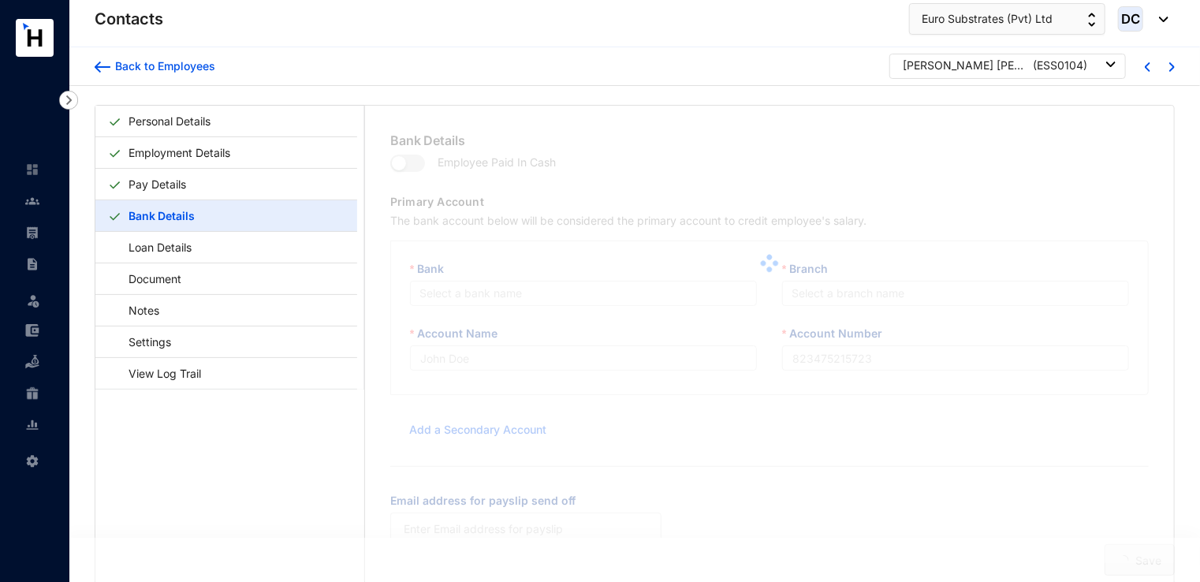
type input "K F C D Zilva"
type input "113454229913"
type input "[EMAIL_ADDRESS][DOMAIN_NAME]"
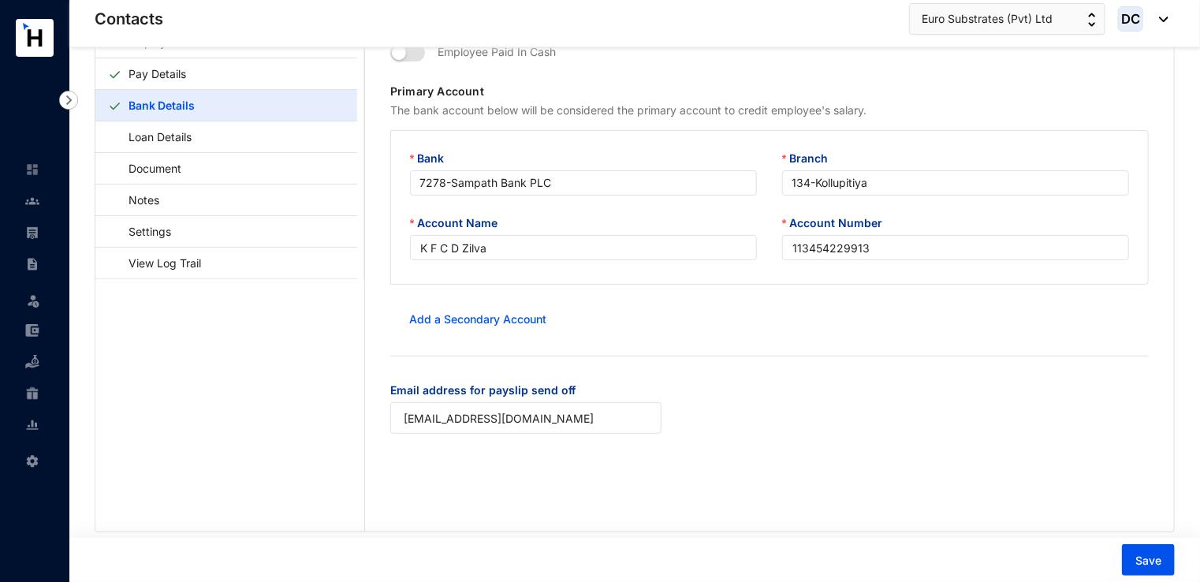
scroll to position [80, 0]
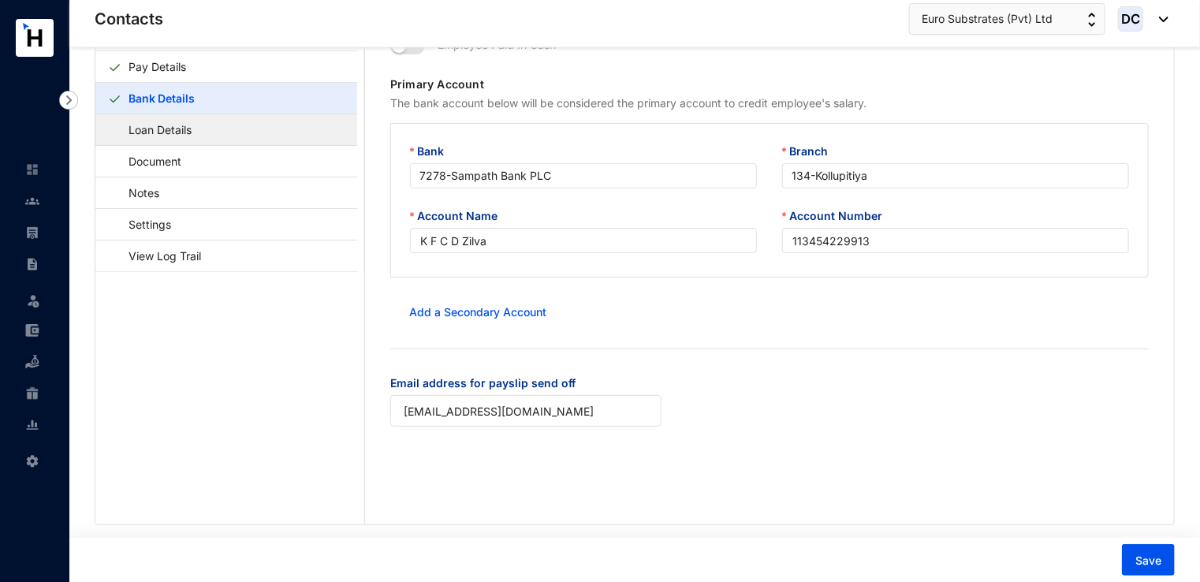
click at [197, 128] on link "Loan Details" at bounding box center [152, 130] width 89 height 32
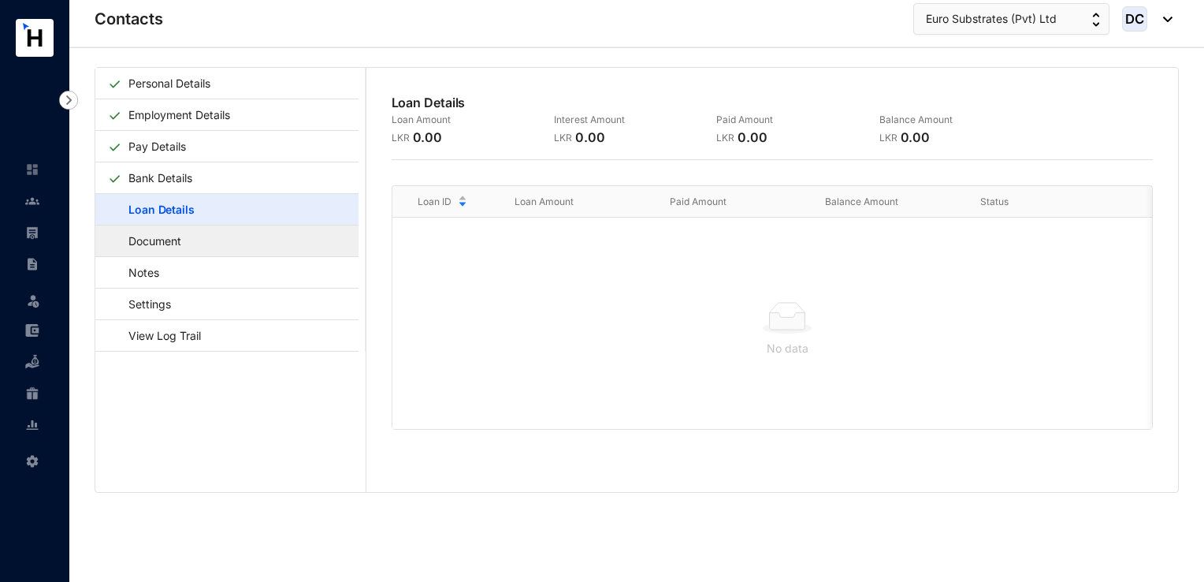
click at [177, 248] on link "Document" at bounding box center [147, 241] width 79 height 32
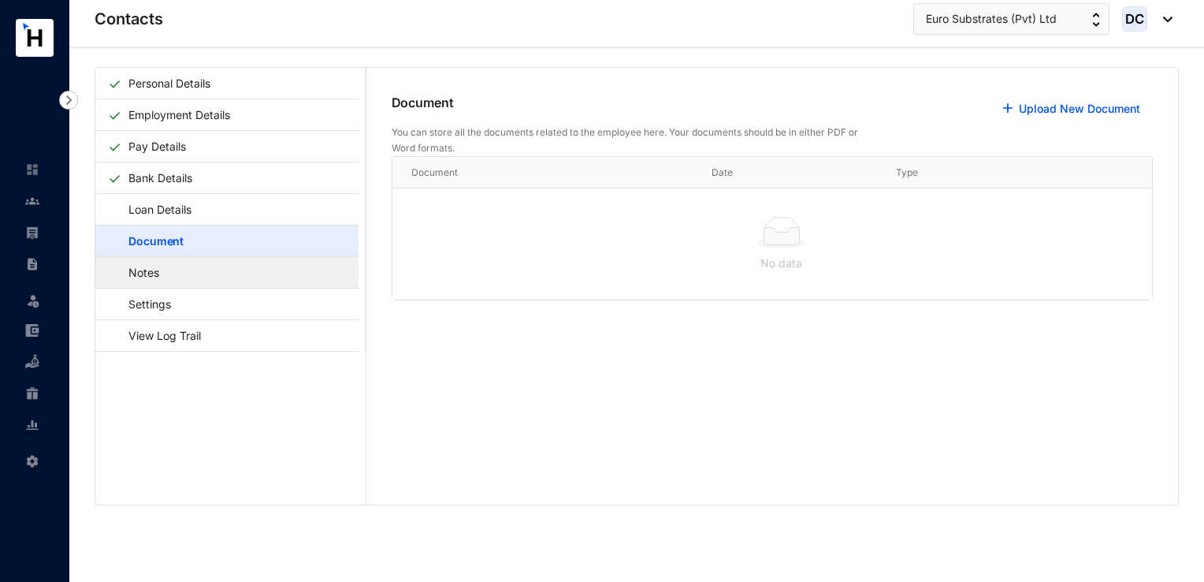
click at [165, 270] on link "Notes" at bounding box center [136, 272] width 57 height 32
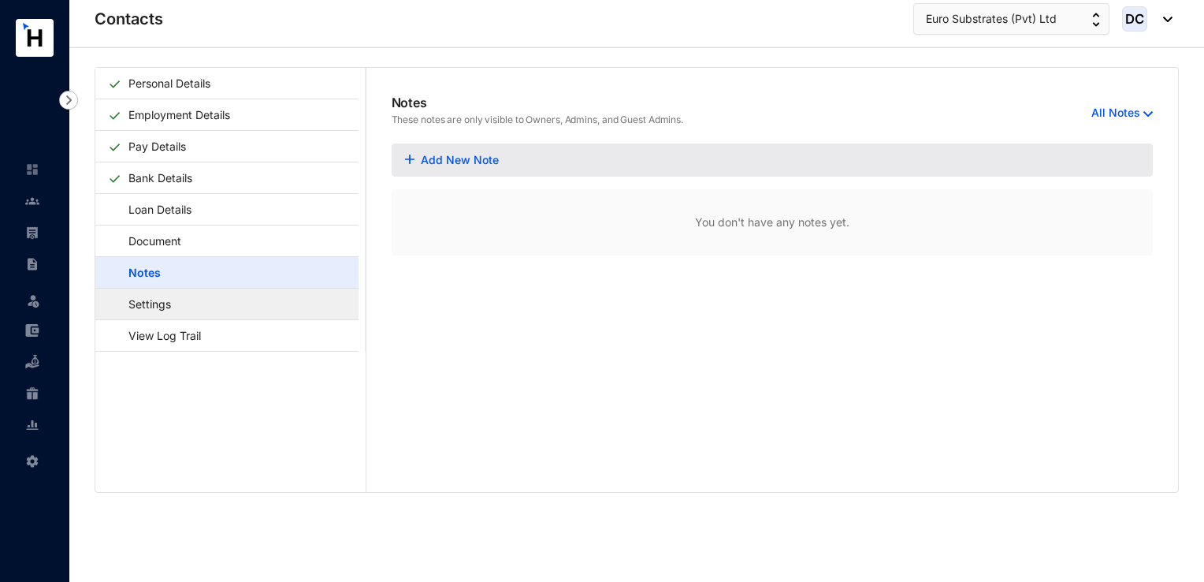
click at [177, 304] on link "Settings" at bounding box center [142, 304] width 69 height 32
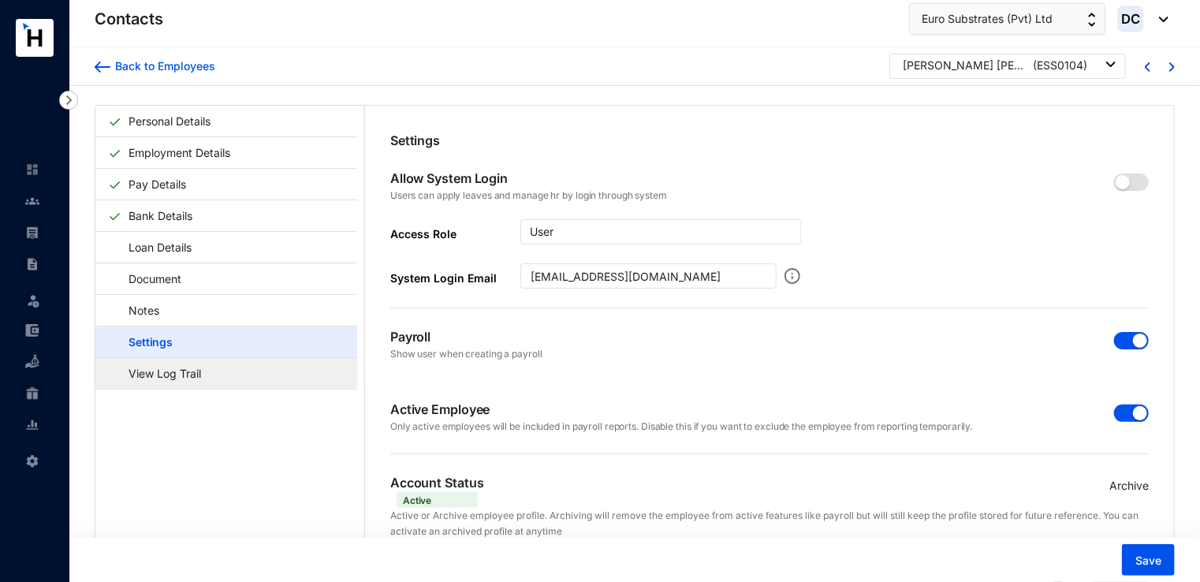
click at [207, 364] on link "View Log Trail" at bounding box center [157, 373] width 99 height 32
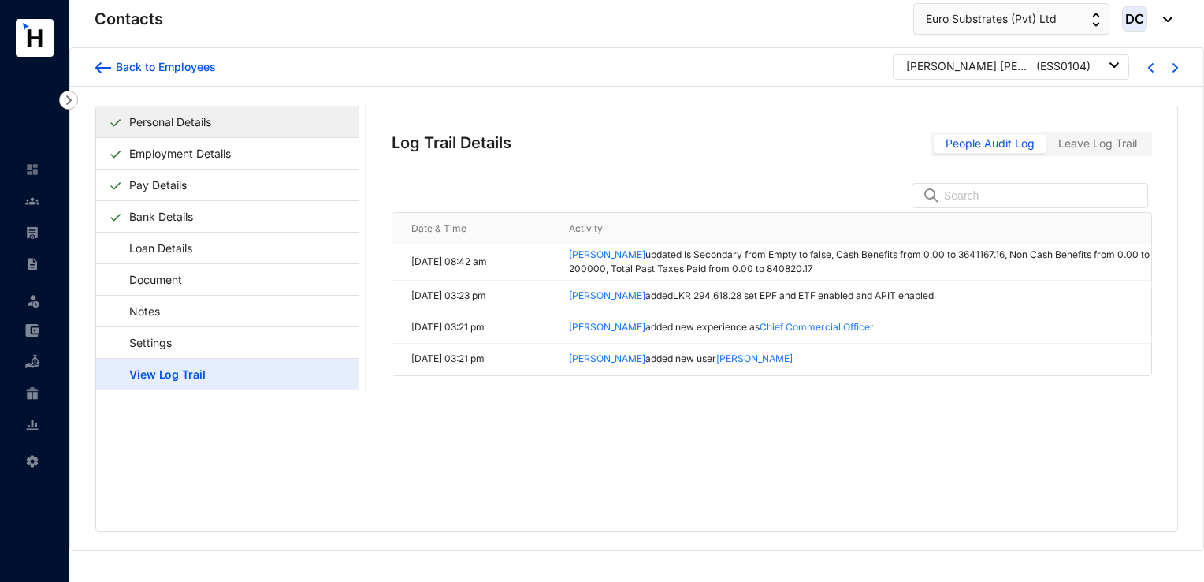
click at [151, 125] on link "Personal Details" at bounding box center [170, 122] width 95 height 32
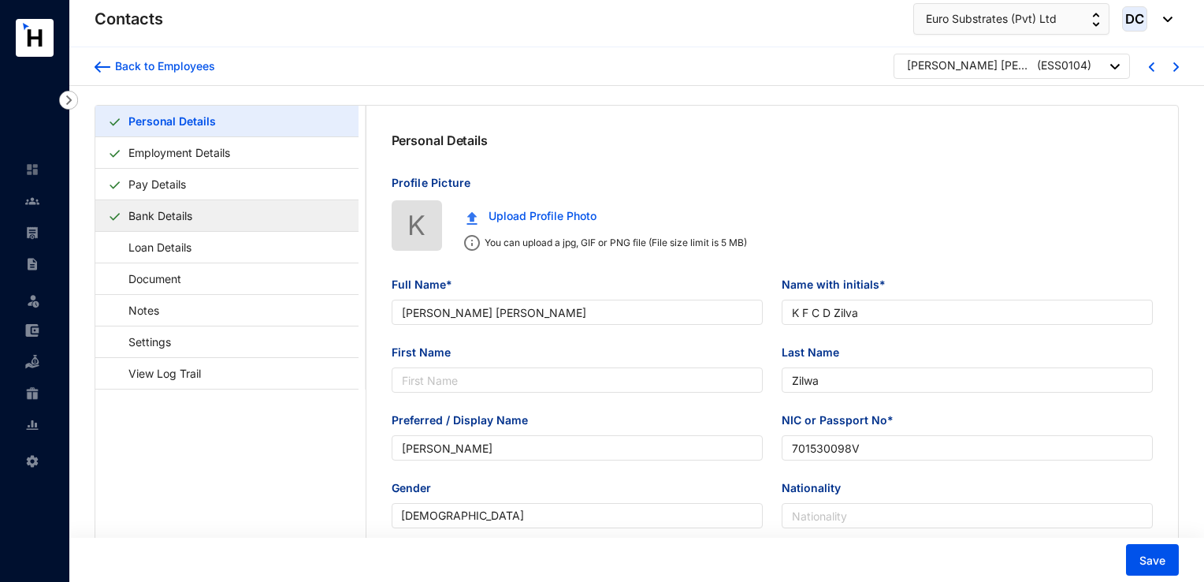
type input "[DATE]"
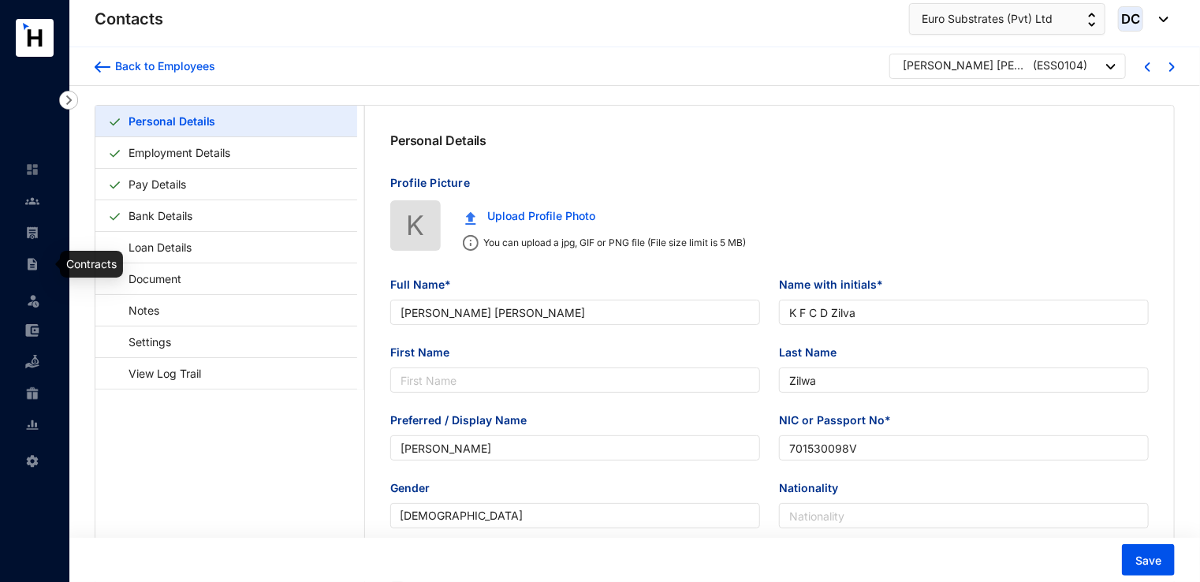
click at [29, 263] on img at bounding box center [32, 264] width 14 height 14
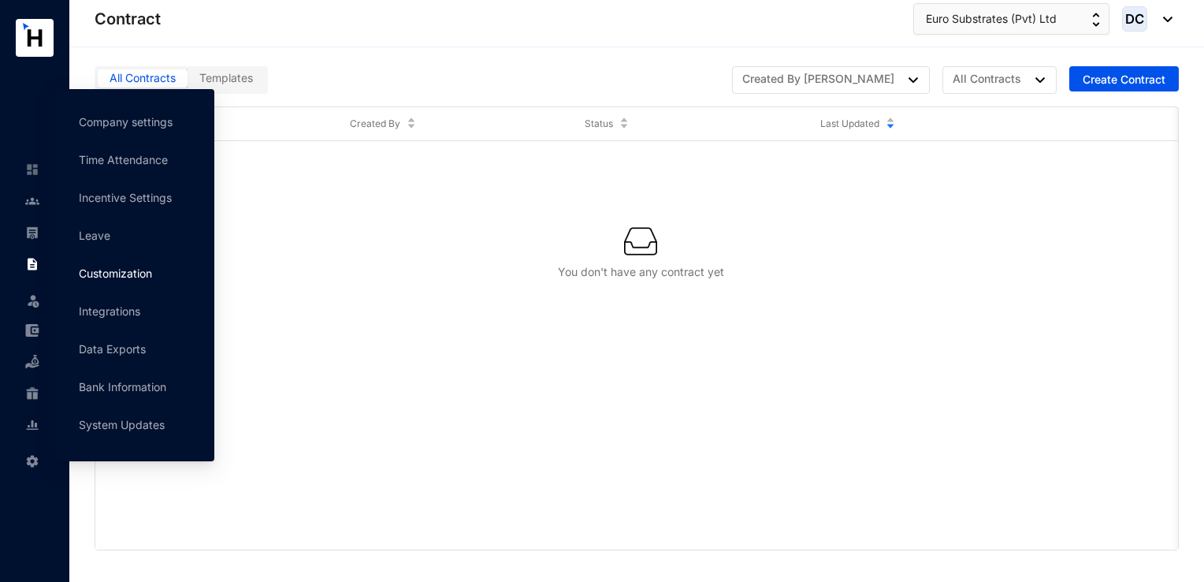
click at [129, 280] on link "Customization" at bounding box center [115, 272] width 73 height 13
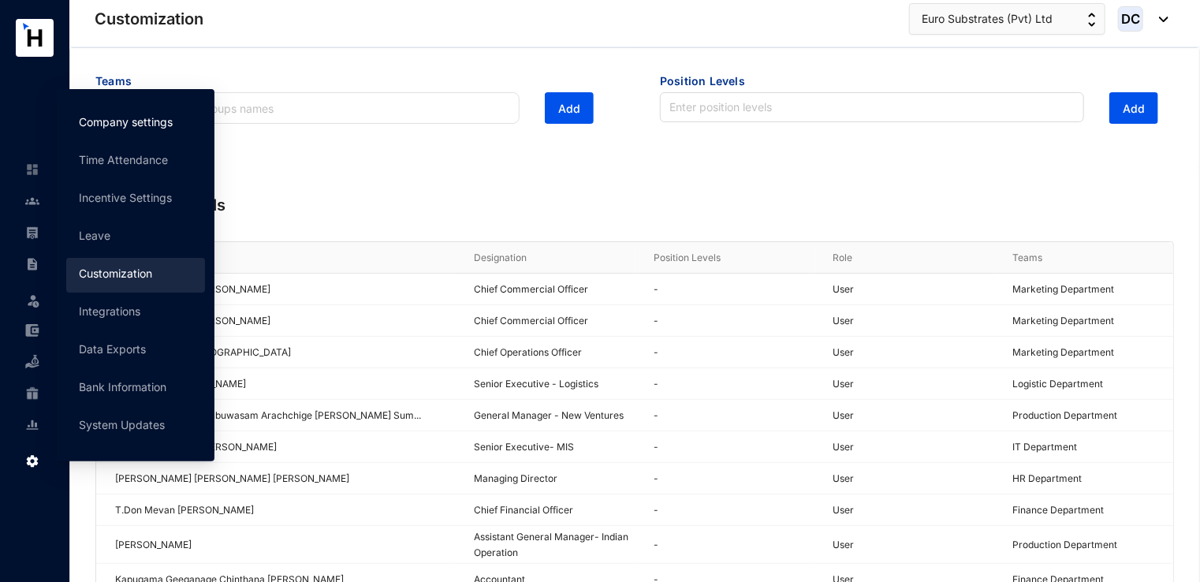
click at [123, 117] on link "Company settings" at bounding box center [126, 121] width 94 height 13
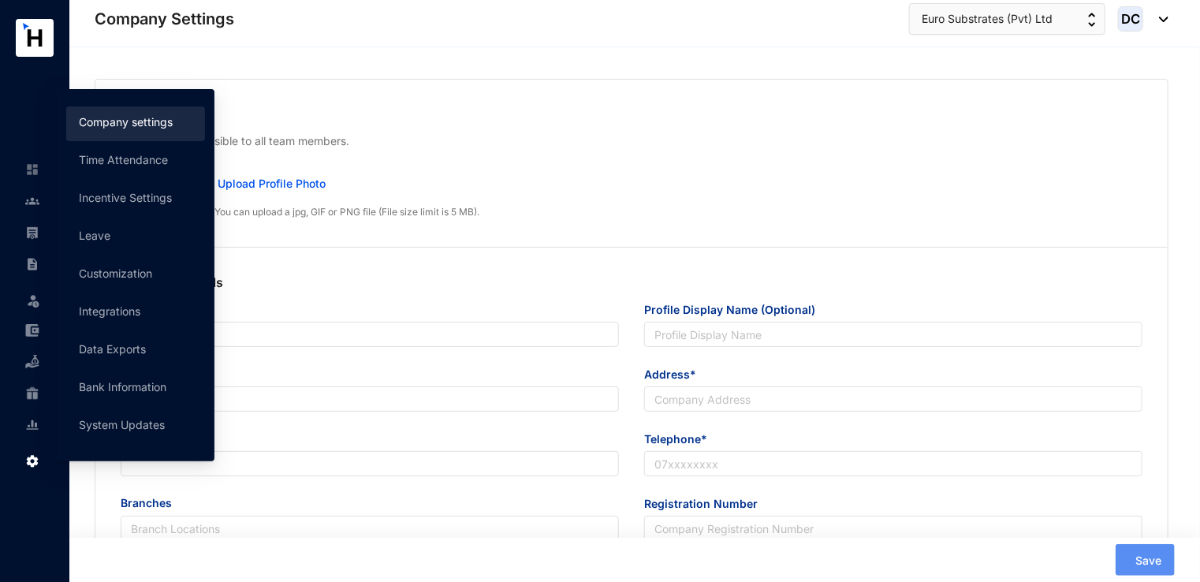
type input "Euro Substrates (Pvt) Ltd"
type input "[EMAIL_ADDRESS][DOMAIN_NAME]"
type input "[STREET_ADDRESS]."
type input "0115522772"
type input "PV9320"
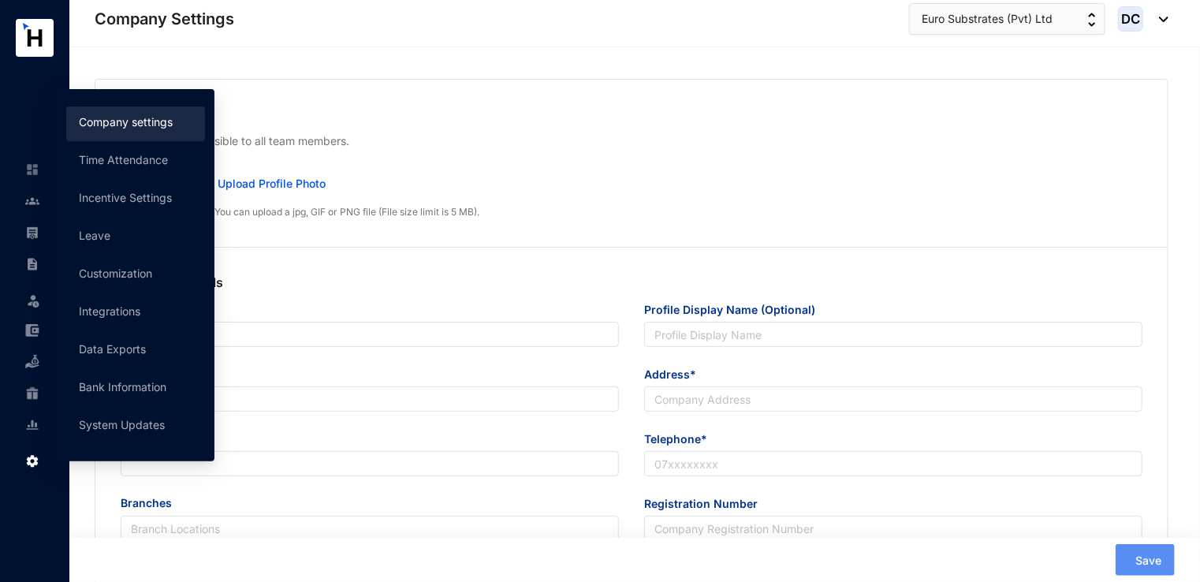
type input "B"
type input "29949"
type input "8"
type input "30"
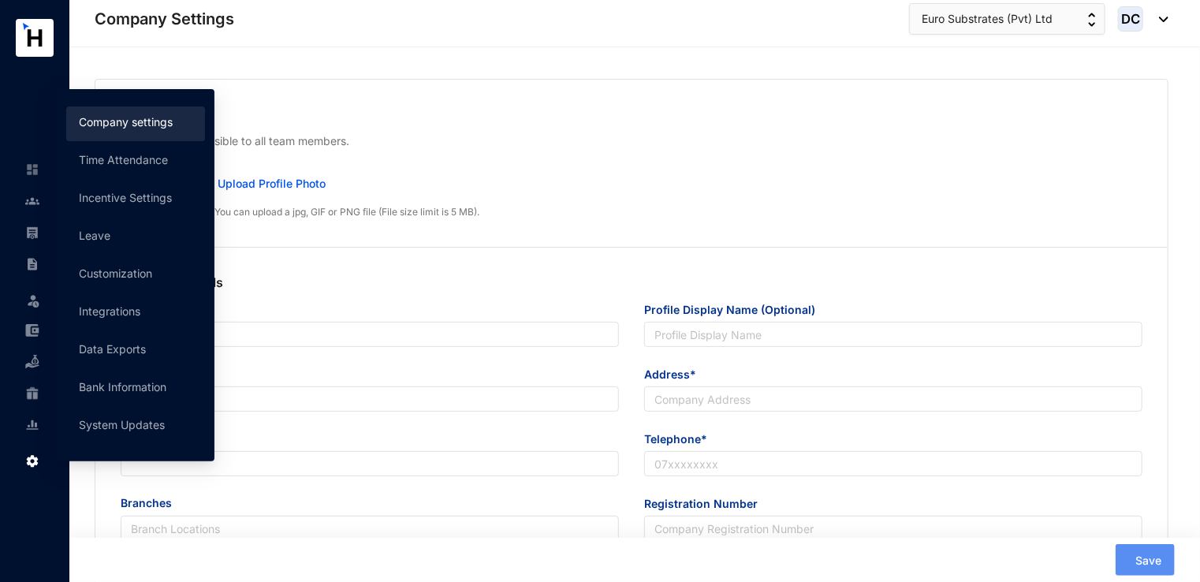
radio input "true"
checkbox input "true"
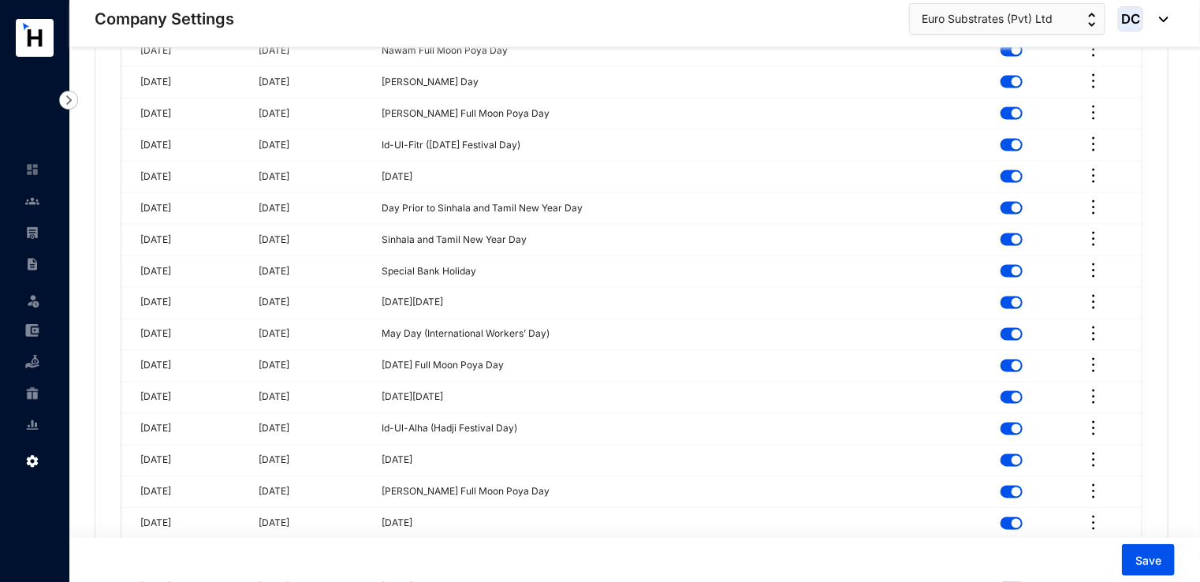
scroll to position [4140, 0]
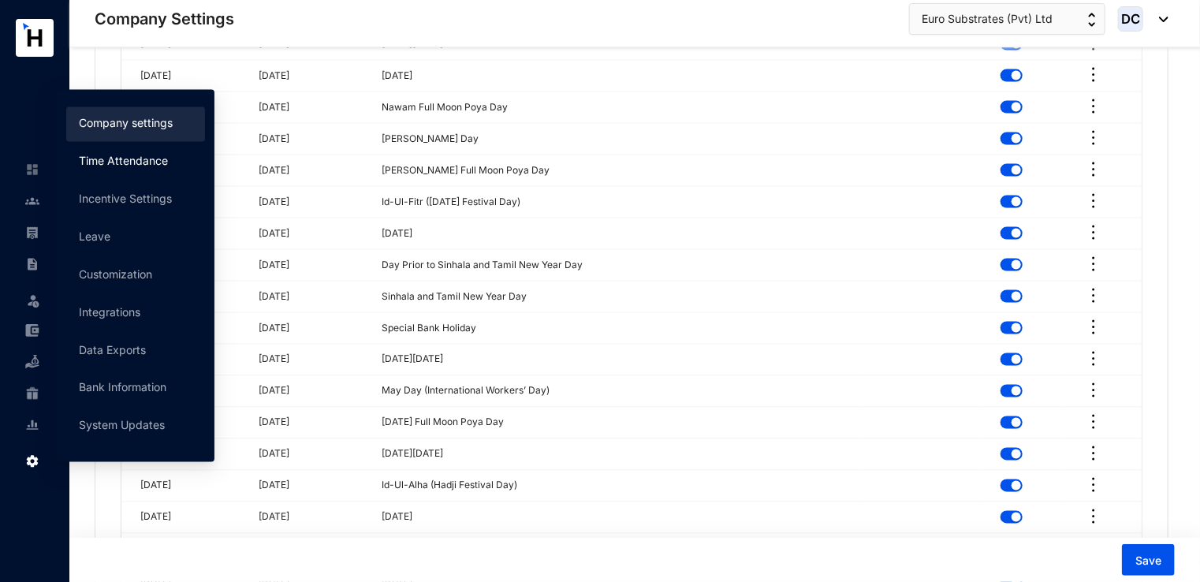
click at [104, 158] on link "Time Attendance" at bounding box center [123, 160] width 89 height 13
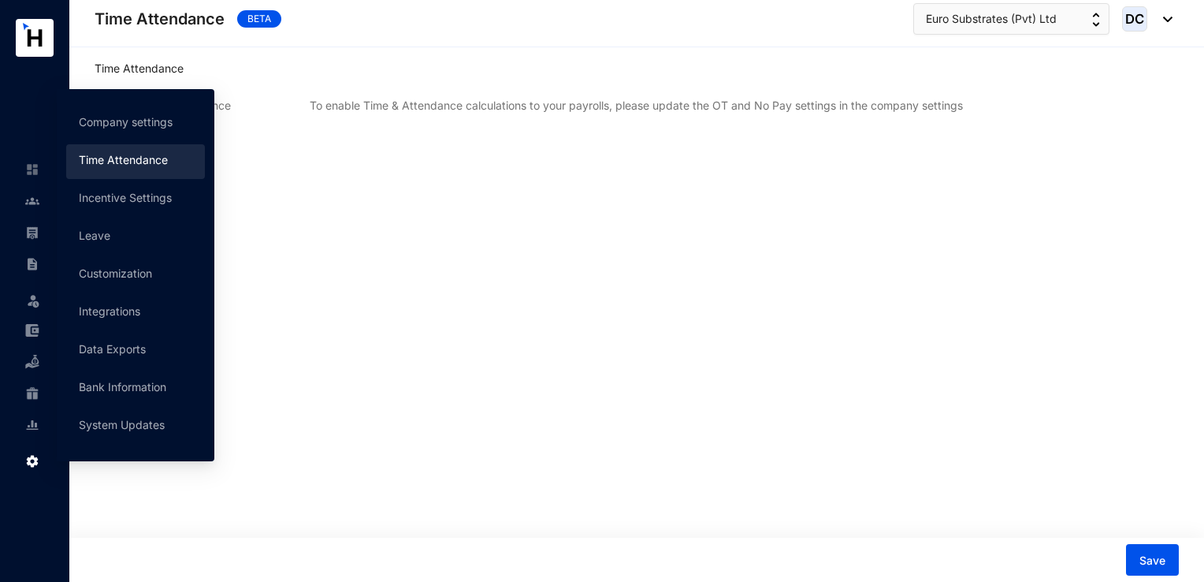
click at [38, 463] on img at bounding box center [32, 461] width 14 height 14
click at [107, 196] on link "Incentive Settings" at bounding box center [125, 197] width 93 height 13
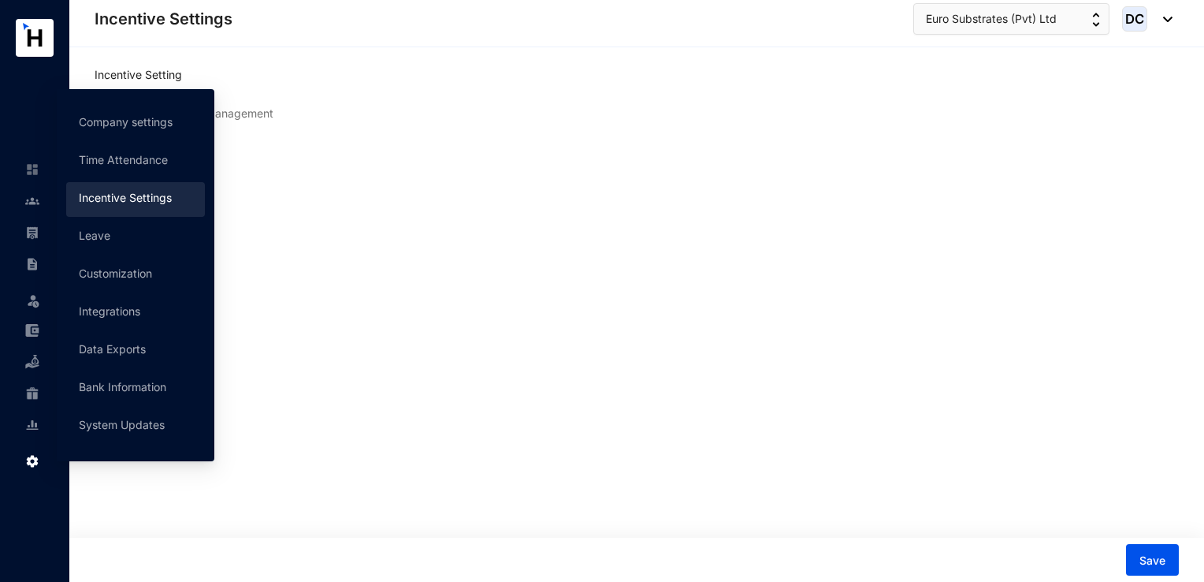
click at [22, 465] on div "Settings" at bounding box center [32, 458] width 38 height 35
click at [122, 277] on link "Customization" at bounding box center [115, 272] width 73 height 13
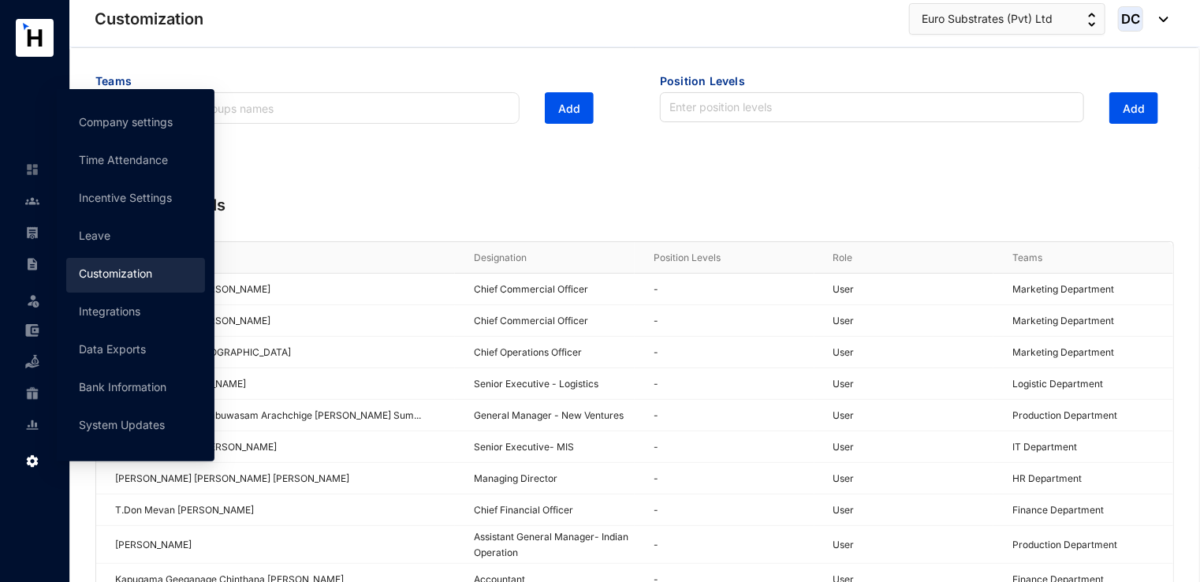
click at [26, 467] on img at bounding box center [32, 461] width 14 height 14
click at [94, 311] on link "Integrations" at bounding box center [109, 310] width 61 height 13
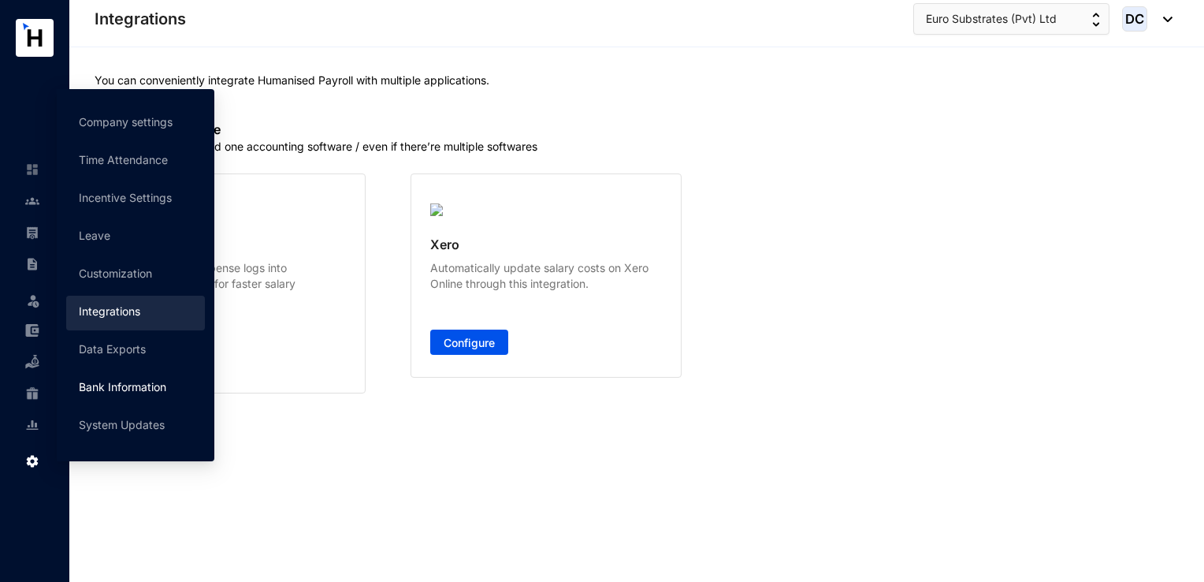
click at [93, 383] on link "Bank Information" at bounding box center [122, 386] width 87 height 13
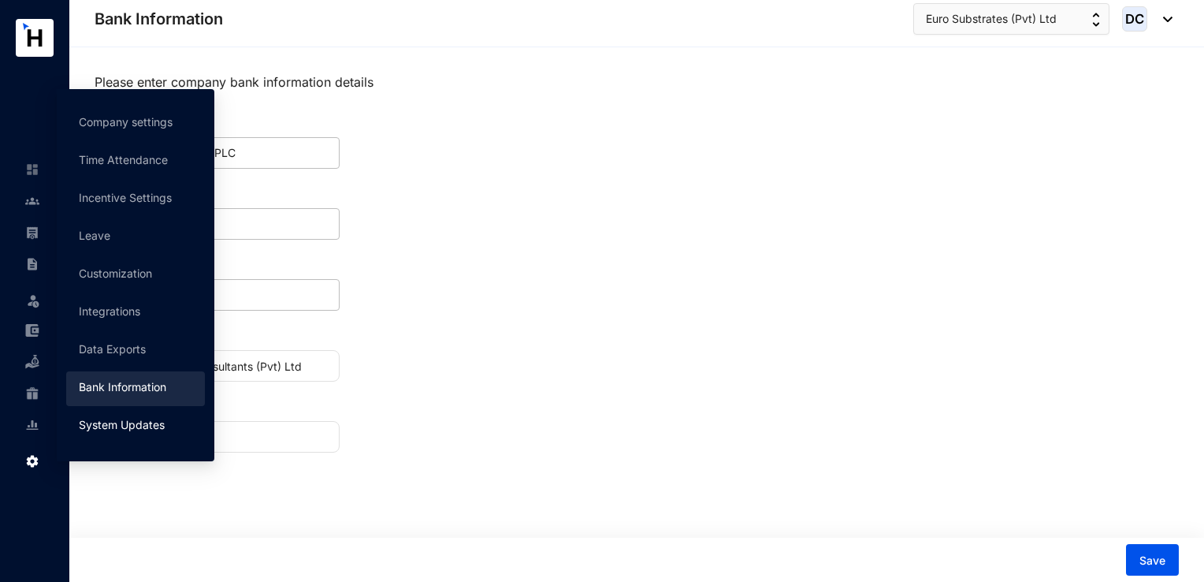
click at [123, 427] on link "System Updates" at bounding box center [122, 424] width 86 height 13
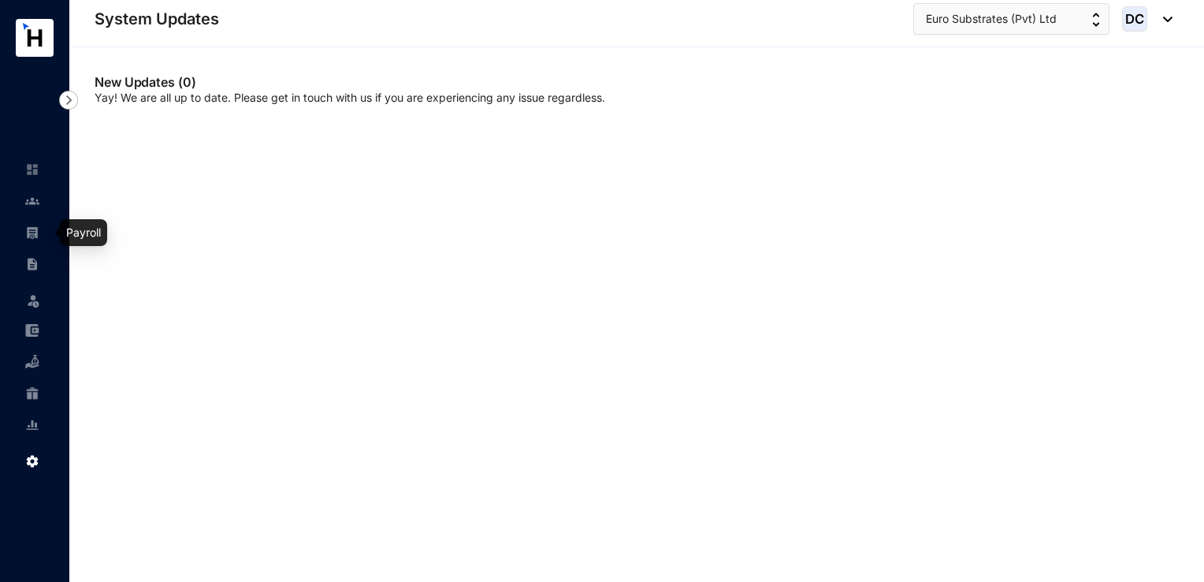
click at [33, 233] on img at bounding box center [32, 232] width 14 height 14
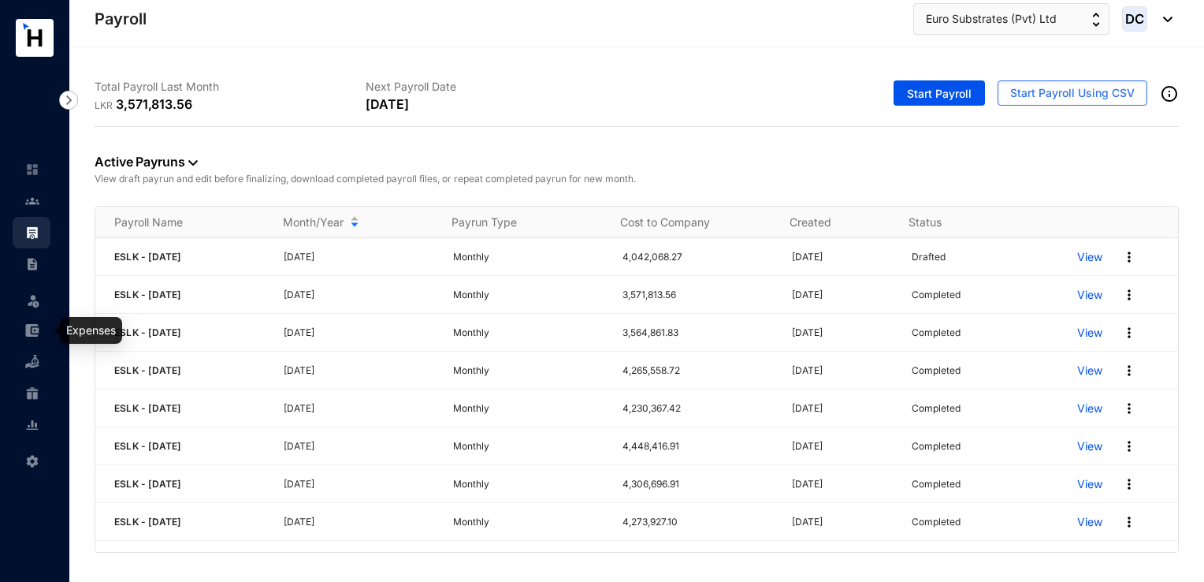
click at [33, 335] on img at bounding box center [32, 330] width 14 height 14
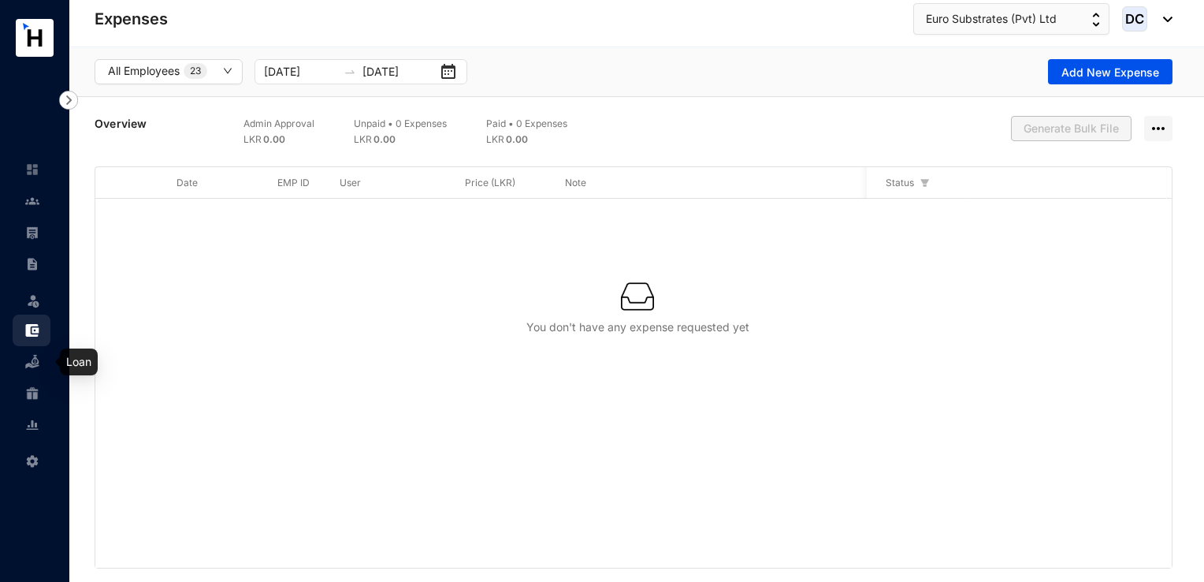
click at [28, 362] on img at bounding box center [32, 362] width 14 height 14
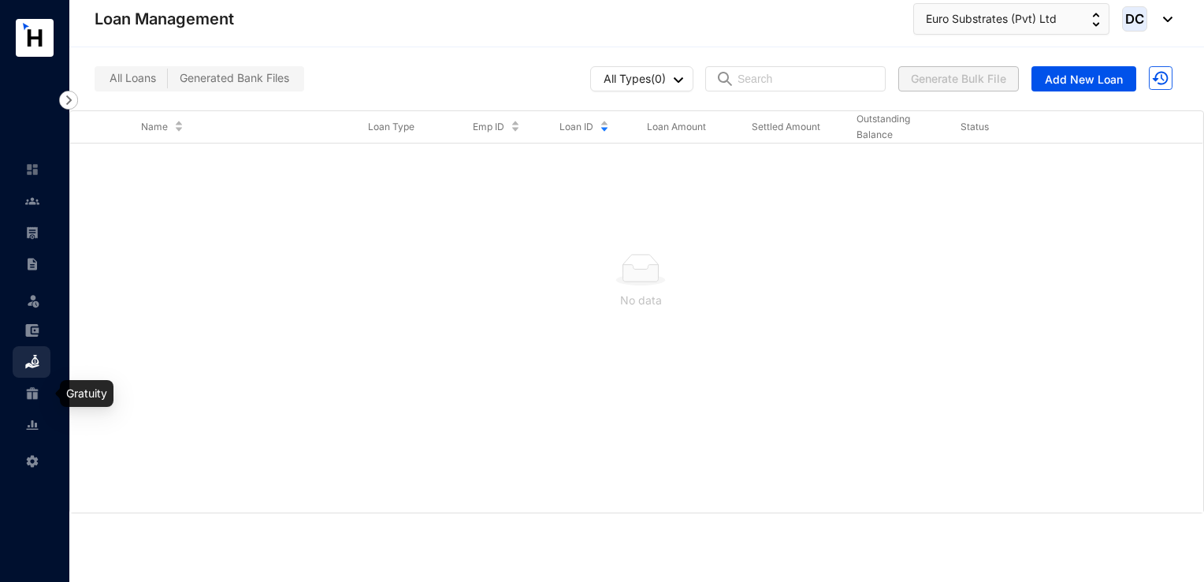
click at [35, 397] on img at bounding box center [32, 393] width 14 height 14
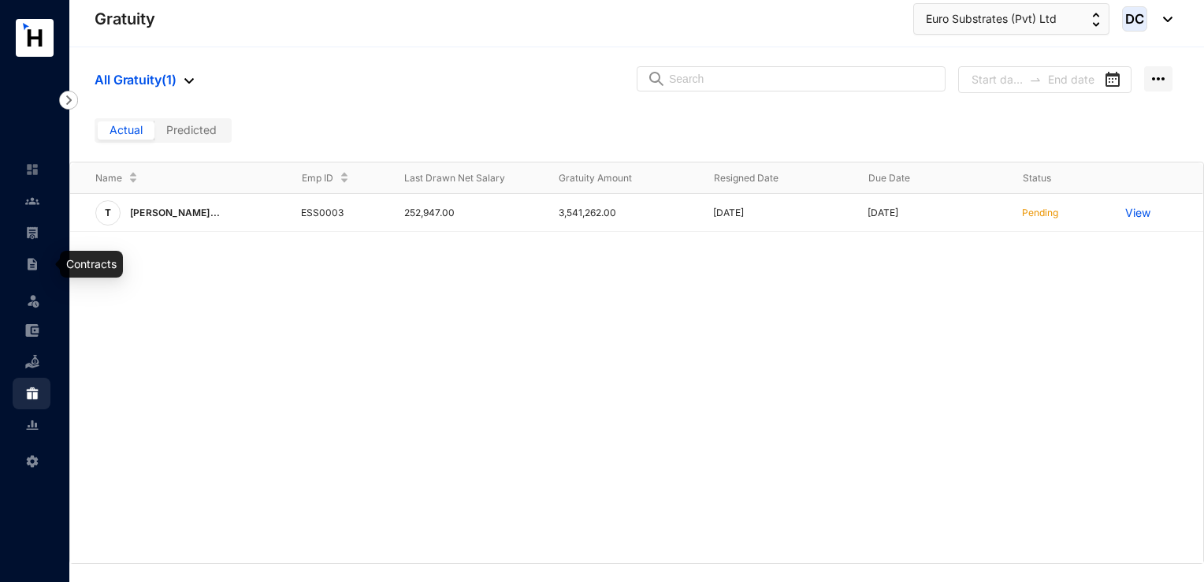
click at [31, 262] on img at bounding box center [32, 264] width 14 height 14
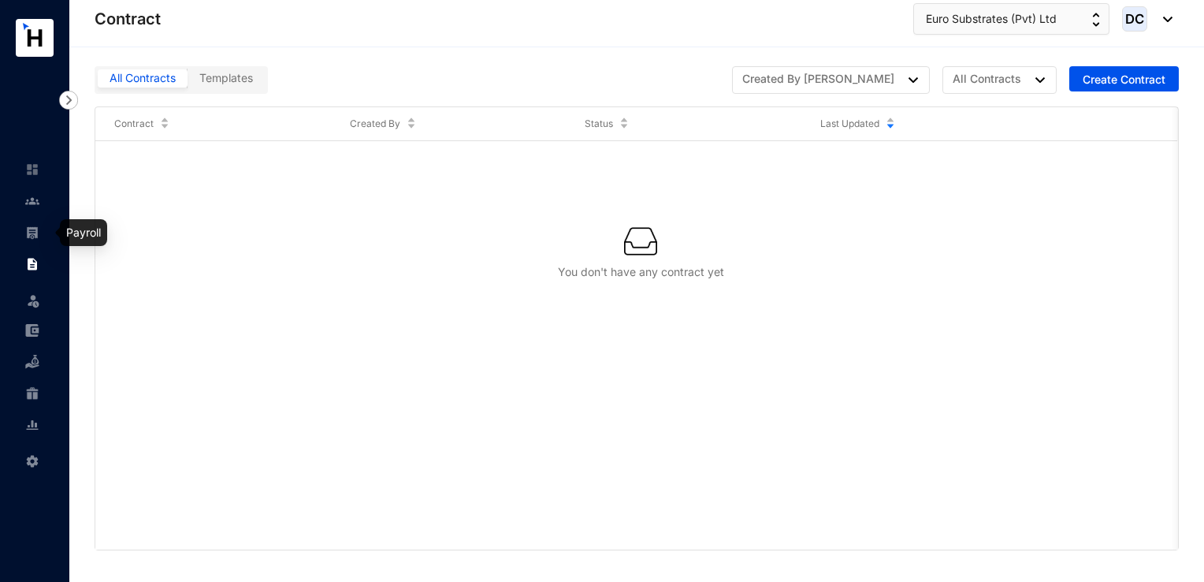
click at [25, 235] on link at bounding box center [44, 233] width 39 height 16
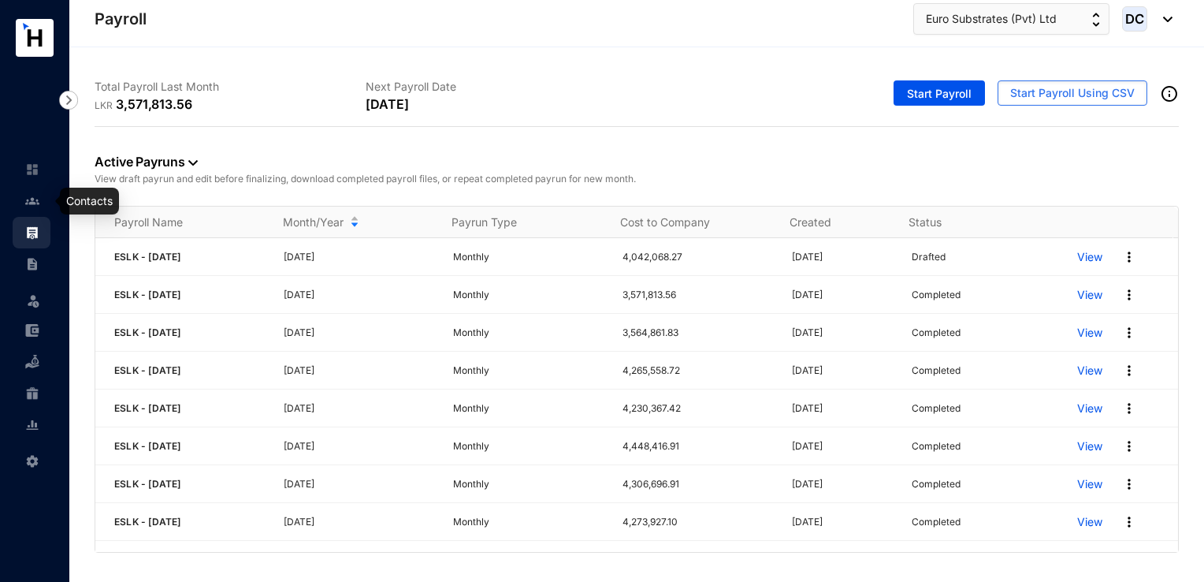
click at [25, 201] on link at bounding box center [44, 201] width 39 height 16
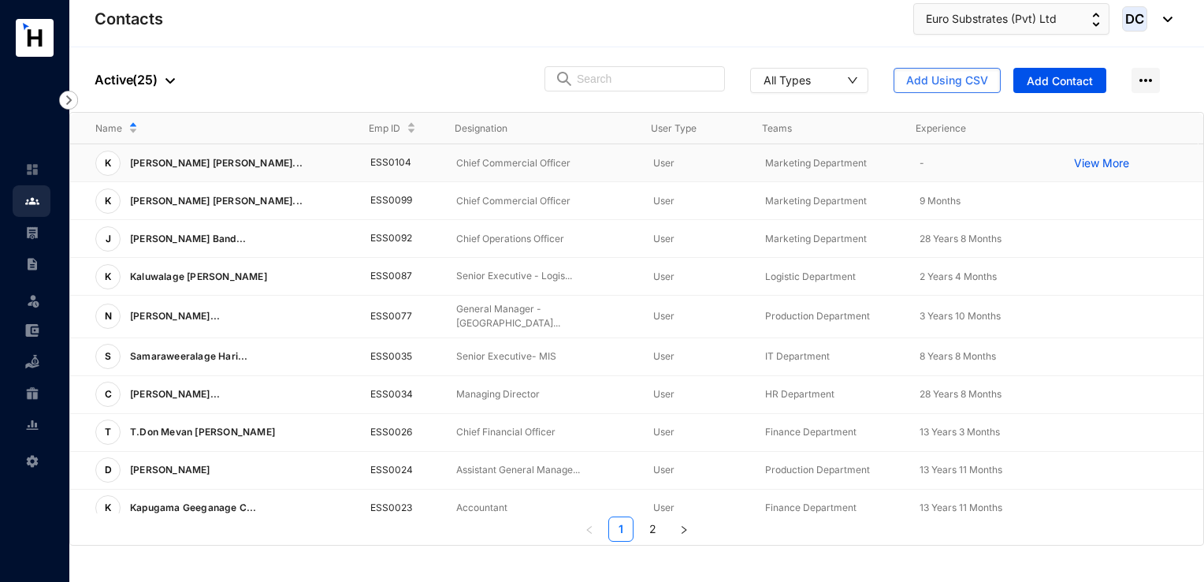
click at [1056, 162] on td "View More" at bounding box center [1126, 163] width 155 height 38
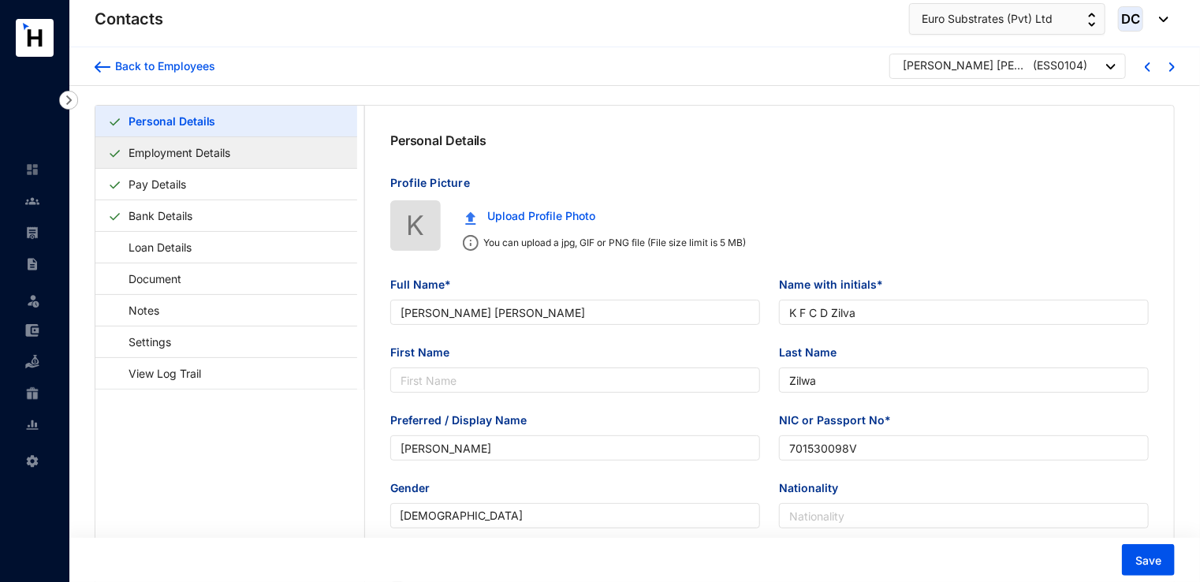
click at [228, 156] on link "Employment Details" at bounding box center [179, 152] width 114 height 32
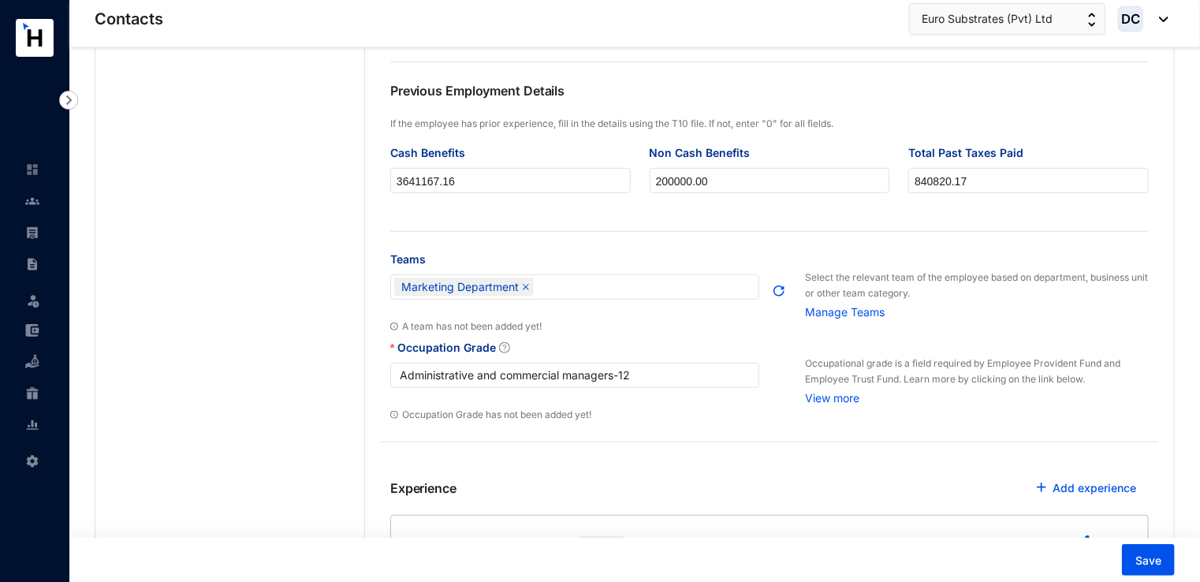
scroll to position [394, 0]
click at [470, 186] on input "3641167.16" at bounding box center [510, 180] width 239 height 25
click at [763, 176] on input "200000.00" at bounding box center [769, 180] width 239 height 25
click at [992, 181] on input "840820.17" at bounding box center [1028, 180] width 239 height 25
click at [496, 186] on input "3641167.16" at bounding box center [510, 180] width 239 height 25
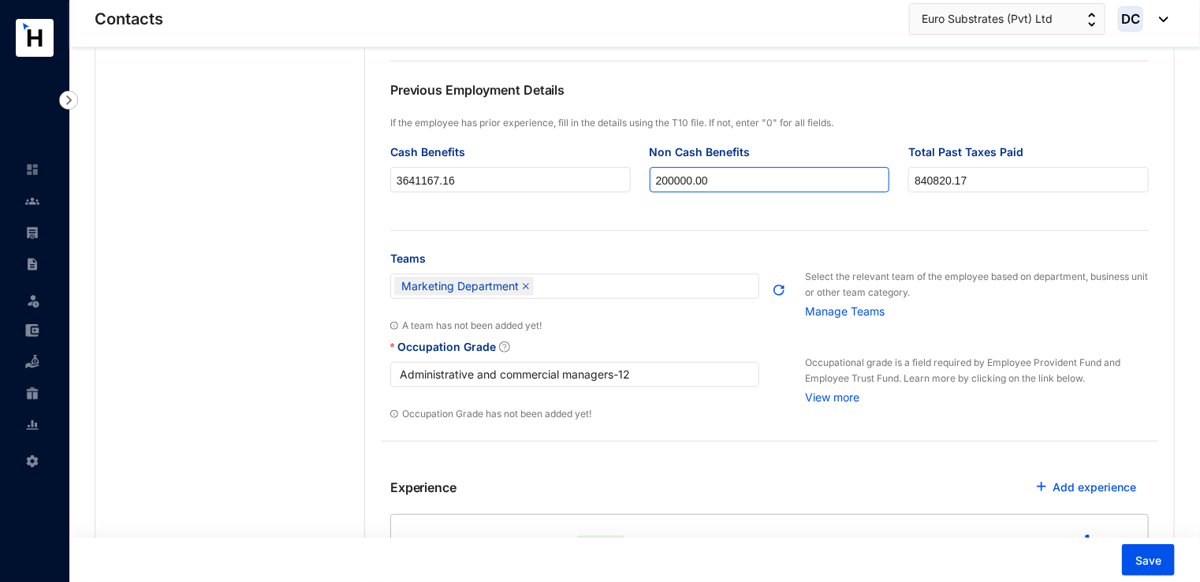
click at [773, 185] on input "200000.00" at bounding box center [769, 180] width 239 height 25
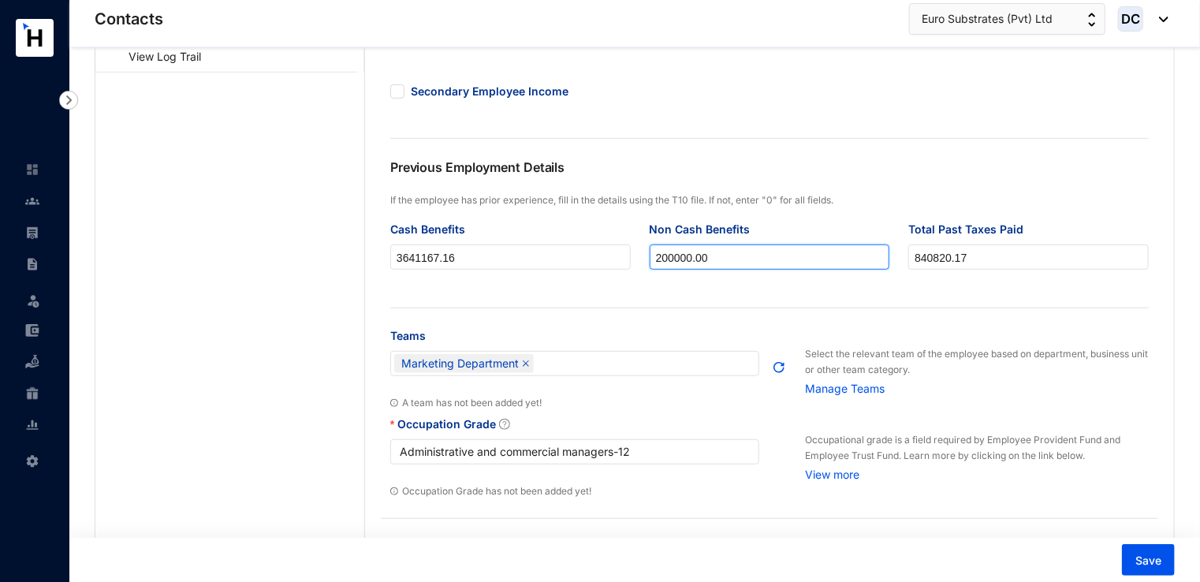
scroll to position [315, 0]
click at [501, 261] on input "3641167.16" at bounding box center [510, 259] width 239 height 25
click at [992, 258] on input "840820.17" at bounding box center [1028, 259] width 239 height 25
